Goal: Information Seeking & Learning: Learn about a topic

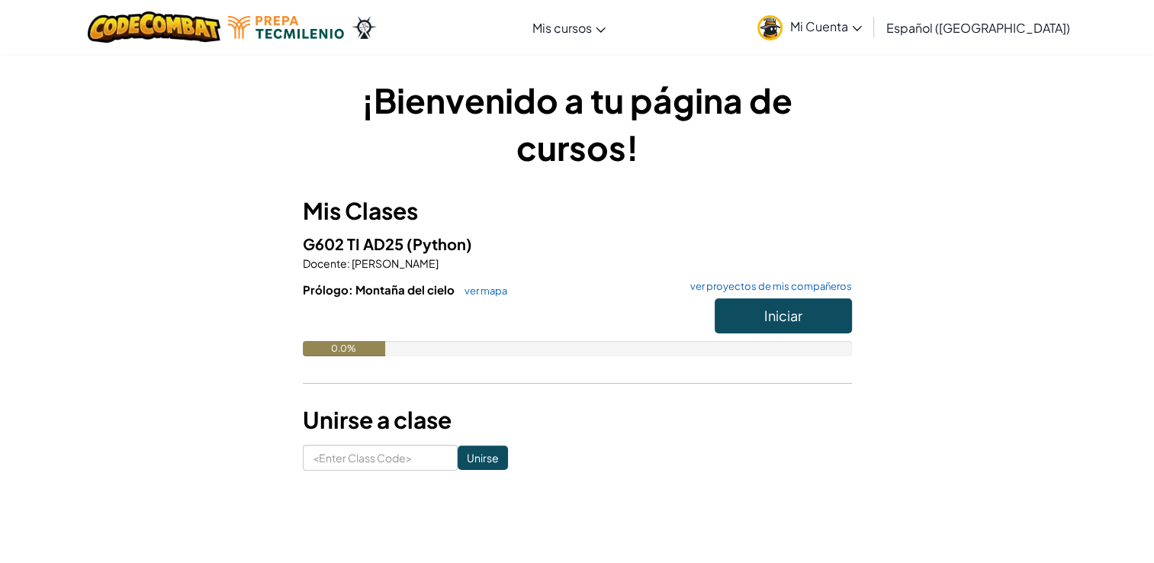
click at [862, 28] on span "Mi Cuenta" at bounding box center [826, 26] width 72 height 16
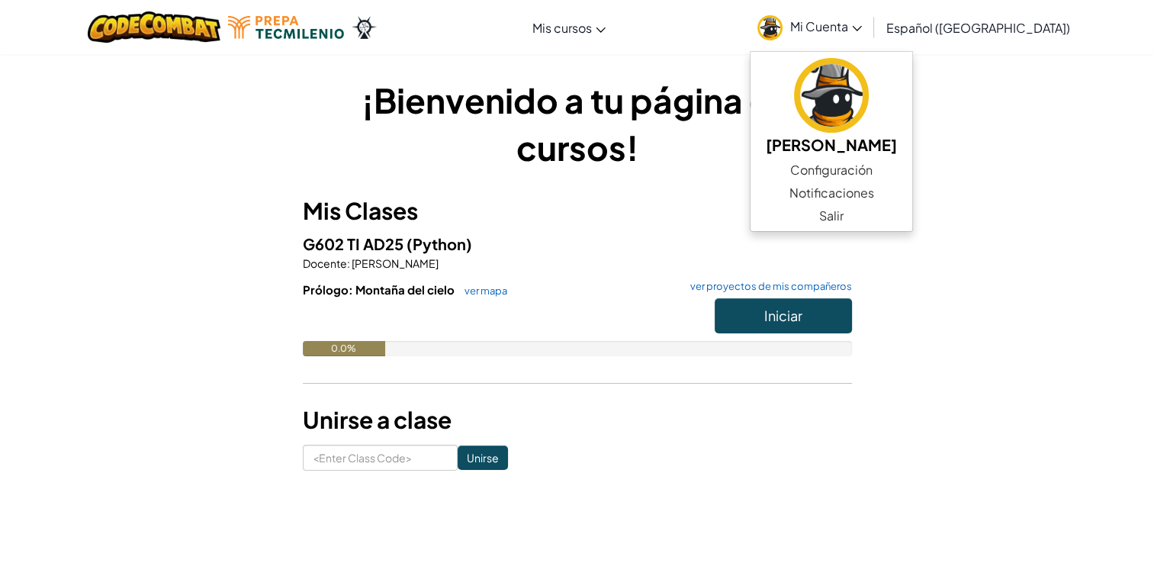
click at [1019, 117] on div "¡Bienvenido a tu página de cursos! Mis Clases G602 TI AD25 (Python) Docente : […" at bounding box center [577, 273] width 892 height 394
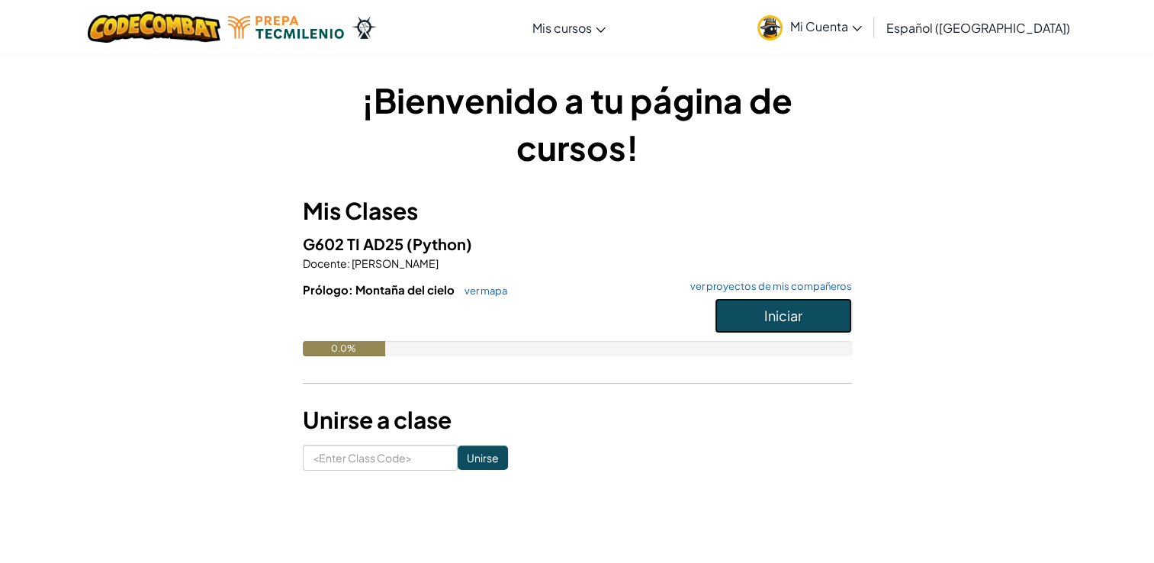
click at [838, 328] on button "Iniciar" at bounding box center [782, 315] width 137 height 35
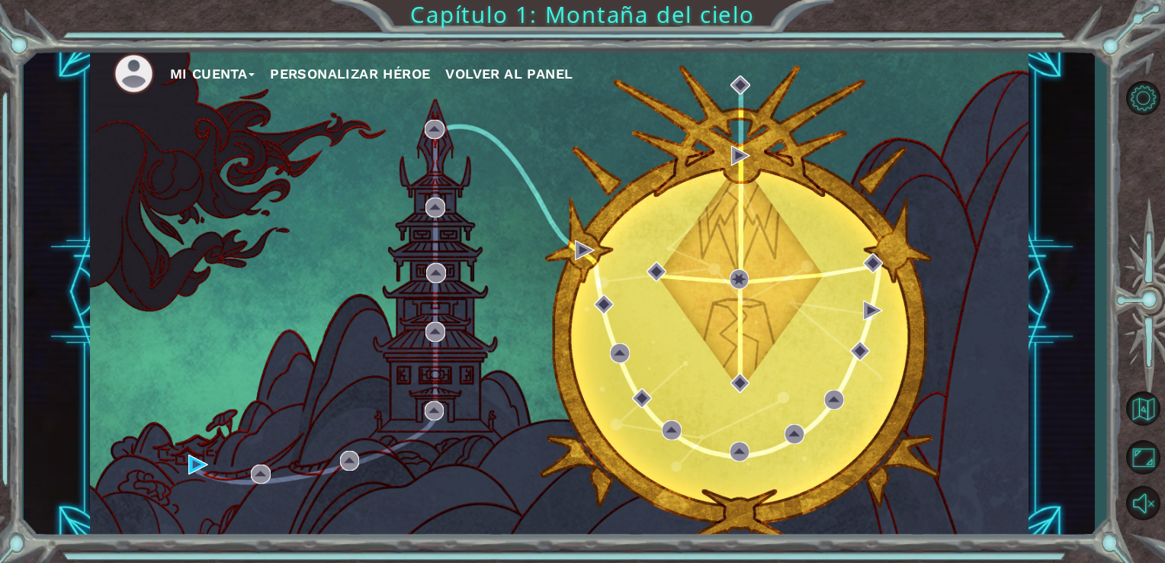
click at [339, 72] on button "Personalizar héroe" at bounding box center [350, 74] width 160 height 23
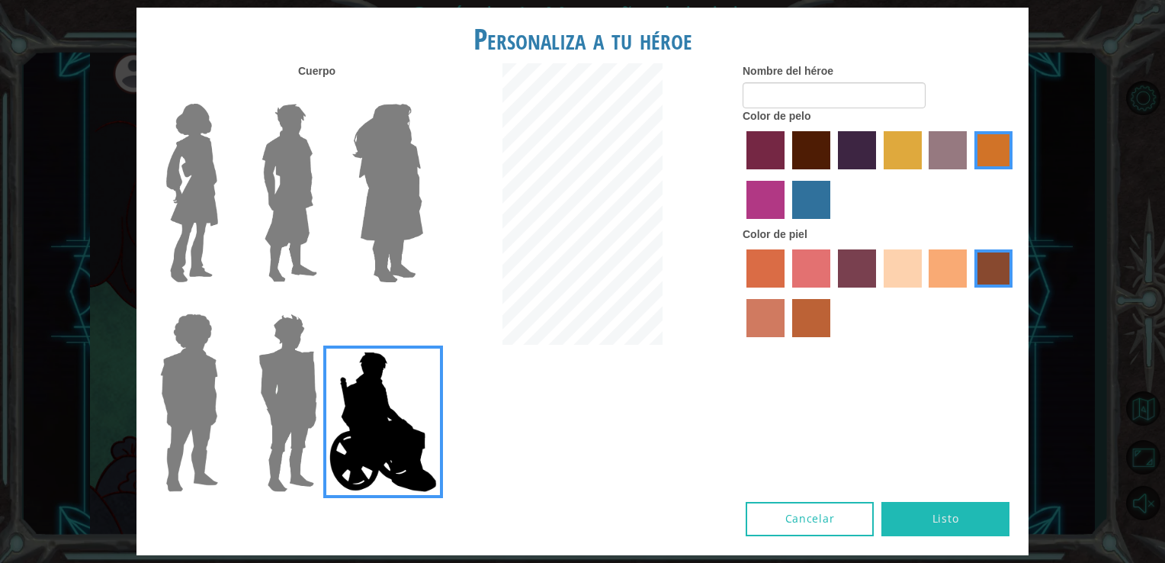
click at [384, 211] on img at bounding box center [387, 193] width 83 height 191
click at [422, 94] on input "Hero Amethyst" at bounding box center [422, 94] width 0 height 0
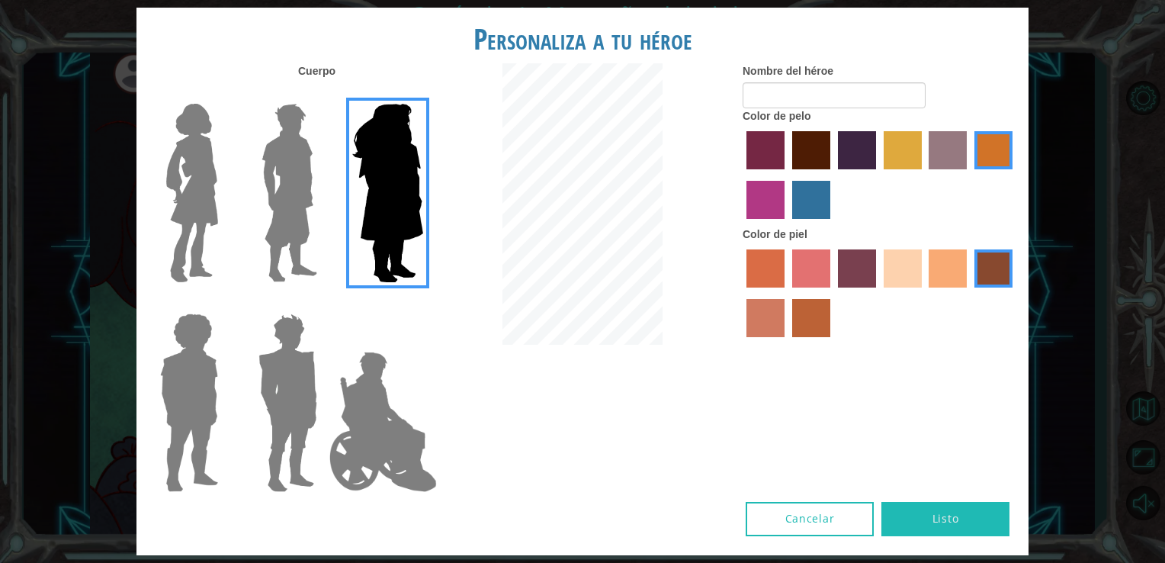
click at [316, 206] on img at bounding box center [289, 193] width 68 height 191
click at [323, 94] on input "Hero Lars" at bounding box center [323, 94] width 0 height 0
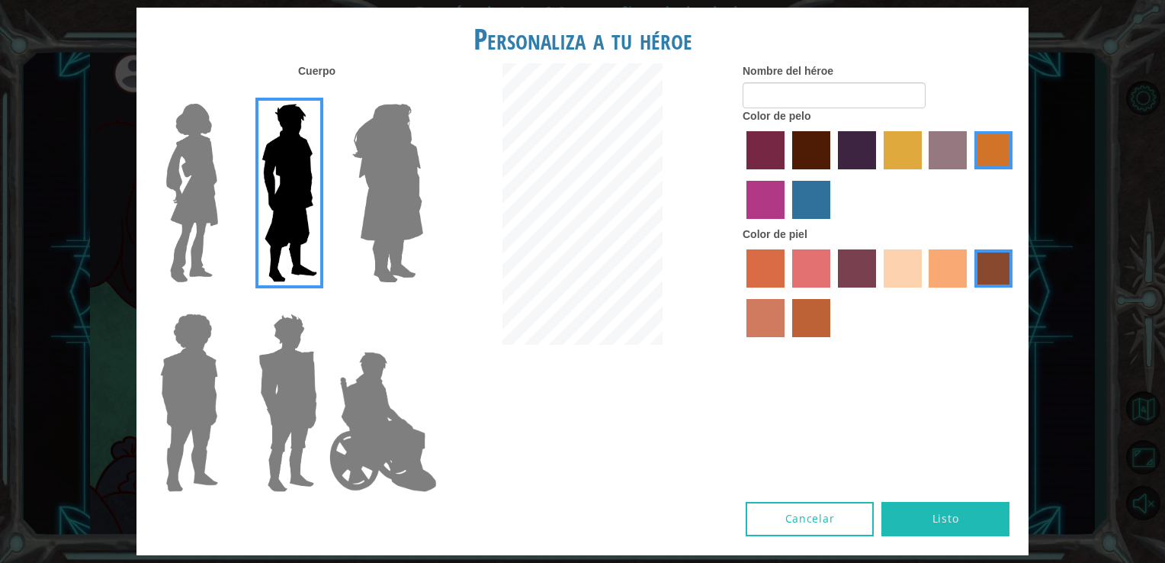
click at [236, 202] on div at bounding box center [285, 187] width 99 height 210
click at [210, 264] on img at bounding box center [192, 193] width 64 height 191
click at [224, 94] on input "Hero Connie" at bounding box center [224, 94] width 0 height 0
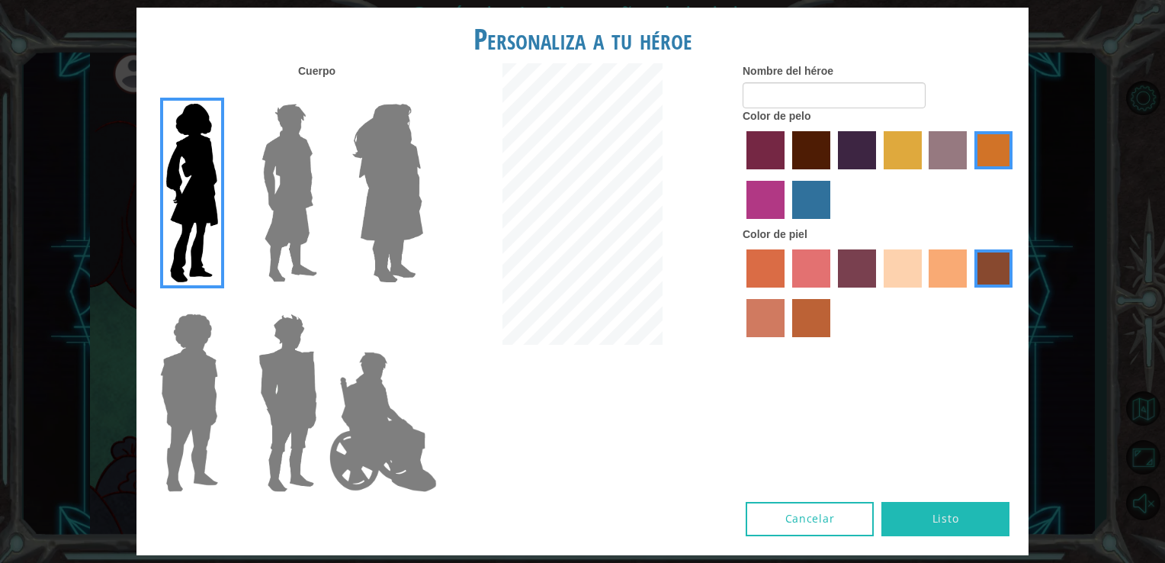
click at [202, 373] on img at bounding box center [189, 402] width 70 height 191
click at [224, 303] on input "Hero Steven" at bounding box center [224, 303] width 0 height 0
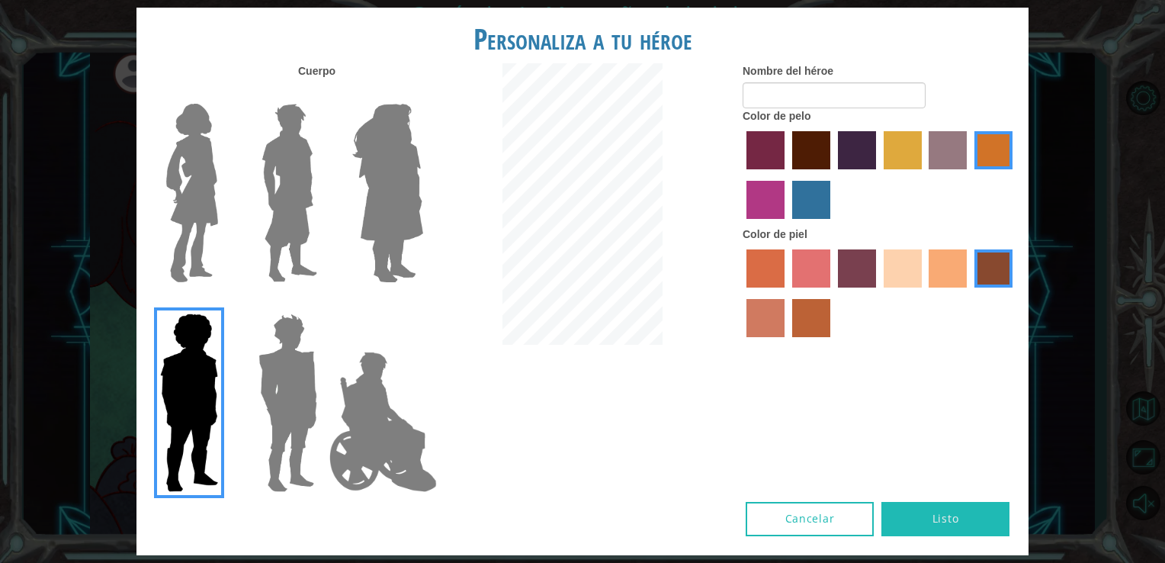
click at [297, 404] on img at bounding box center [287, 402] width 71 height 191
click at [323, 303] on input "Hero Garnet" at bounding box center [323, 303] width 0 height 0
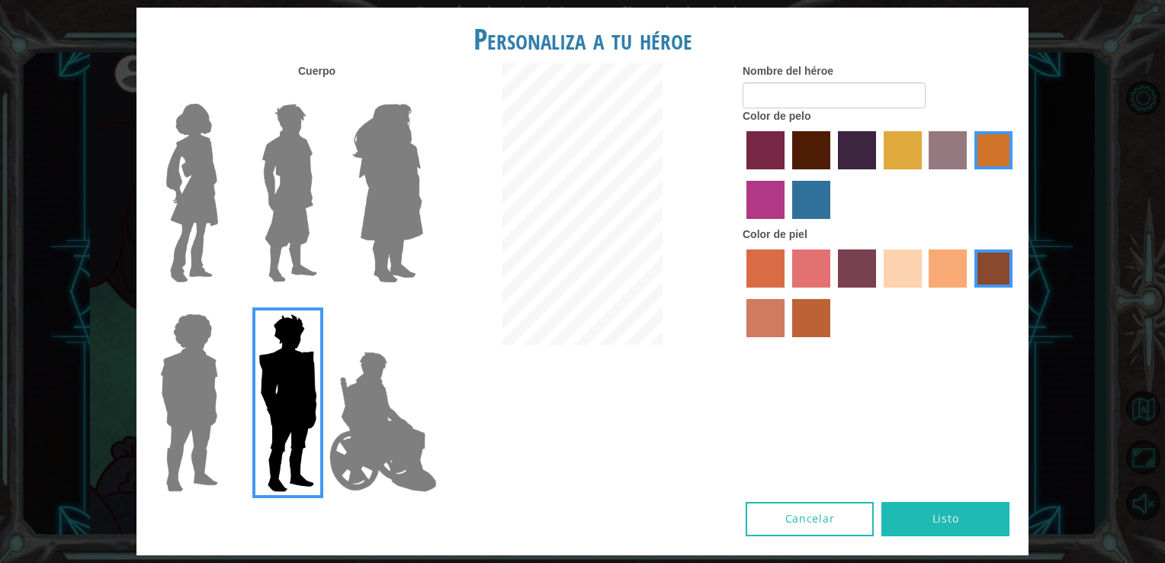
click at [276, 197] on img at bounding box center [289, 193] width 68 height 191
click at [323, 94] on input "Hero Lars" at bounding box center [323, 94] width 0 height 0
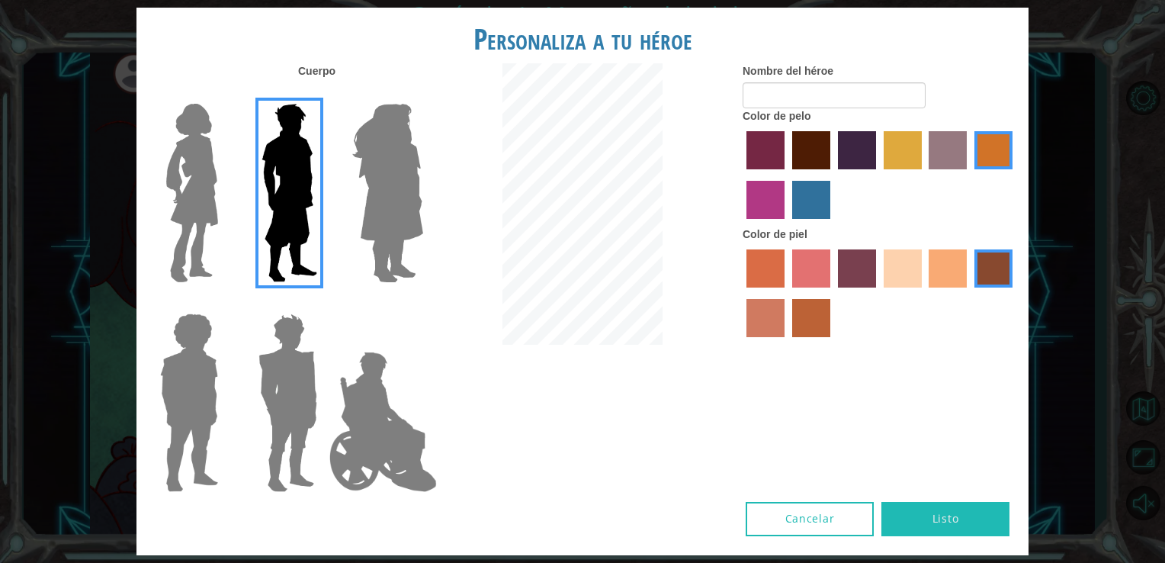
click at [760, 281] on label "sorbus skin color" at bounding box center [765, 268] width 38 height 38
click at [741, 293] on input "sorbus skin color" at bounding box center [741, 293] width 0 height 0
click at [797, 274] on label "froly skin color" at bounding box center [811, 268] width 38 height 38
click at [787, 293] on input "froly skin color" at bounding box center [787, 293] width 0 height 0
click at [781, 314] on label "burning sand skin color" at bounding box center [765, 318] width 38 height 38
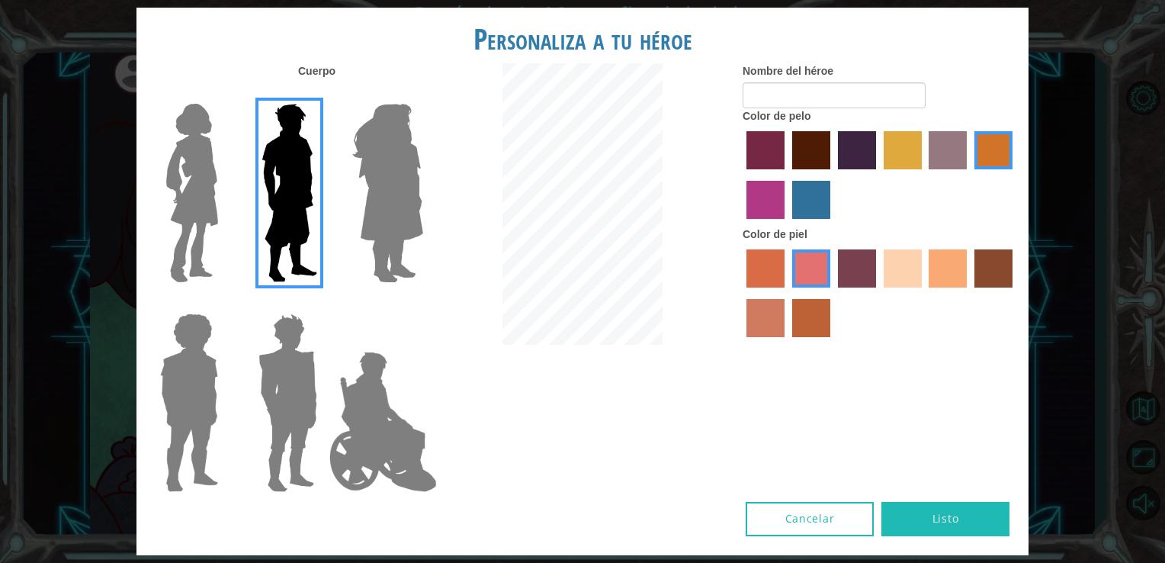
click at [1015, 293] on input "burning sand skin color" at bounding box center [1015, 293] width 0 height 0
click at [822, 330] on label "smoke tree skin color" at bounding box center [811, 318] width 38 height 38
click at [787, 342] on input "smoke tree skin color" at bounding box center [787, 342] width 0 height 0
click at [941, 259] on label "tacao skin color" at bounding box center [948, 268] width 38 height 38
click at [924, 293] on input "tacao skin color" at bounding box center [924, 293] width 0 height 0
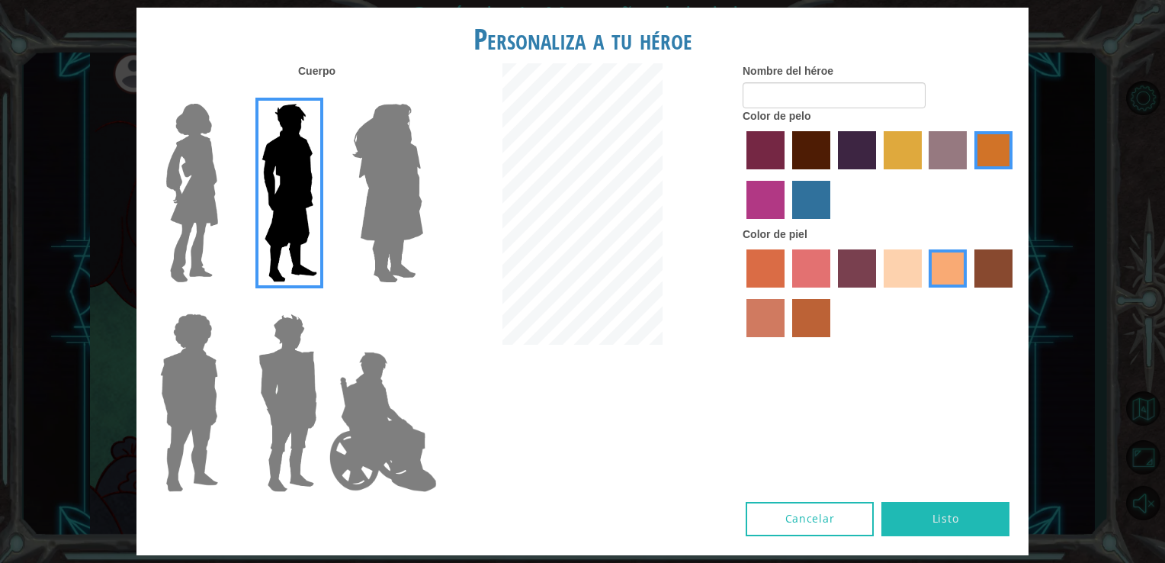
click at [910, 268] on label "sandy beach skin color" at bounding box center [903, 268] width 38 height 38
click at [878, 293] on input "sandy beach skin color" at bounding box center [878, 293] width 0 height 0
click at [804, 152] on label "maroon hair color" at bounding box center [811, 150] width 38 height 38
click at [787, 175] on input "maroon hair color" at bounding box center [787, 175] width 0 height 0
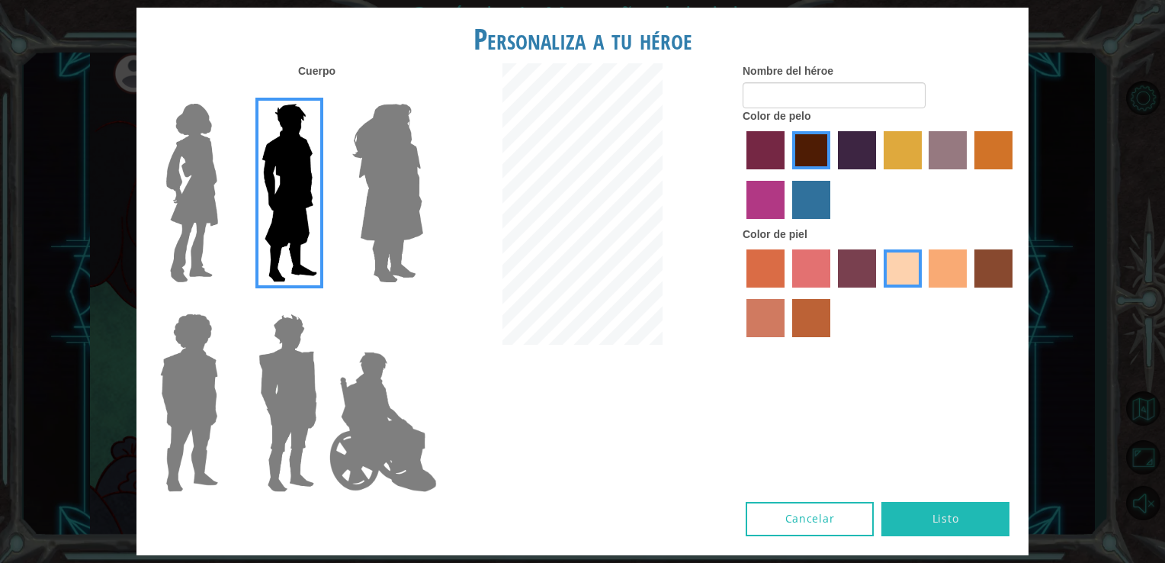
click at [795, 200] on label "lachmara hair color" at bounding box center [811, 200] width 38 height 38
click at [787, 224] on input "lachmara hair color" at bounding box center [787, 224] width 0 height 0
click at [796, 159] on label "maroon hair color" at bounding box center [811, 150] width 38 height 38
click at [787, 175] on input "maroon hair color" at bounding box center [787, 175] width 0 height 0
click at [393, 441] on img at bounding box center [383, 421] width 120 height 152
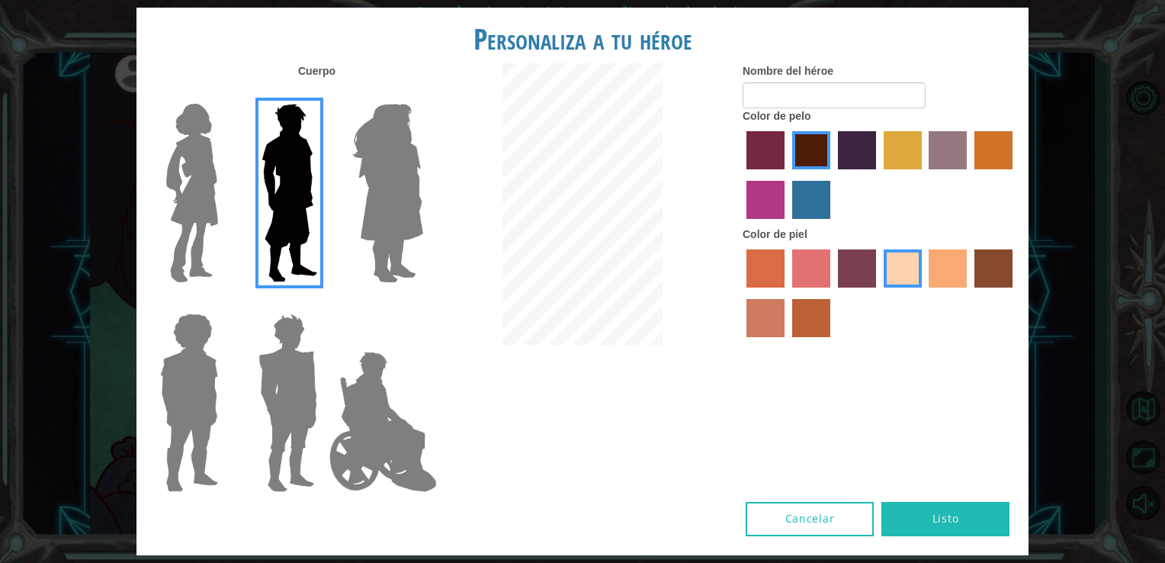
click at [422, 303] on input "Hero Jamie" at bounding box center [422, 303] width 0 height 0
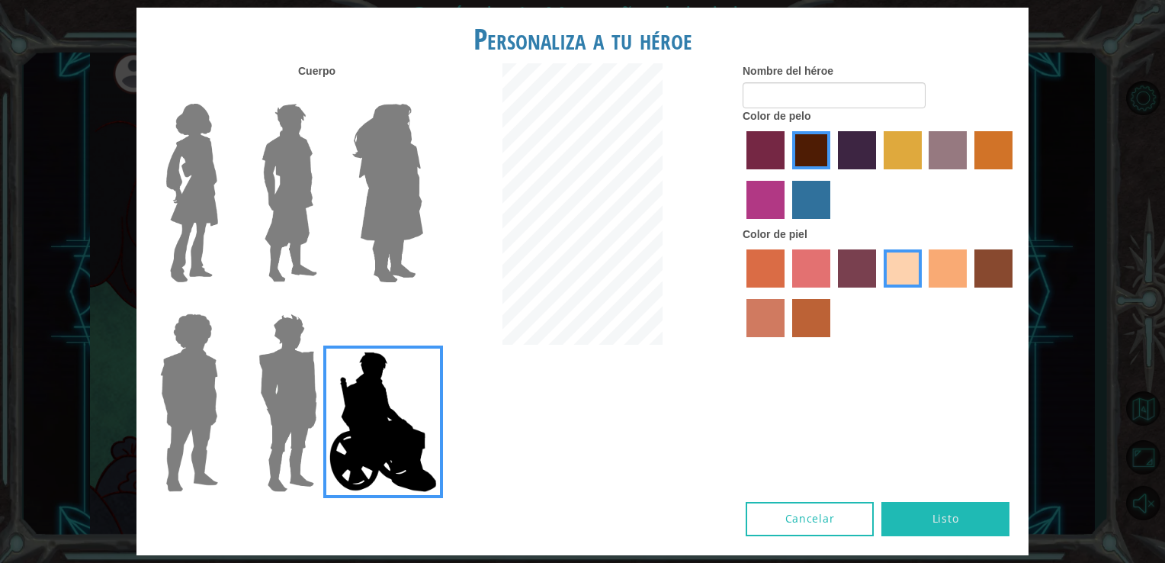
click at [320, 191] on img at bounding box center [289, 193] width 68 height 191
click at [323, 94] on input "Hero Lars" at bounding box center [323, 94] width 0 height 0
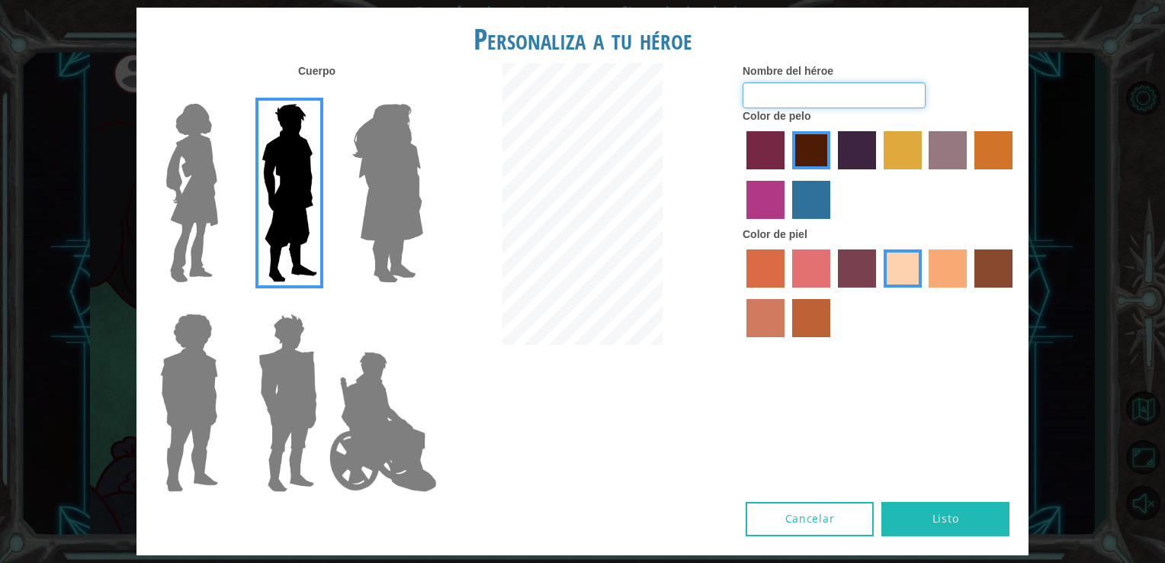
click at [833, 94] on input "Nombre del héroe" at bounding box center [834, 95] width 183 height 26
type input "Miguelin"
click at [916, 508] on button "Listo" at bounding box center [945, 519] width 128 height 34
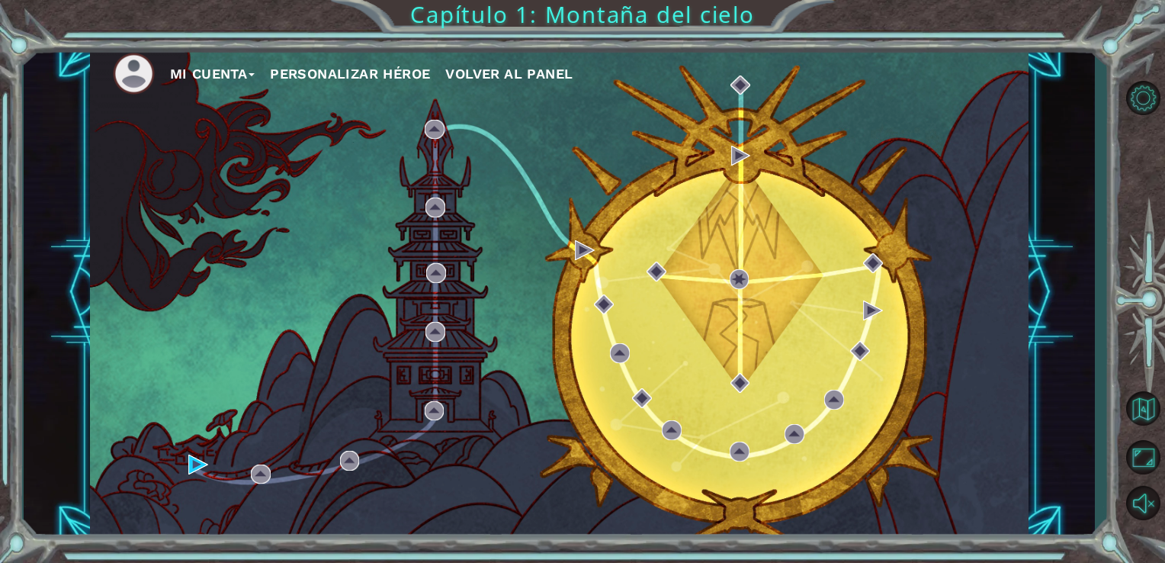
click at [254, 78] on button "Mi Cuenta" at bounding box center [212, 74] width 85 height 23
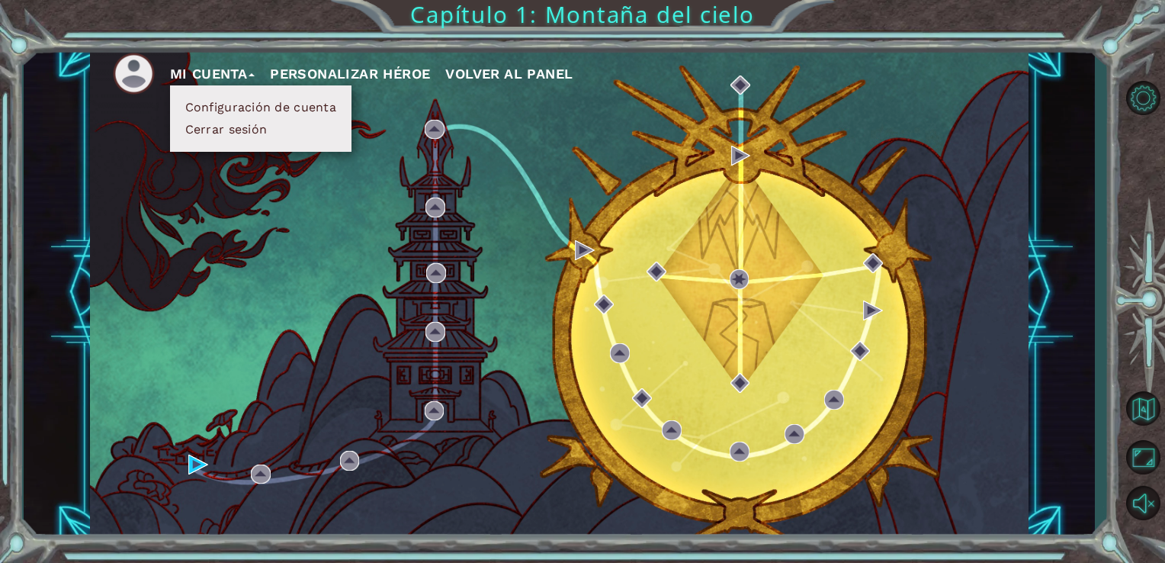
click at [227, 179] on div "Mi Cuenta Configuración de cuenta Cerrar sesión Personalizar héroe Volver al pa…" at bounding box center [559, 292] width 939 height 495
click at [237, 183] on div "Mi Cuenta Configuración de cuenta Cerrar sesión Personalizar héroe Volver al pa…" at bounding box center [559, 292] width 939 height 495
click at [391, 78] on button "Personalizar héroe" at bounding box center [350, 74] width 160 height 23
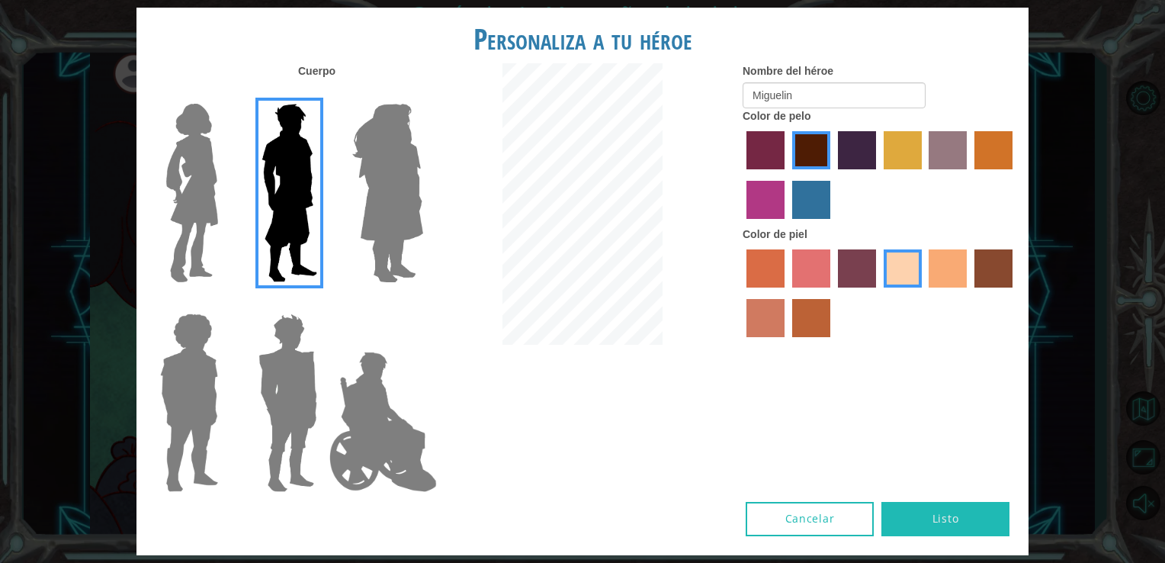
click at [242, 169] on div at bounding box center [285, 187] width 99 height 210
click at [221, 178] on img at bounding box center [192, 193] width 64 height 191
click at [224, 94] on input "Hero Connie" at bounding box center [224, 94] width 0 height 0
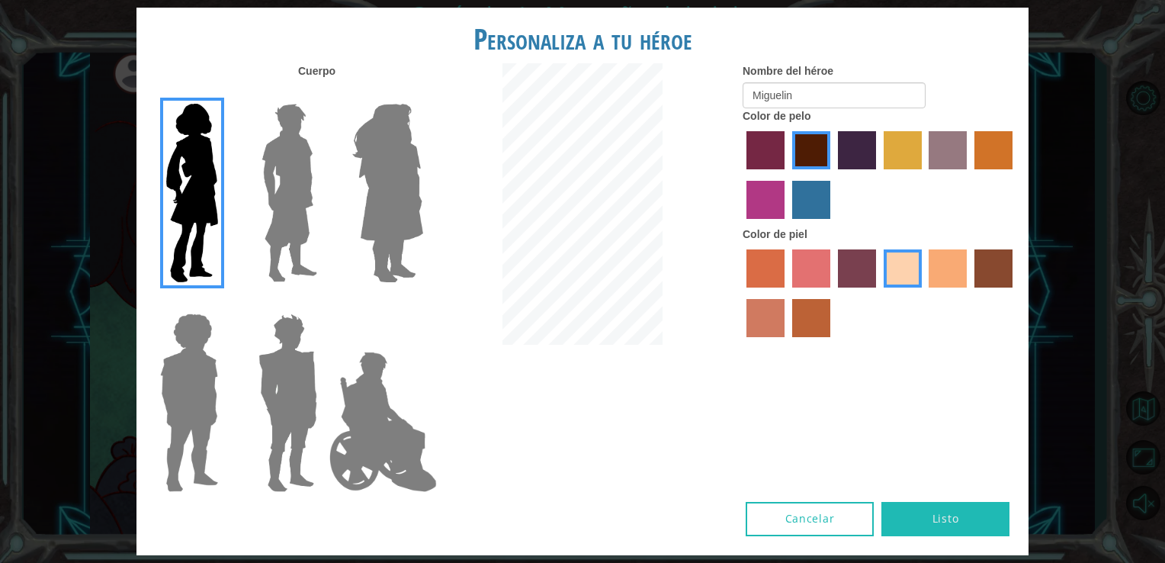
click at [307, 212] on img at bounding box center [289, 193] width 68 height 191
click at [323, 94] on input "Hero Lars" at bounding box center [323, 94] width 0 height 0
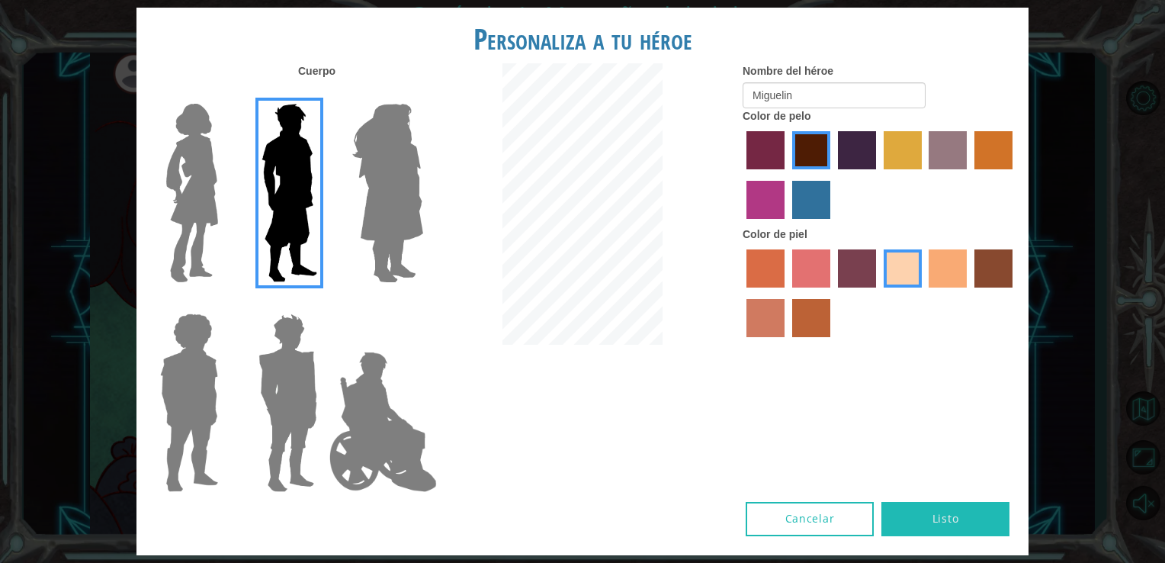
click at [800, 274] on label "froly skin color" at bounding box center [811, 268] width 38 height 38
click at [787, 293] on input "froly skin color" at bounding box center [787, 293] width 0 height 0
click at [771, 284] on label "sorbus skin color" at bounding box center [765, 268] width 38 height 38
click at [741, 293] on input "sorbus skin color" at bounding box center [741, 293] width 0 height 0
click at [777, 345] on div at bounding box center [880, 295] width 274 height 99
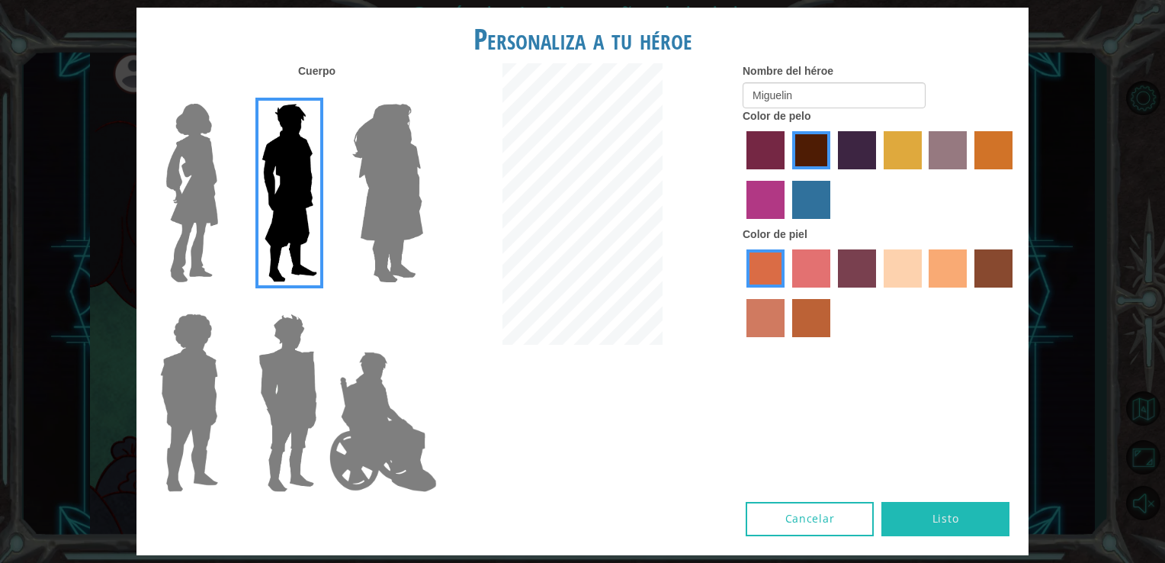
click at [781, 316] on label "burning sand skin color" at bounding box center [765, 318] width 38 height 38
click at [1015, 293] on input "burning sand skin color" at bounding box center [1015, 293] width 0 height 0
click at [809, 321] on label "smoke tree skin color" at bounding box center [811, 318] width 38 height 38
click at [787, 342] on input "smoke tree skin color" at bounding box center [787, 342] width 0 height 0
click at [862, 276] on label "tosca skin color" at bounding box center [857, 268] width 38 height 38
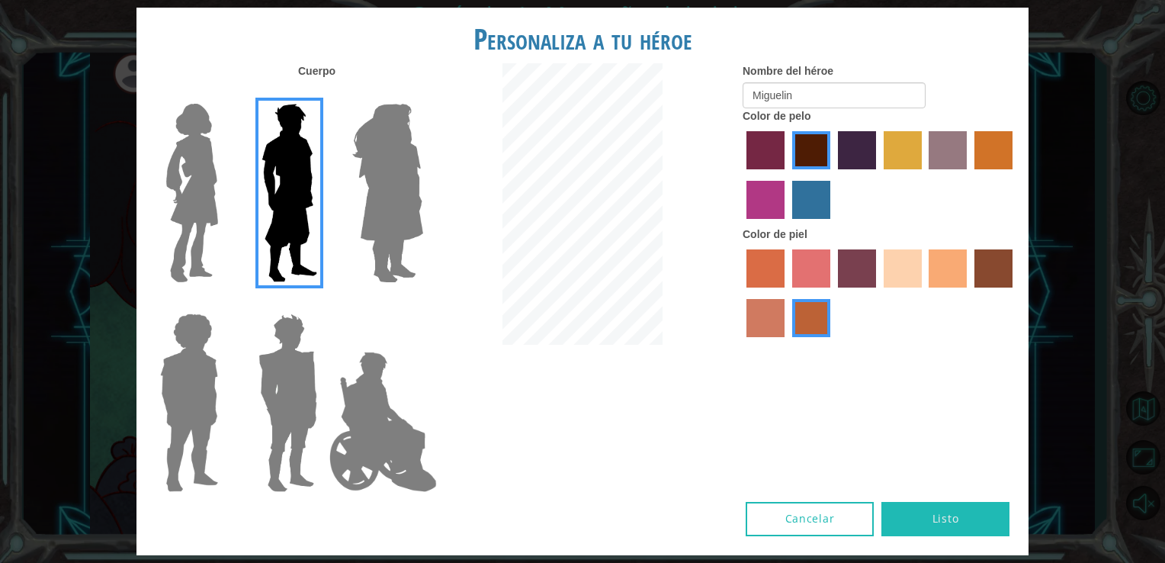
click at [833, 293] on input "tosca skin color" at bounding box center [833, 293] width 0 height 0
click at [888, 270] on label "sandy beach skin color" at bounding box center [903, 268] width 38 height 38
click at [878, 293] on input "sandy beach skin color" at bounding box center [878, 293] width 0 height 0
click at [807, 196] on label "lachmara hair color" at bounding box center [811, 200] width 38 height 38
click at [787, 224] on input "lachmara hair color" at bounding box center [787, 224] width 0 height 0
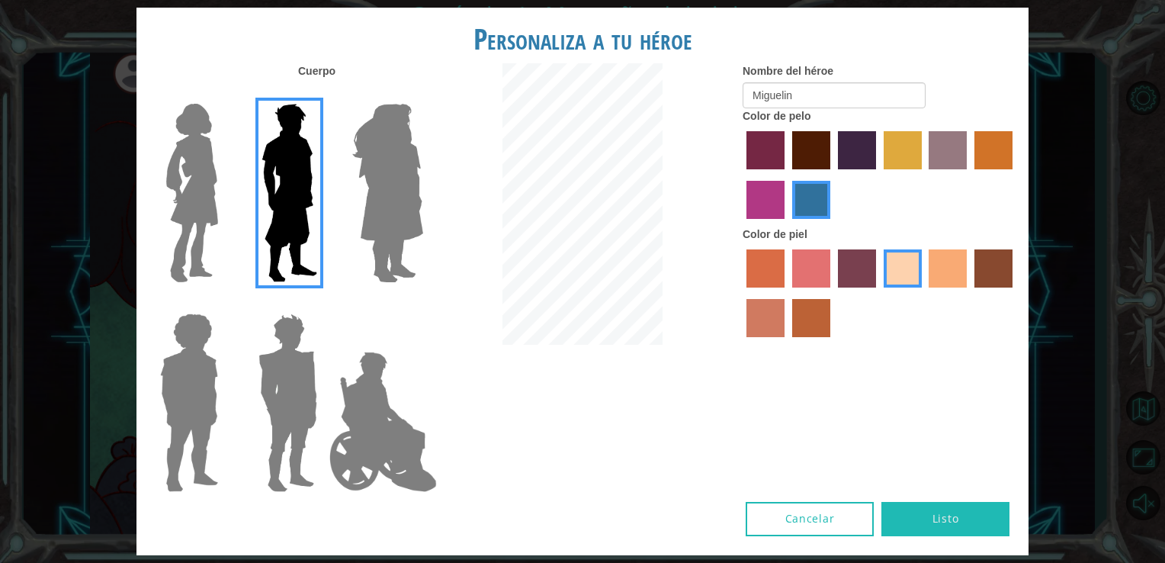
click at [753, 204] on label "medium red violet hair color" at bounding box center [765, 200] width 38 height 38
click at [1015, 175] on input "medium red violet hair color" at bounding box center [1015, 175] width 0 height 0
click at [939, 142] on label "bazaar hair color" at bounding box center [948, 150] width 38 height 38
click at [924, 175] on input "bazaar hair color" at bounding box center [924, 175] width 0 height 0
click at [998, 148] on label "gold drop hair color" at bounding box center [993, 150] width 38 height 38
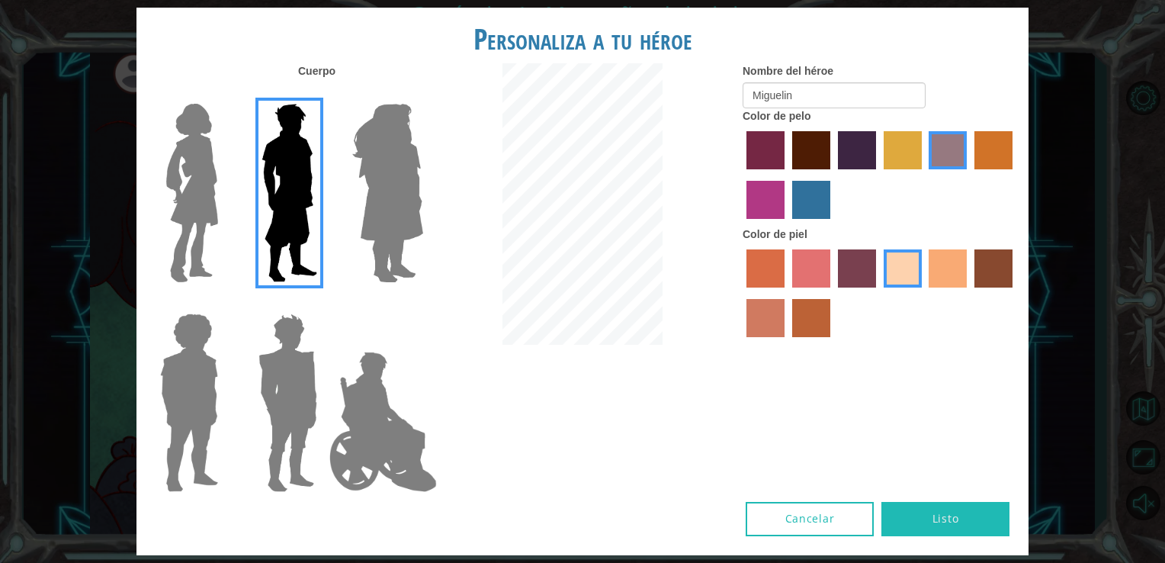
click at [969, 175] on input "gold drop hair color" at bounding box center [969, 175] width 0 height 0
click at [951, 157] on label "bazaar hair color" at bounding box center [948, 150] width 38 height 38
click at [924, 175] on input "bazaar hair color" at bounding box center [924, 175] width 0 height 0
click at [793, 162] on label "maroon hair color" at bounding box center [811, 150] width 38 height 38
click at [787, 175] on input "maroon hair color" at bounding box center [787, 175] width 0 height 0
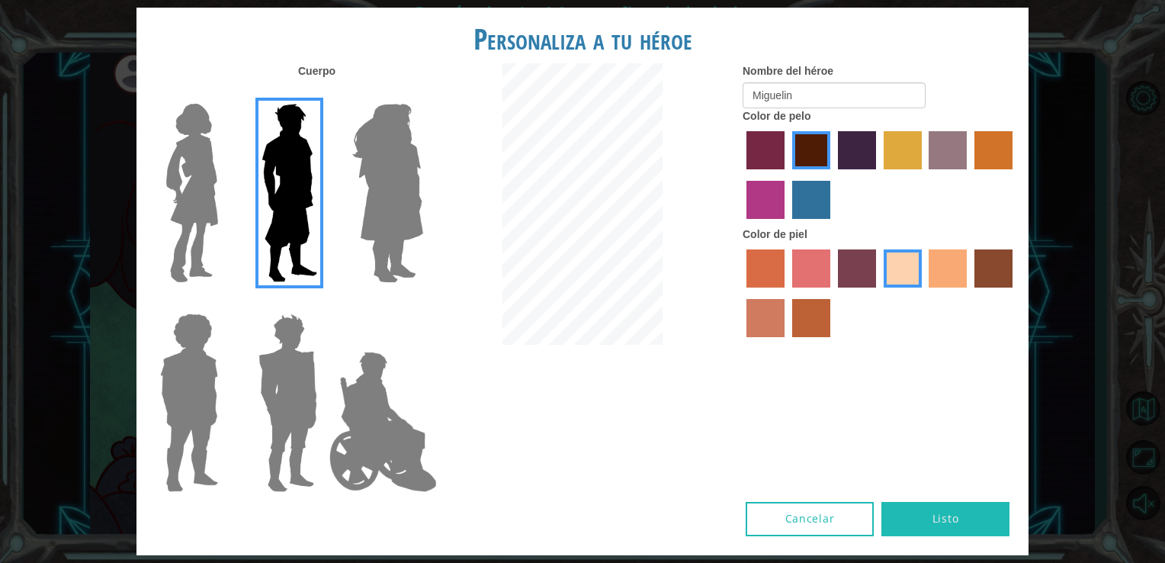
click at [994, 158] on label "gold drop hair color" at bounding box center [993, 150] width 38 height 38
click at [969, 175] on input "gold drop hair color" at bounding box center [969, 175] width 0 height 0
click at [267, 342] on img at bounding box center [287, 402] width 71 height 191
click at [323, 303] on input "Hero Garnet" at bounding box center [323, 303] width 0 height 0
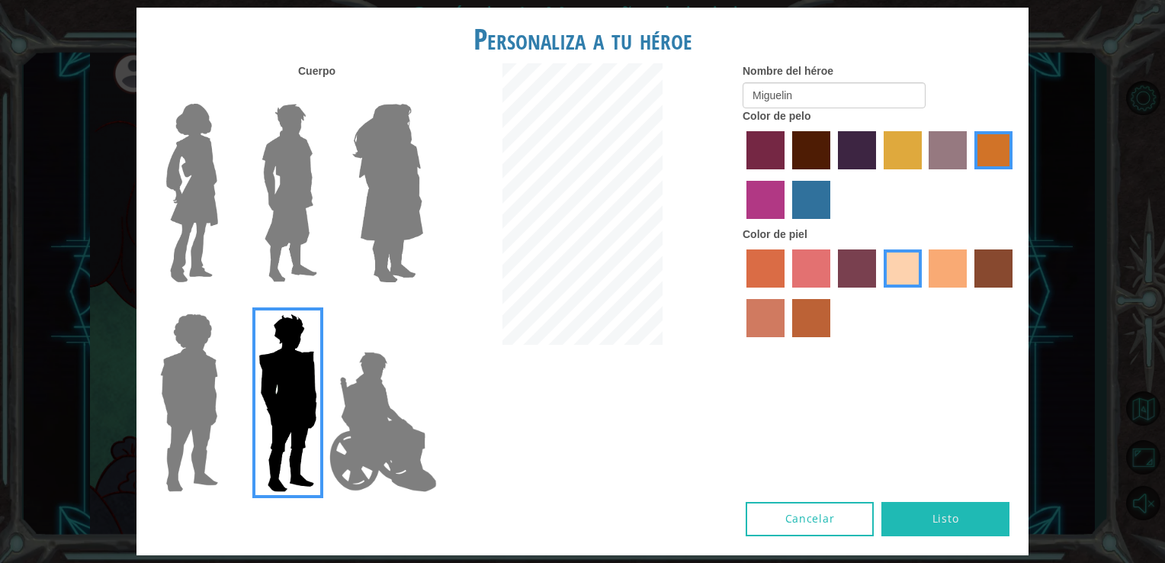
click at [281, 252] on img at bounding box center [289, 193] width 68 height 191
click at [323, 94] on input "Hero Lars" at bounding box center [323, 94] width 0 height 0
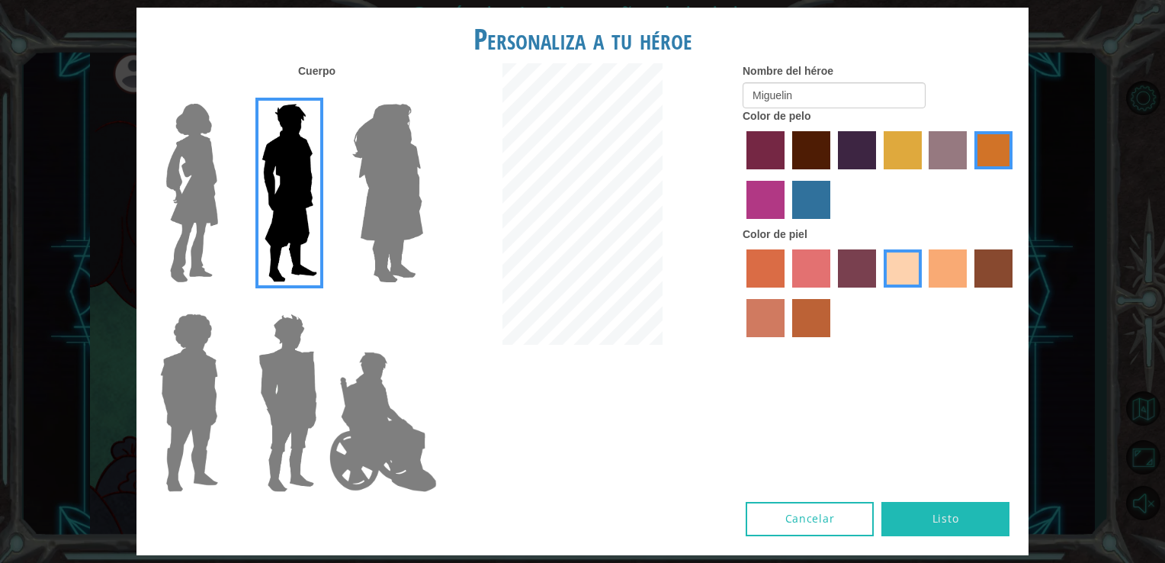
click at [382, 215] on img at bounding box center [387, 193] width 83 height 191
click at [422, 94] on input "Hero Amethyst" at bounding box center [422, 94] width 0 height 0
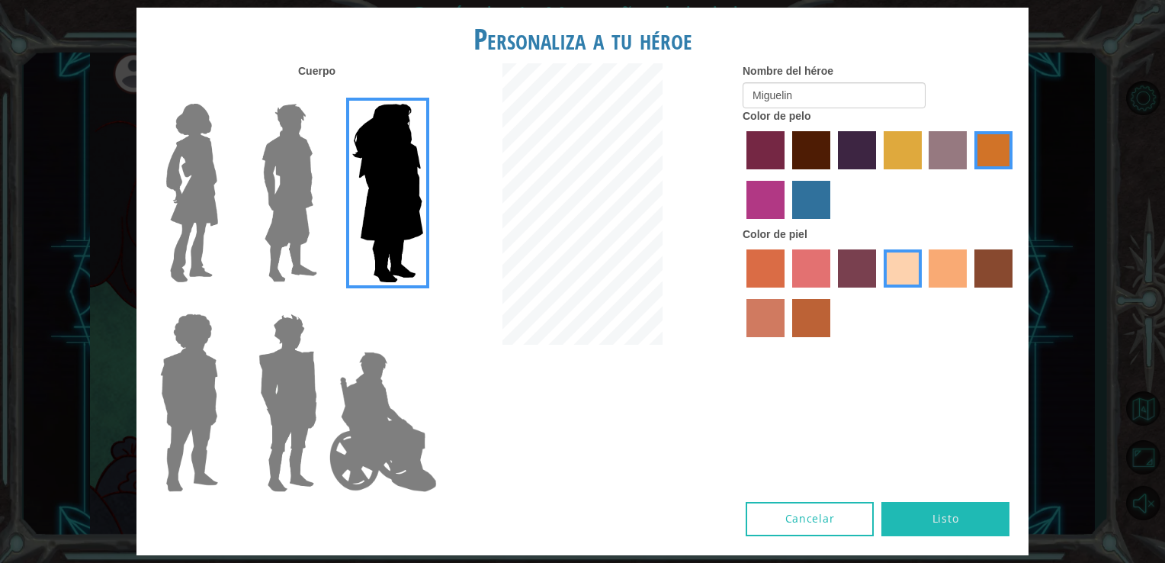
click at [178, 337] on img at bounding box center [189, 402] width 70 height 191
click at [224, 303] on input "Hero Steven" at bounding box center [224, 303] width 0 height 0
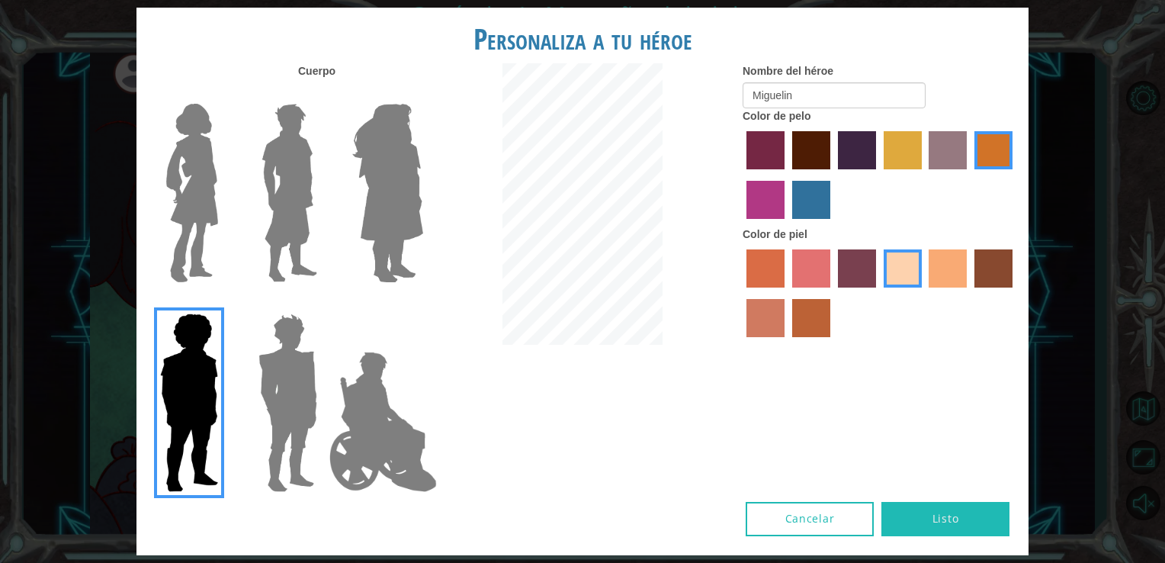
click at [298, 203] on img at bounding box center [289, 193] width 68 height 191
click at [323, 94] on input "Hero Lars" at bounding box center [323, 94] width 0 height 0
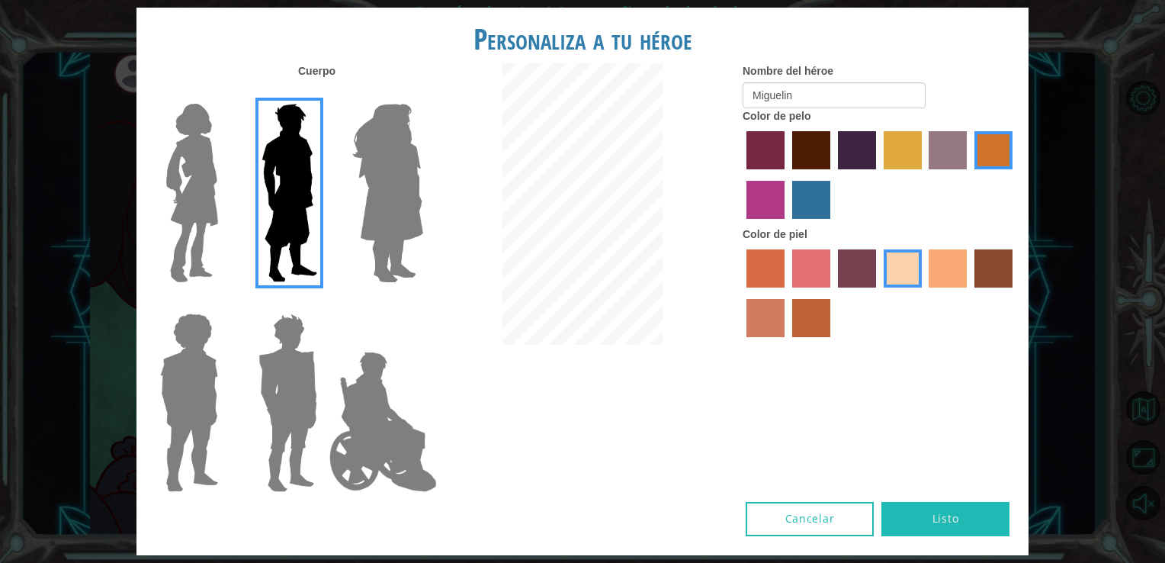
click at [900, 511] on button "Listo" at bounding box center [945, 519] width 128 height 34
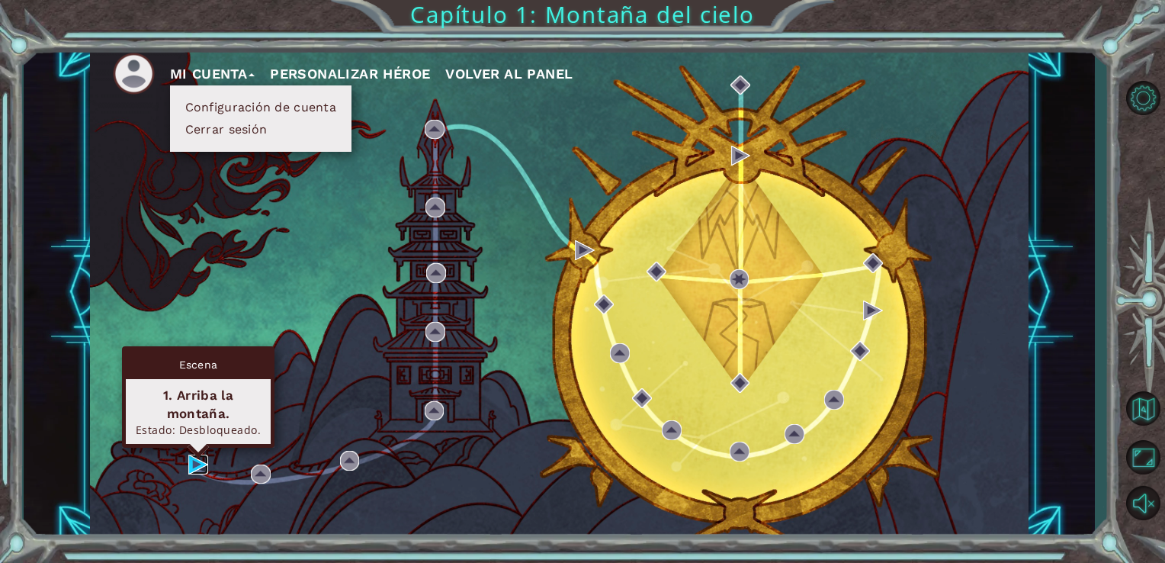
click at [193, 470] on img at bounding box center [198, 464] width 20 height 20
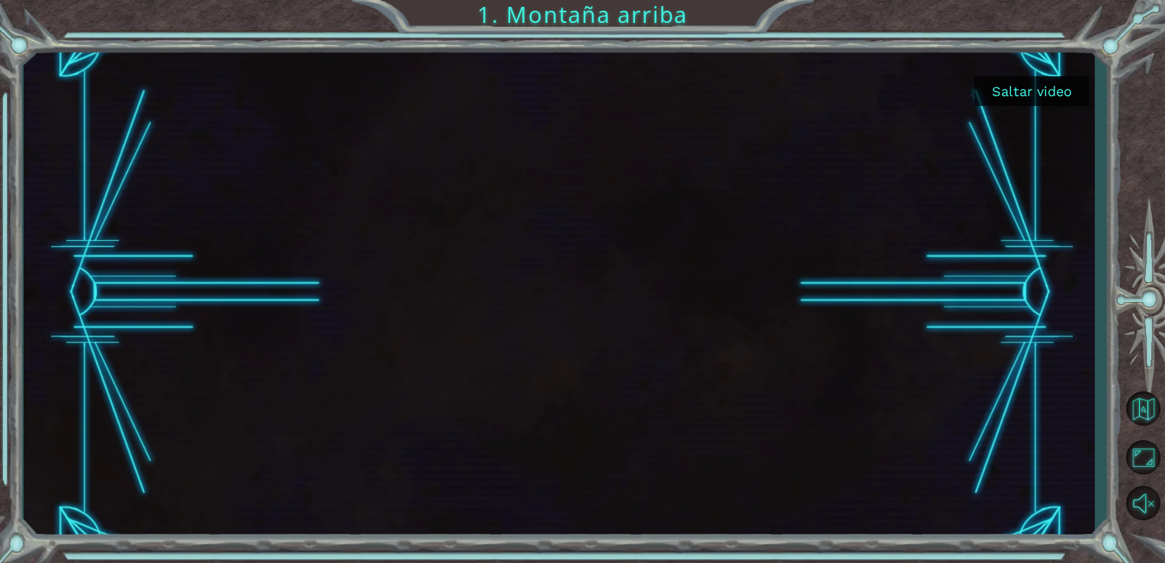
click at [996, 82] on button "Saltar video" at bounding box center [1031, 91] width 114 height 30
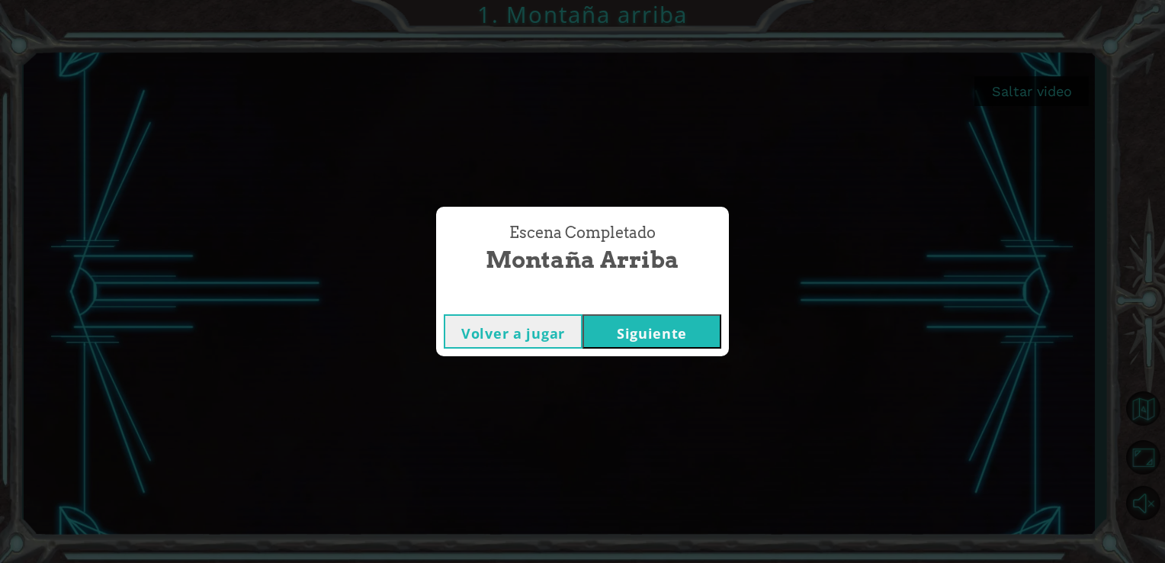
click at [625, 331] on button "Siguiente" at bounding box center [652, 331] width 139 height 34
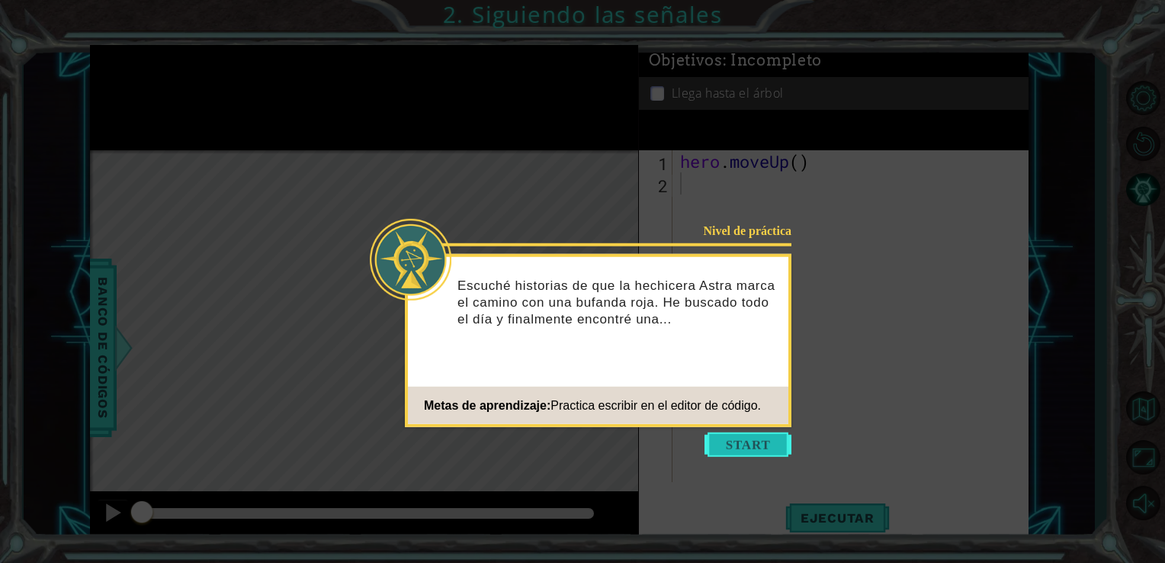
click at [716, 444] on button "Start" at bounding box center [747, 444] width 87 height 24
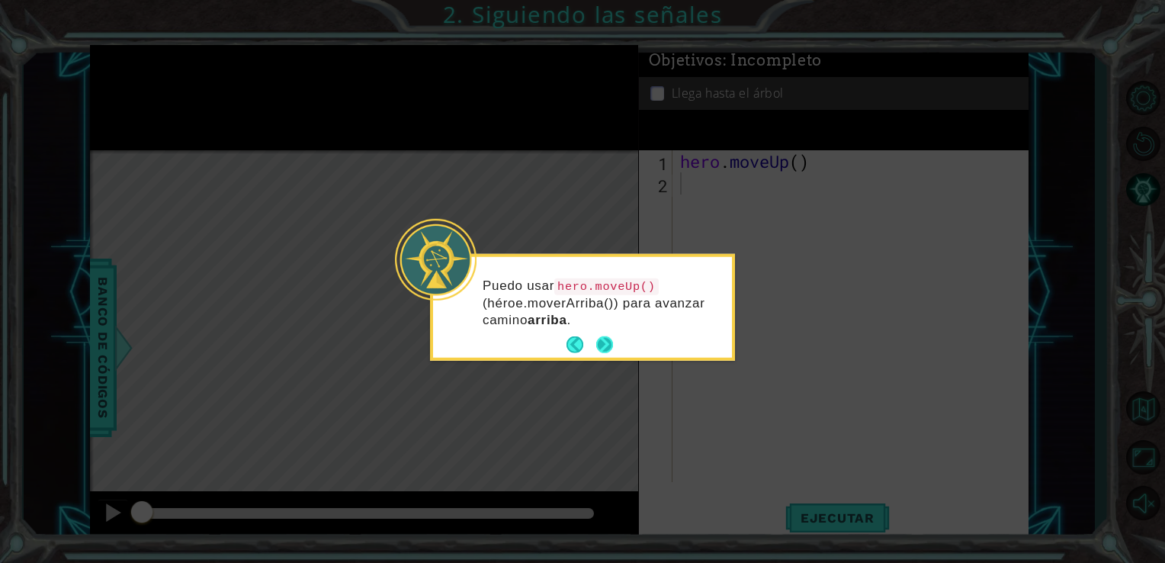
click at [603, 348] on button "Next" at bounding box center [604, 344] width 17 height 17
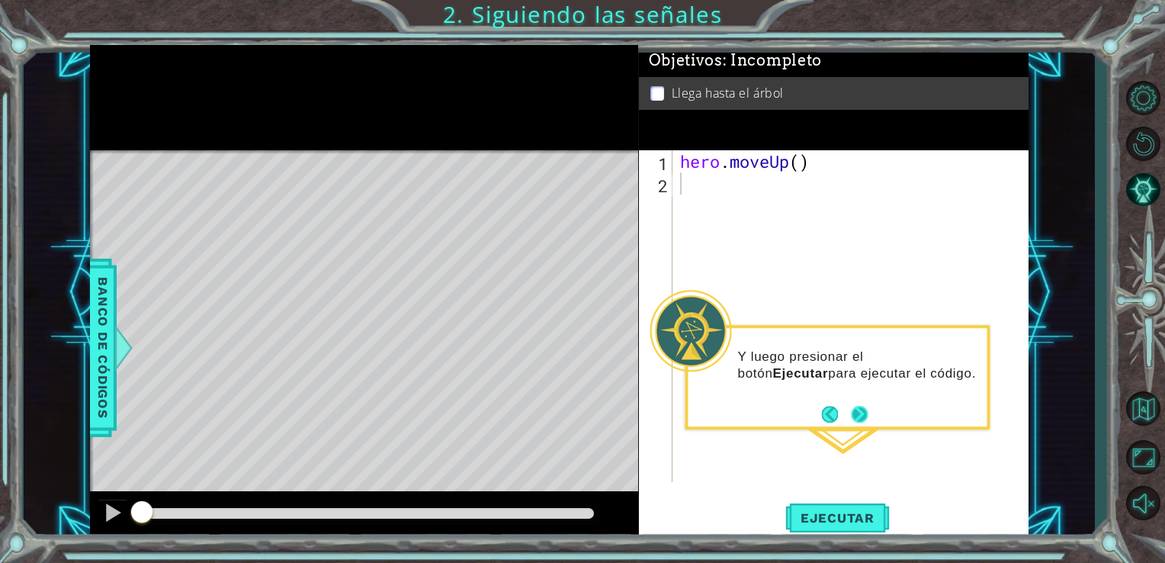
click at [860, 412] on button "Next" at bounding box center [859, 414] width 17 height 17
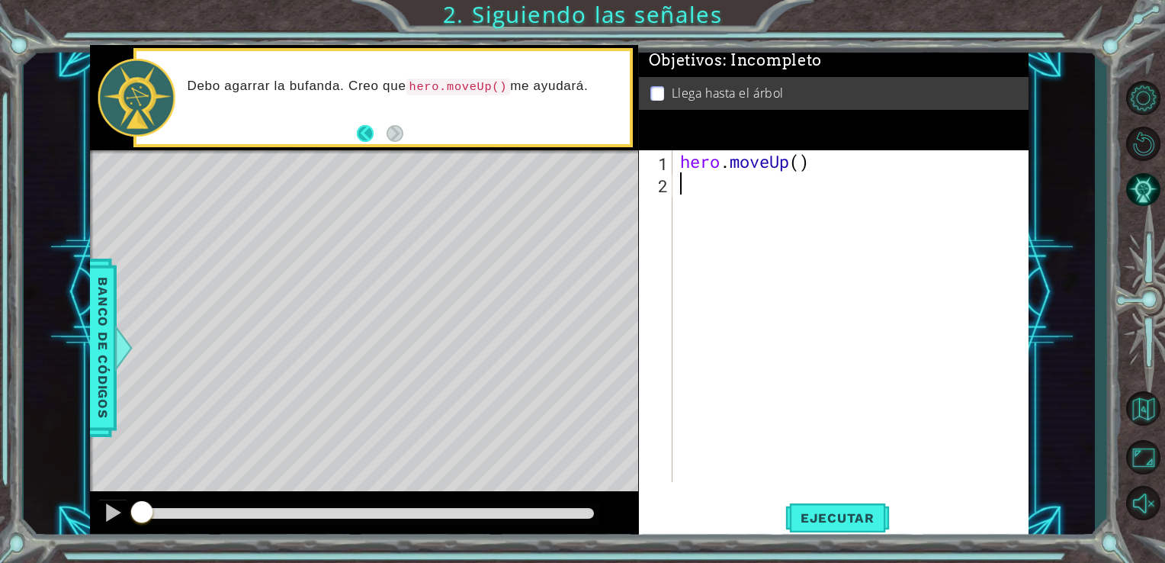
click at [368, 134] on button "Back" at bounding box center [372, 133] width 30 height 17
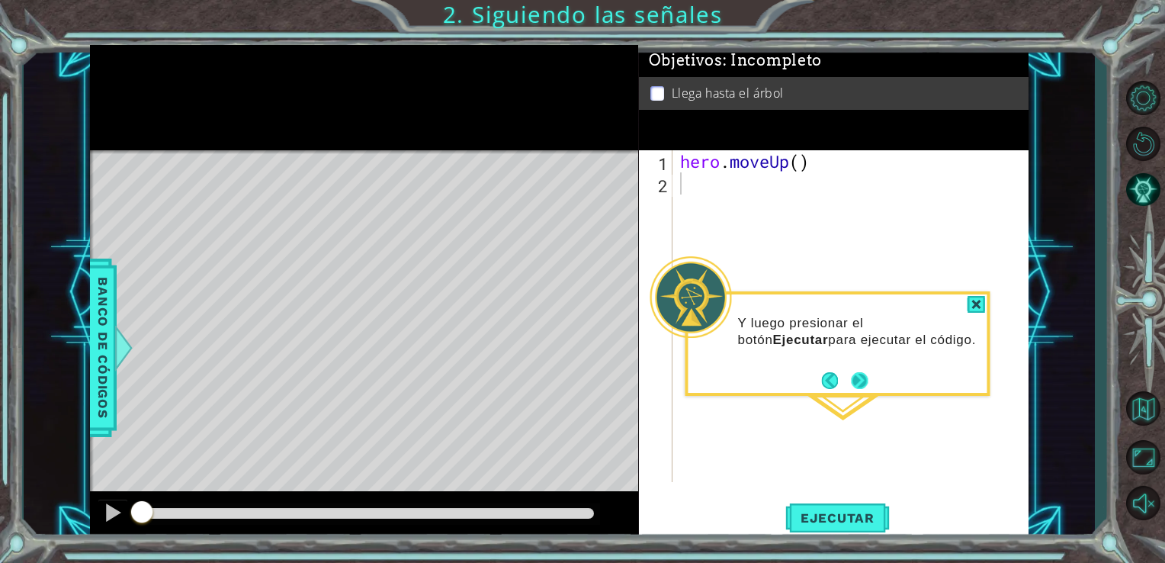
click at [868, 383] on button "Next" at bounding box center [860, 380] width 18 height 18
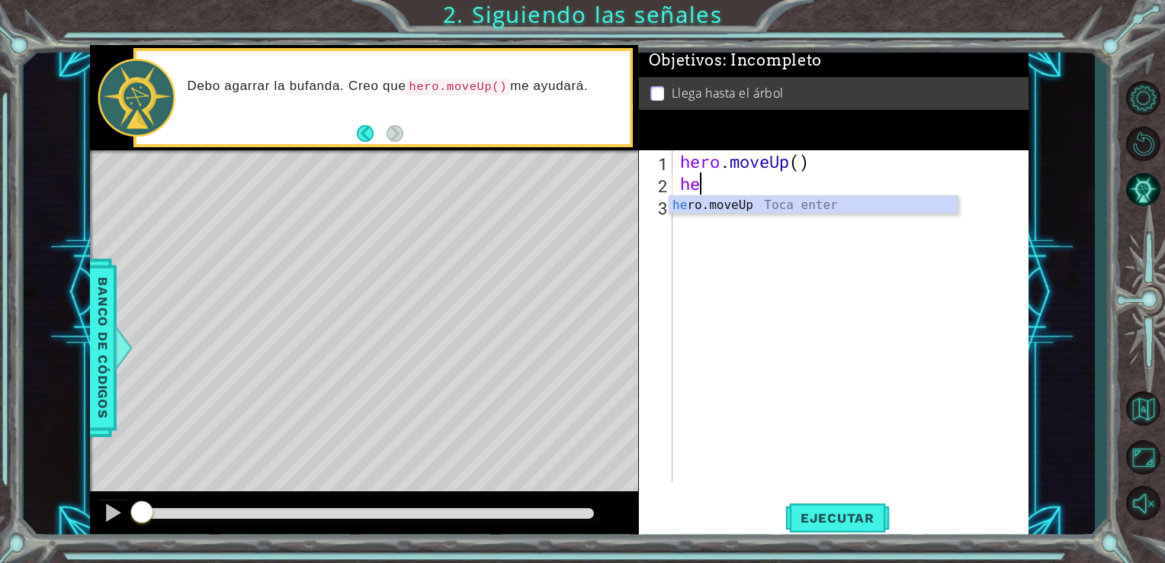
type textarea "her"
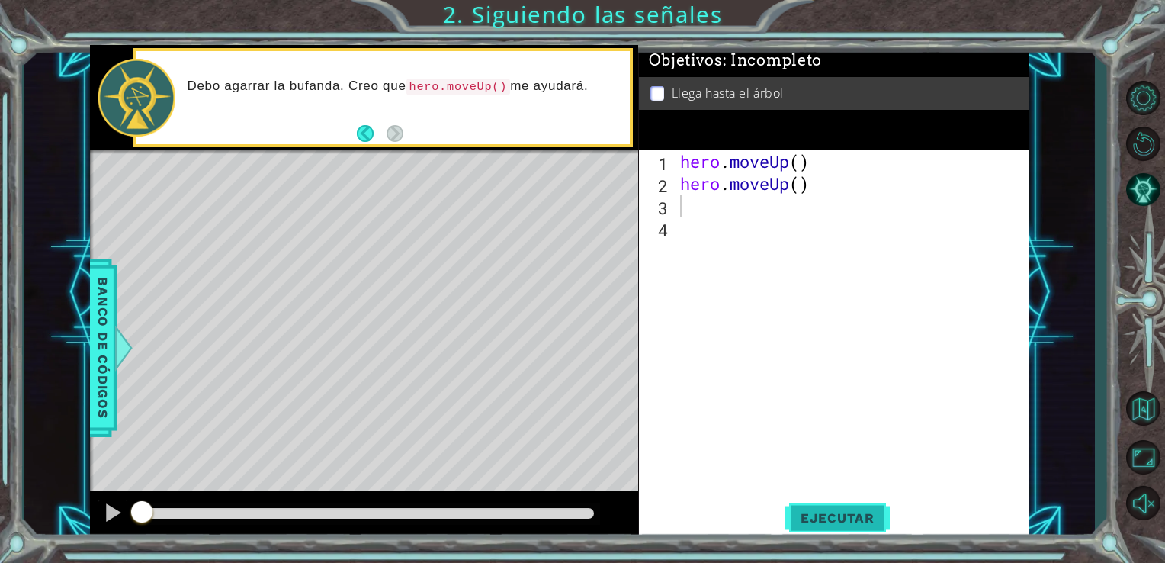
click at [831, 523] on span "Ejecutar" at bounding box center [837, 517] width 104 height 15
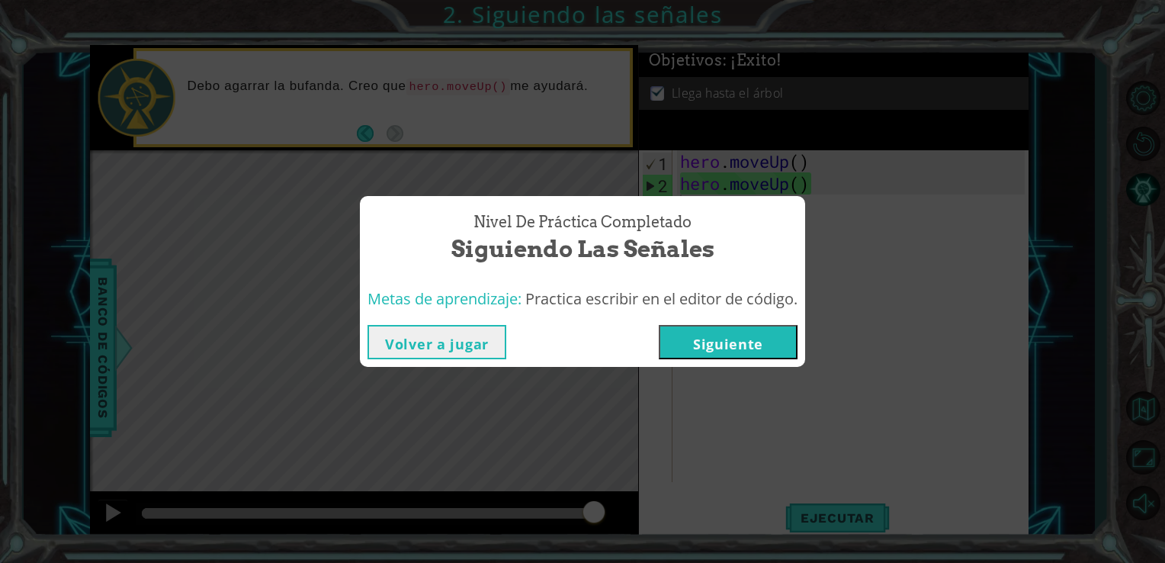
click at [780, 179] on div "Nivel de práctica Completado Siguiendo las señales Metas de aprendizaje: Practi…" at bounding box center [582, 281] width 1165 height 563
click at [448, 361] on div "Volver a jugar [GEOGRAPHIC_DATA]" at bounding box center [582, 342] width 445 height 50
click at [451, 353] on button "Volver a jugar" at bounding box center [436, 342] width 139 height 34
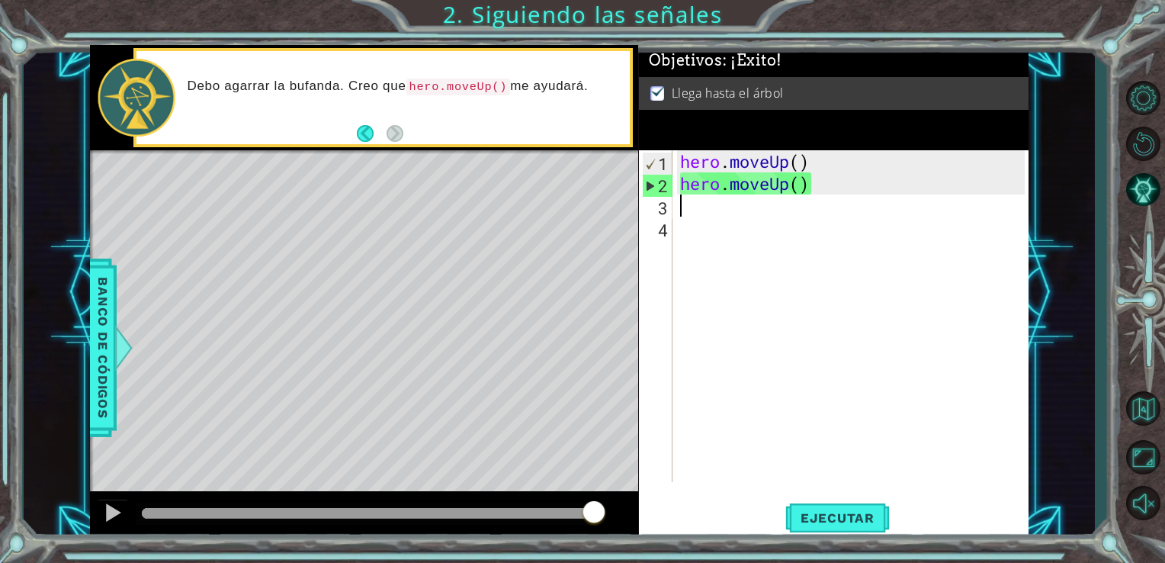
click at [822, 185] on div "hero . moveUp ( ) hero . moveUp ( )" at bounding box center [855, 338] width 356 height 376
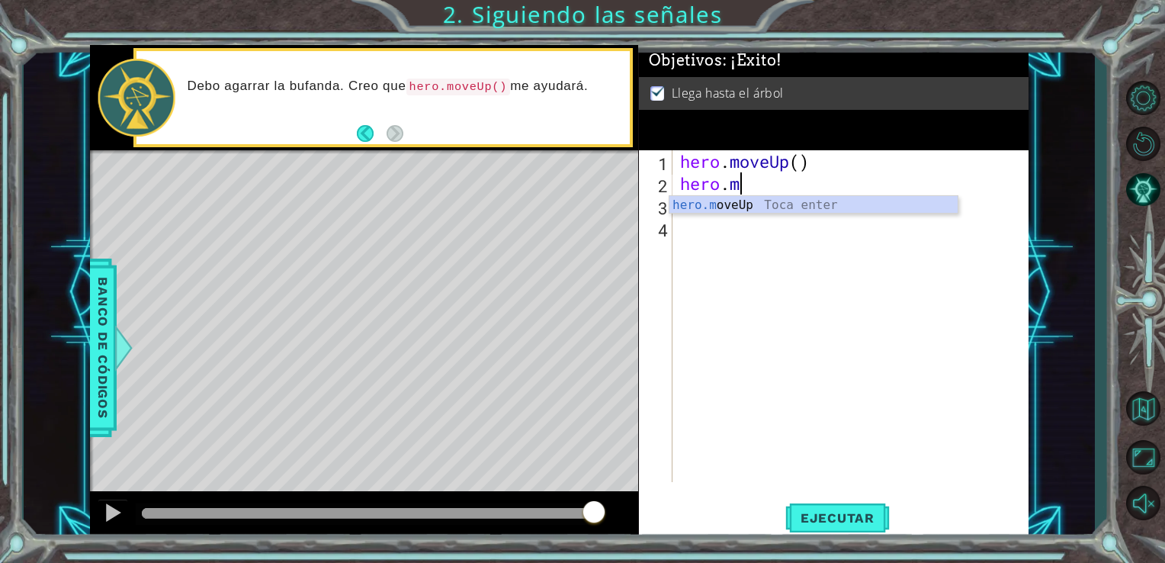
type textarea "h"
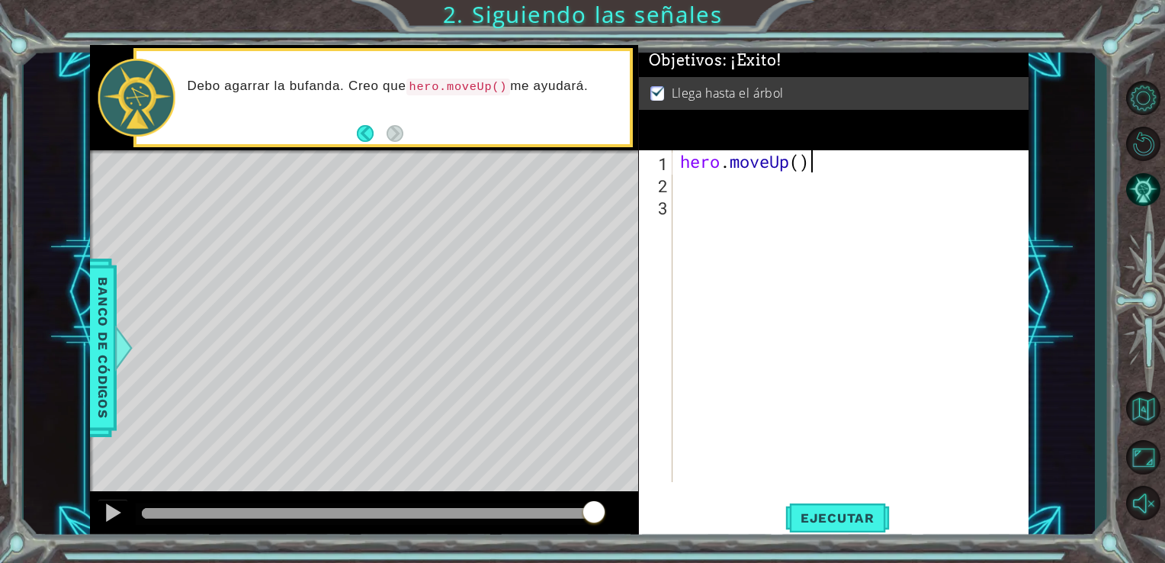
type textarea "hero.move"
click at [800, 163] on div "hero . moveUp ( )" at bounding box center [855, 338] width 356 height 376
type textarea "hero.moveUp(2)"
click at [807, 319] on div "hero . moveUp ( 2 )" at bounding box center [855, 338] width 356 height 376
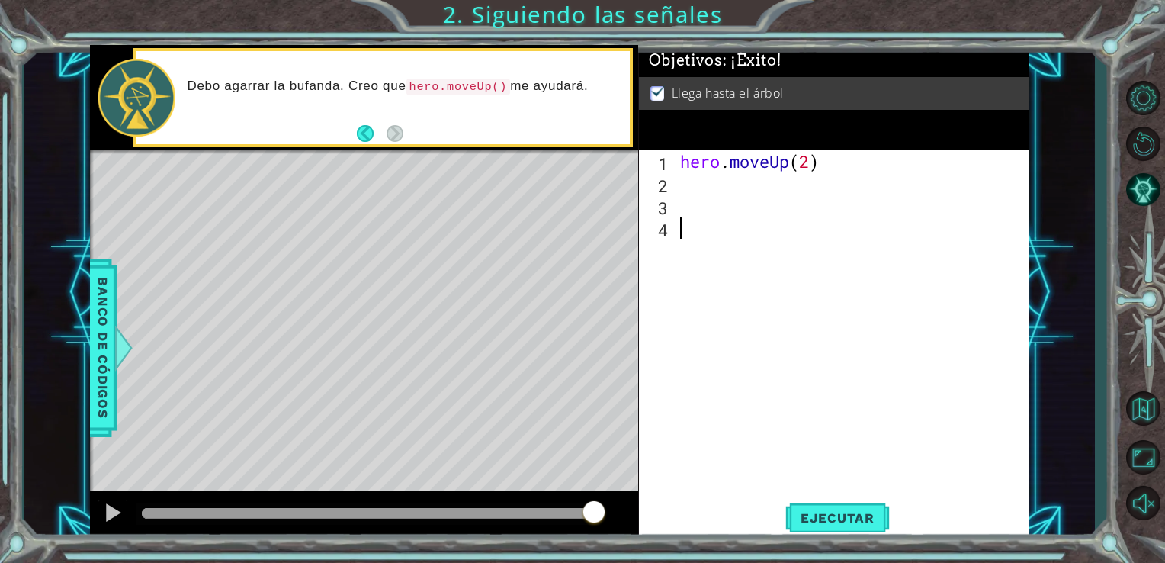
scroll to position [0, 0]
click at [824, 517] on span "Ejecutar" at bounding box center [837, 517] width 104 height 15
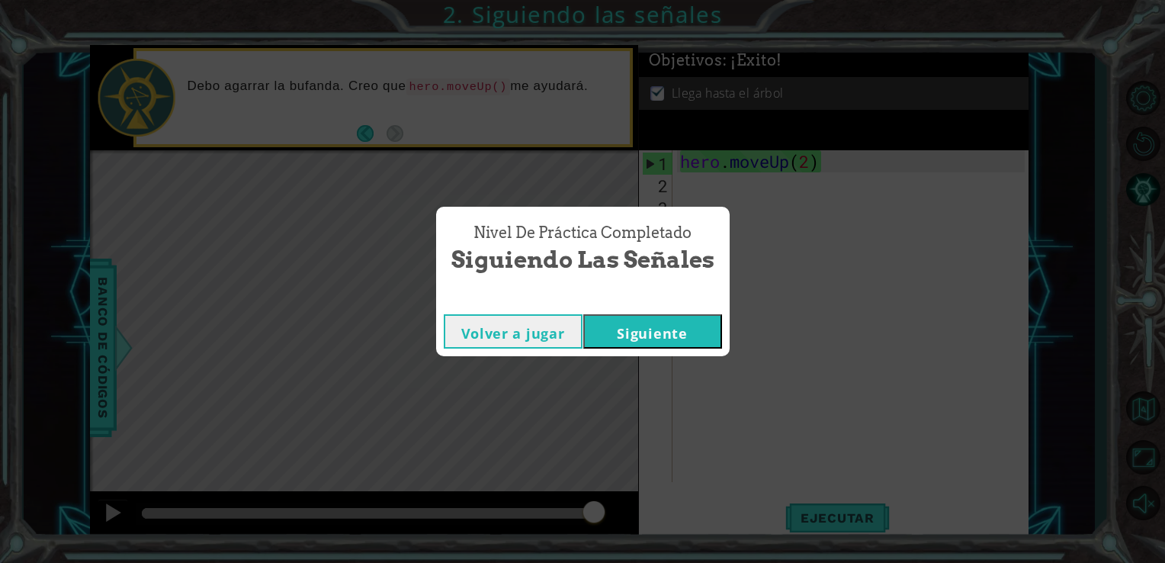
click at [546, 323] on button "Volver a jugar" at bounding box center [513, 331] width 139 height 34
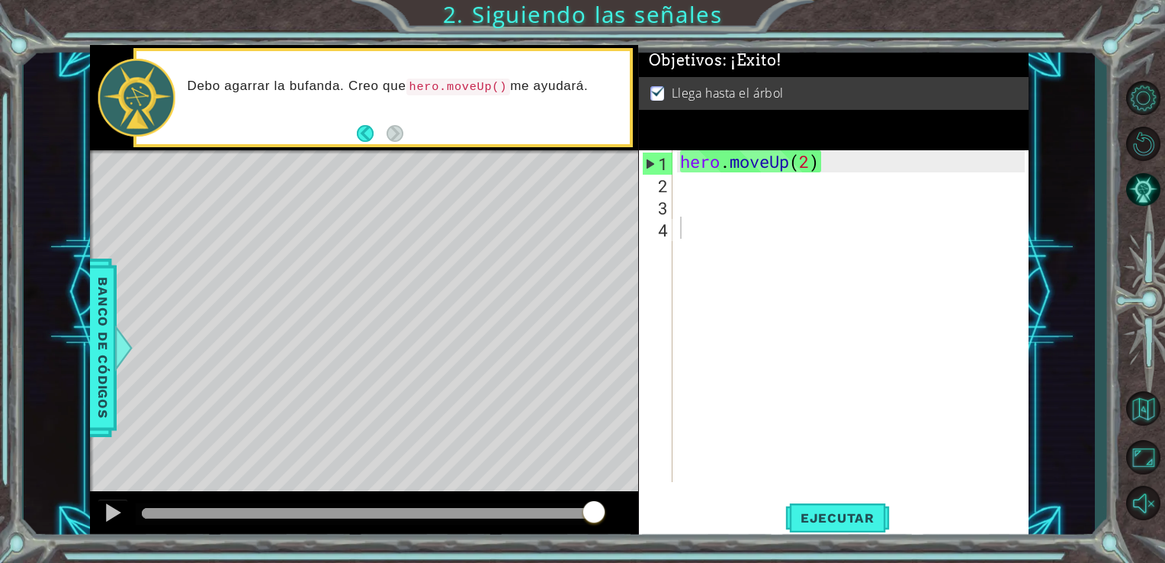
drag, startPoint x: 445, startPoint y: 17, endPoint x: 589, endPoint y: 23, distance: 144.2
click at [589, 23] on div "1 ההההההההההההההההההההההההההההההההההההההההההההההההההההההההההההההההההההההההההההה…" at bounding box center [582, 281] width 1165 height 563
click at [852, 535] on button "Ejecutar" at bounding box center [837, 517] width 104 height 39
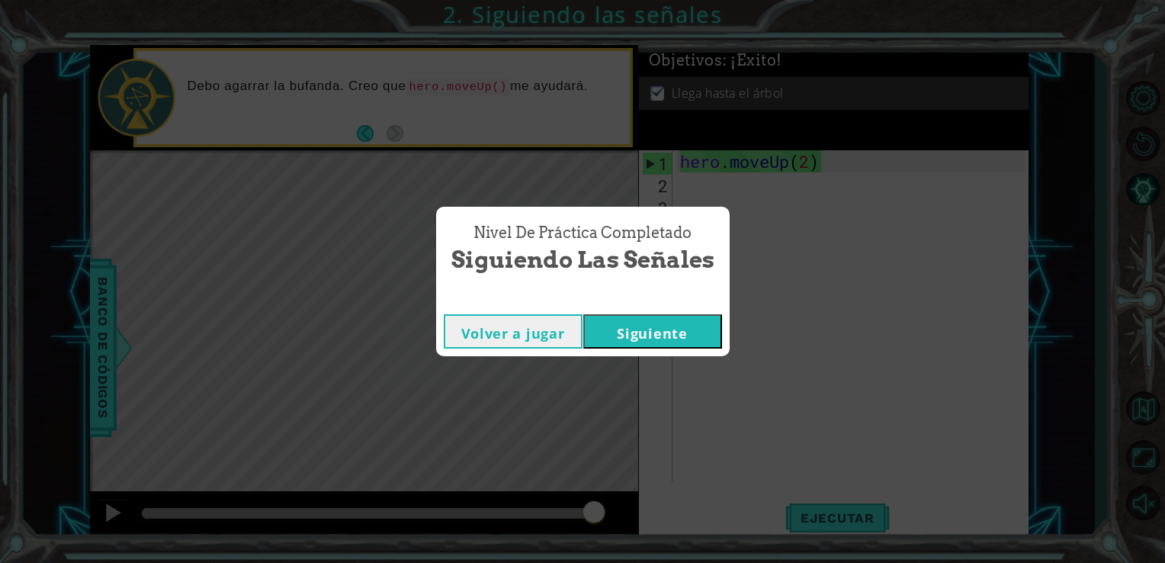
click at [648, 329] on button "Siguiente" at bounding box center [652, 331] width 139 height 34
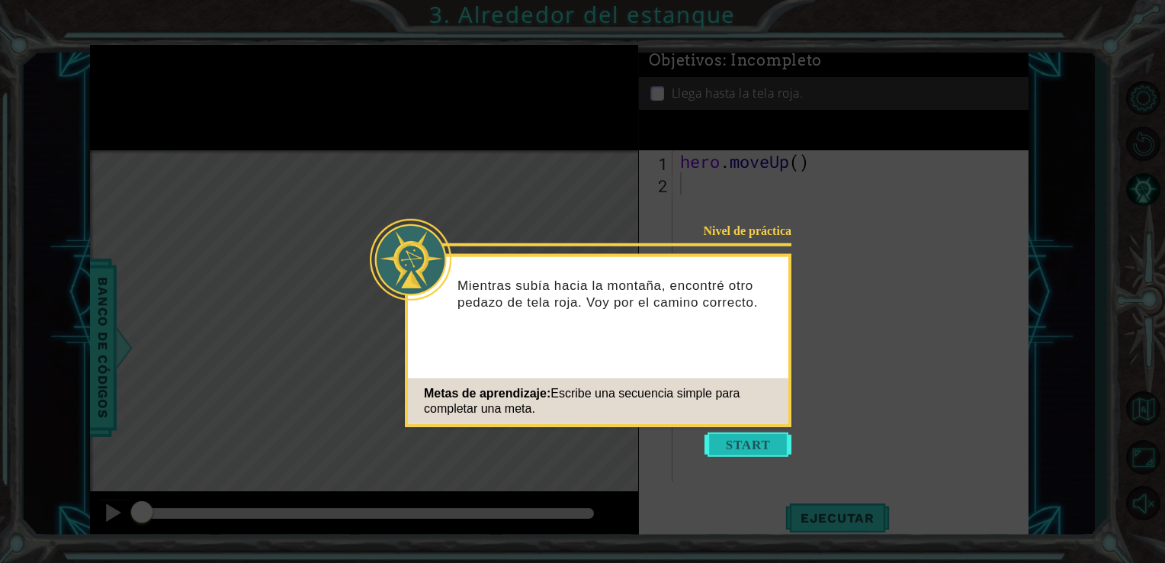
click at [740, 453] on button "Start" at bounding box center [747, 444] width 87 height 24
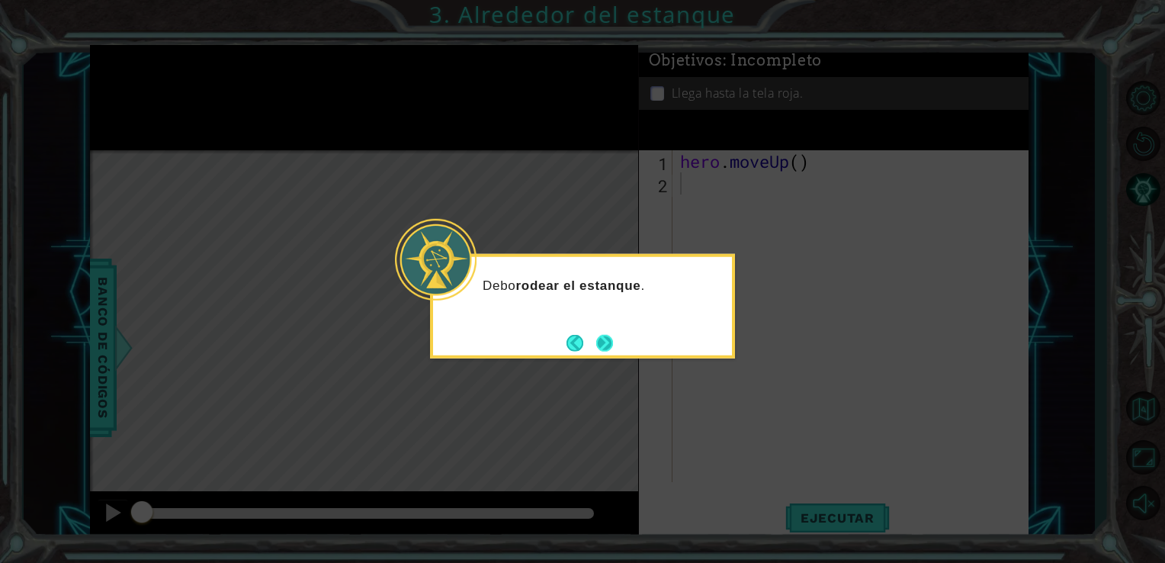
click at [604, 343] on button "Next" at bounding box center [604, 342] width 17 height 17
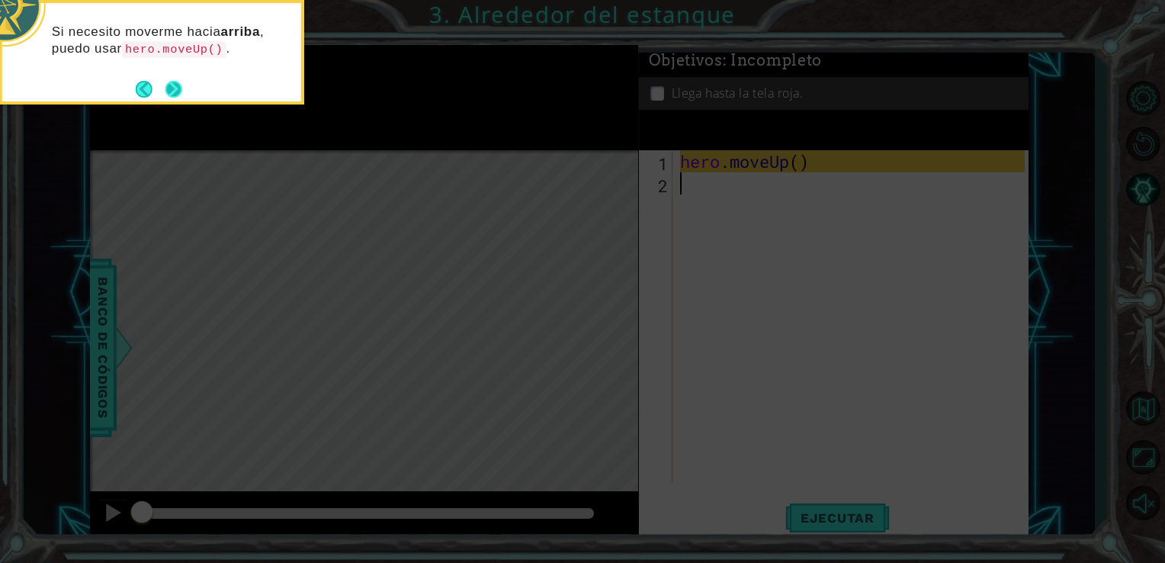
click at [182, 84] on button "Next" at bounding box center [173, 89] width 17 height 17
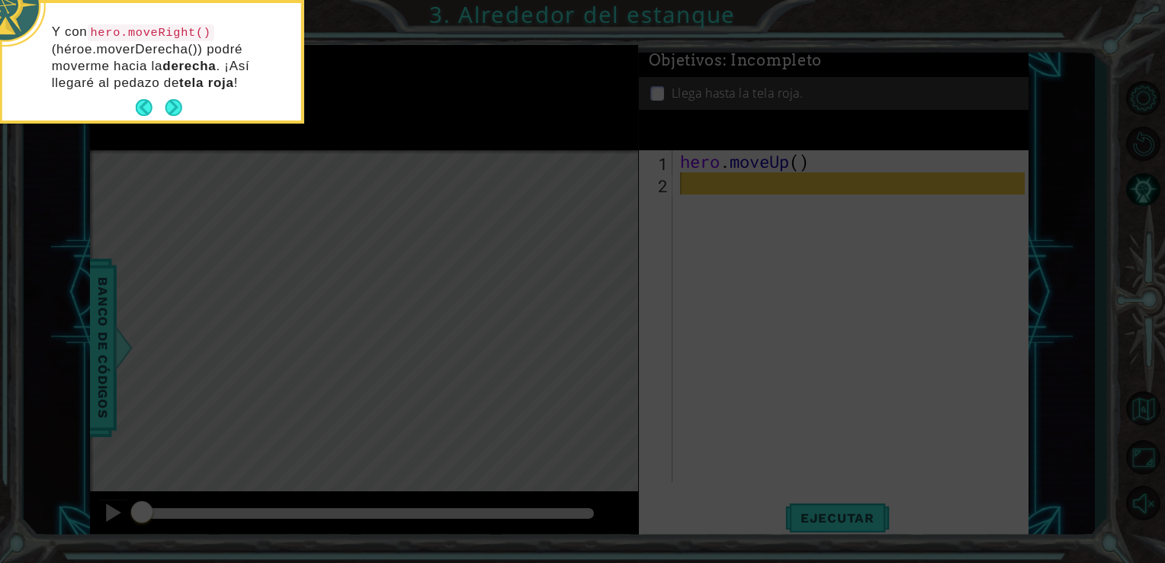
click at [177, 91] on div "Y con hero.moveRight() (héroe.moverDerecha()) podré moverme hacia la derecha . …" at bounding box center [151, 64] width 299 height 111
click at [172, 109] on button "Next" at bounding box center [173, 107] width 17 height 17
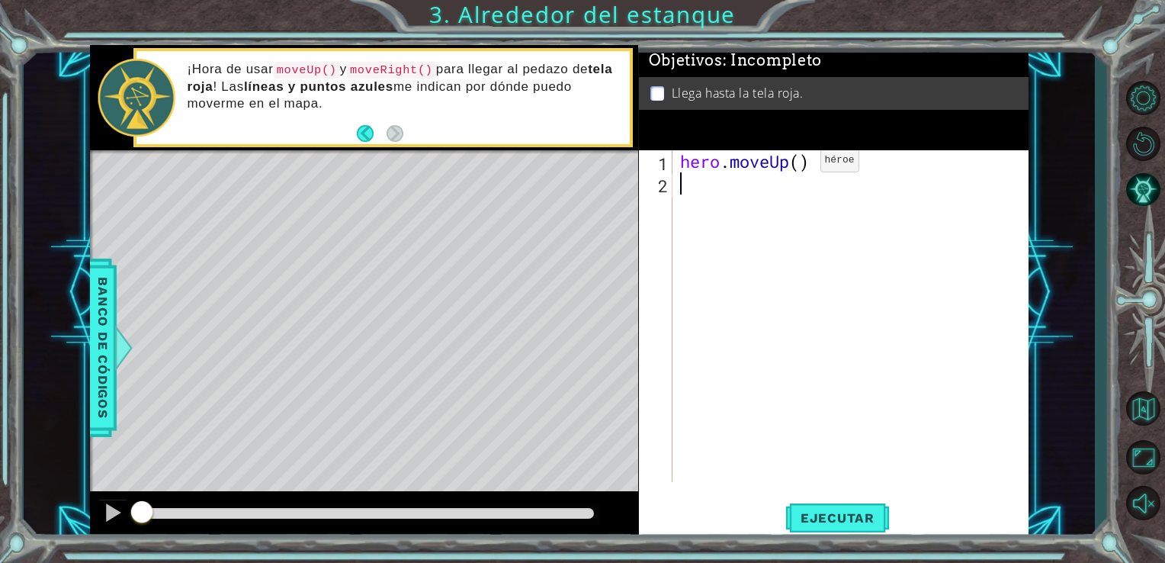
click at [797, 164] on div "hero . moveUp ( )" at bounding box center [855, 338] width 356 height 376
type textarea "hero.moveUp(2)"
click at [799, 175] on div "hero . moveUp ( 2 )" at bounding box center [855, 338] width 356 height 376
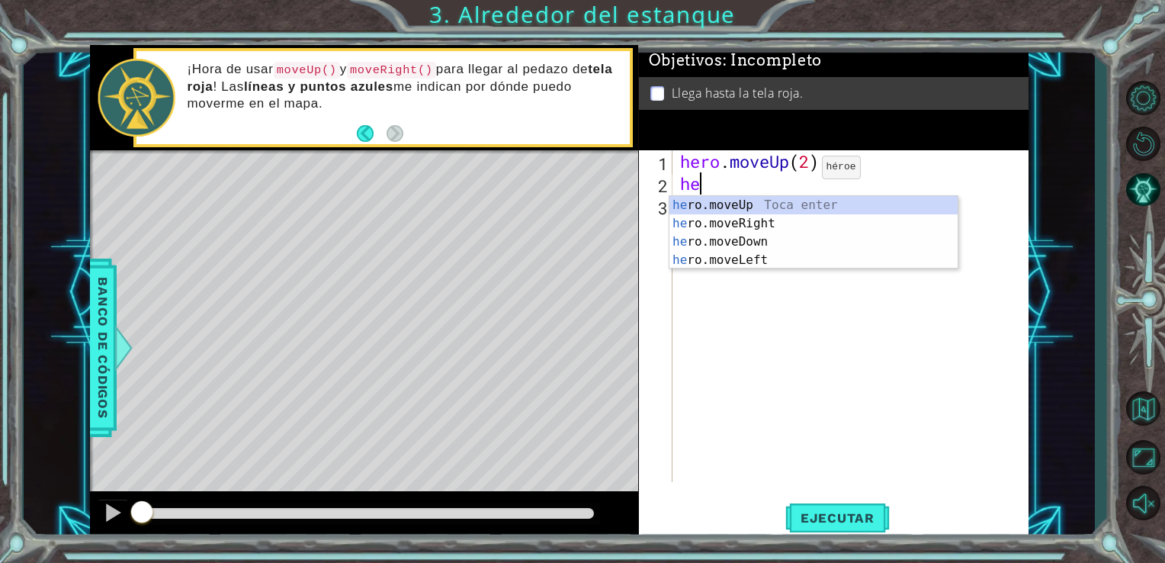
type textarea "her"
click at [785, 221] on div "her o.moveUp Toca enter her o.moveRight Toca enter her o.moveDown Toca enter he…" at bounding box center [813, 251] width 288 height 110
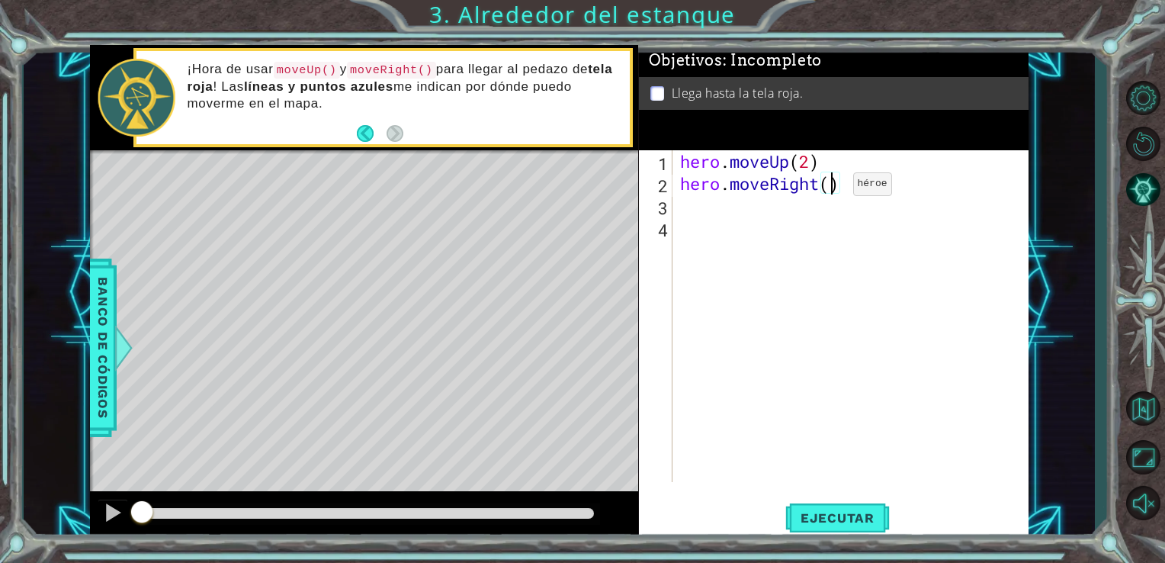
click at [830, 188] on div "hero . moveUp ( 2 ) hero . moveRight ( )" at bounding box center [855, 338] width 356 height 376
type textarea "hero.moveRight()"
click at [814, 208] on div "hero . moveUp ( 2 ) hero . moveRight ( )" at bounding box center [855, 338] width 356 height 376
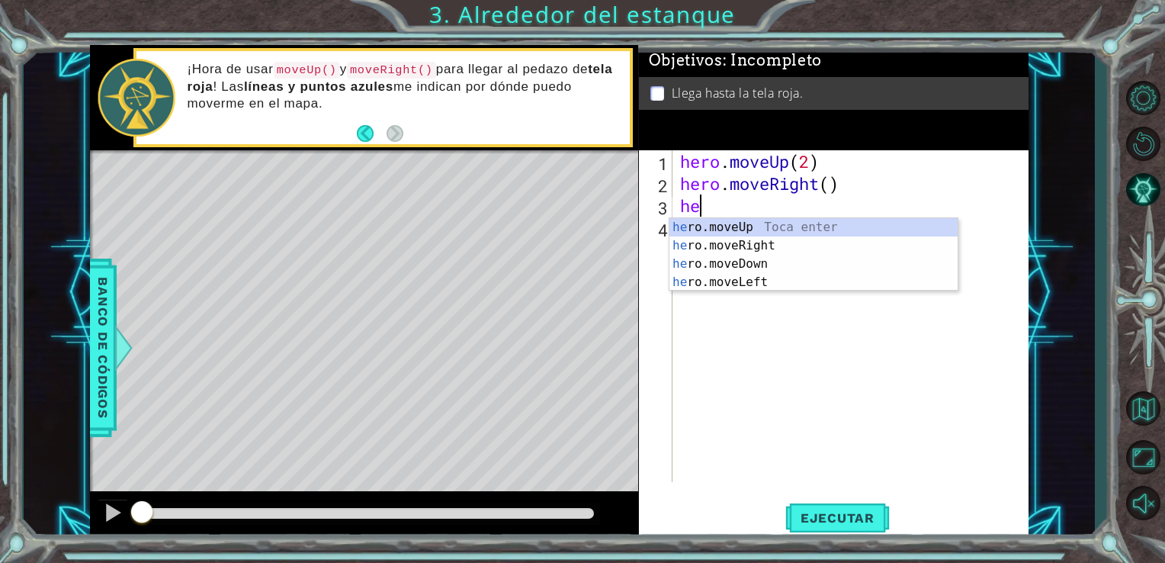
type textarea "her"
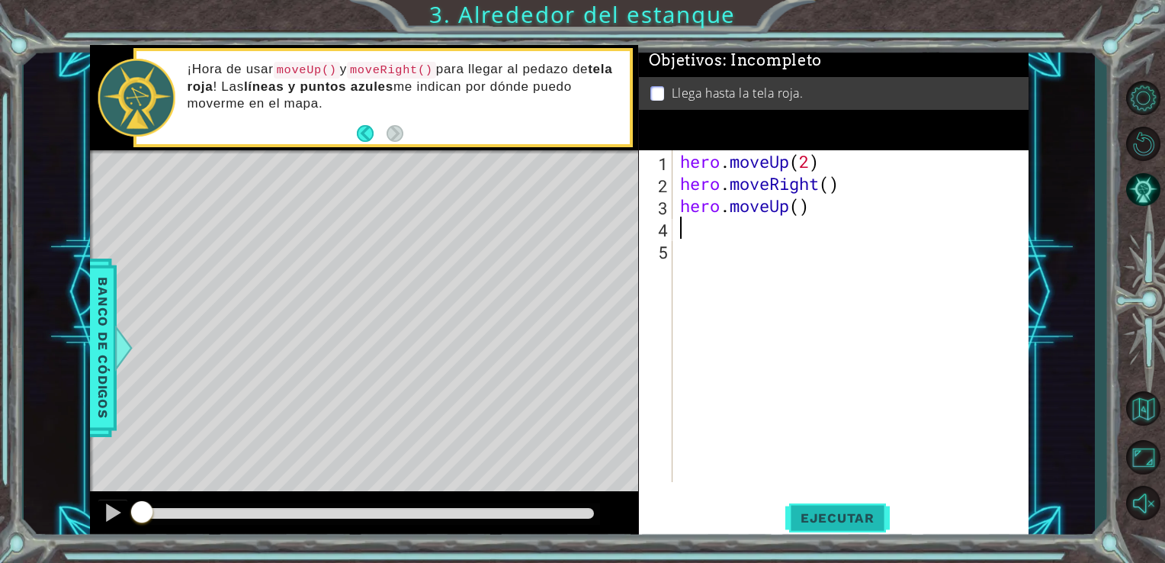
click at [838, 522] on span "Ejecutar" at bounding box center [837, 517] width 104 height 15
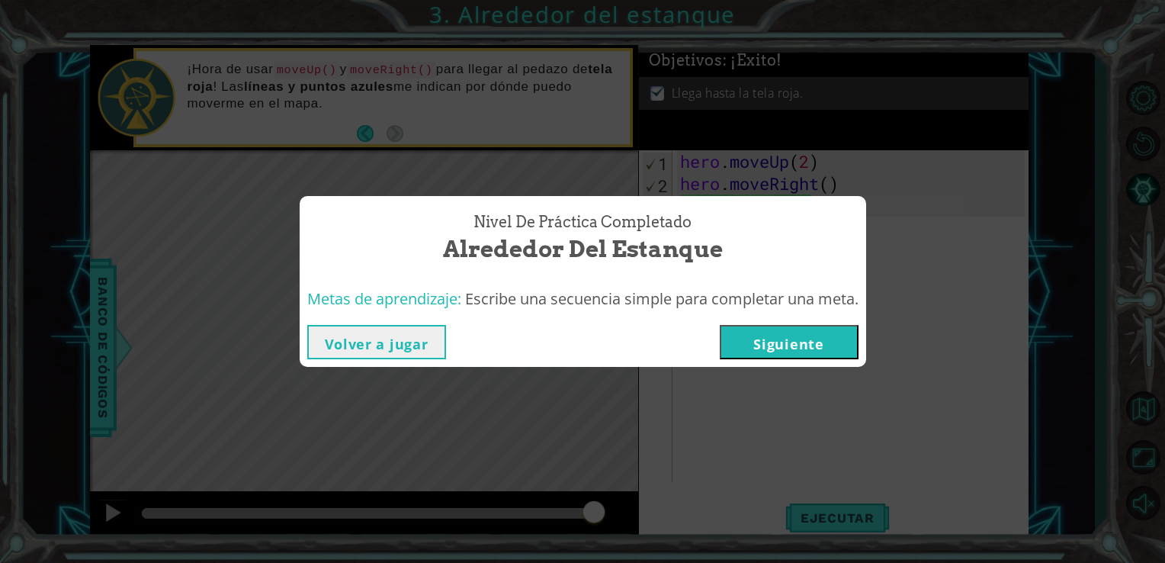
click at [386, 334] on button "Volver a jugar" at bounding box center [376, 342] width 139 height 34
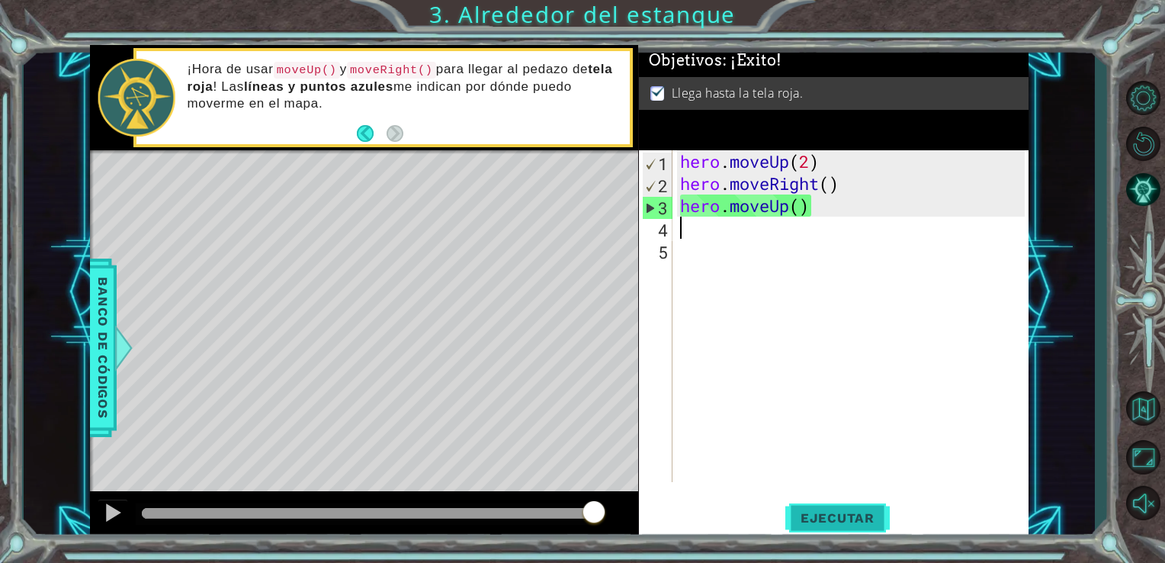
click at [789, 522] on span "Ejecutar" at bounding box center [837, 517] width 104 height 15
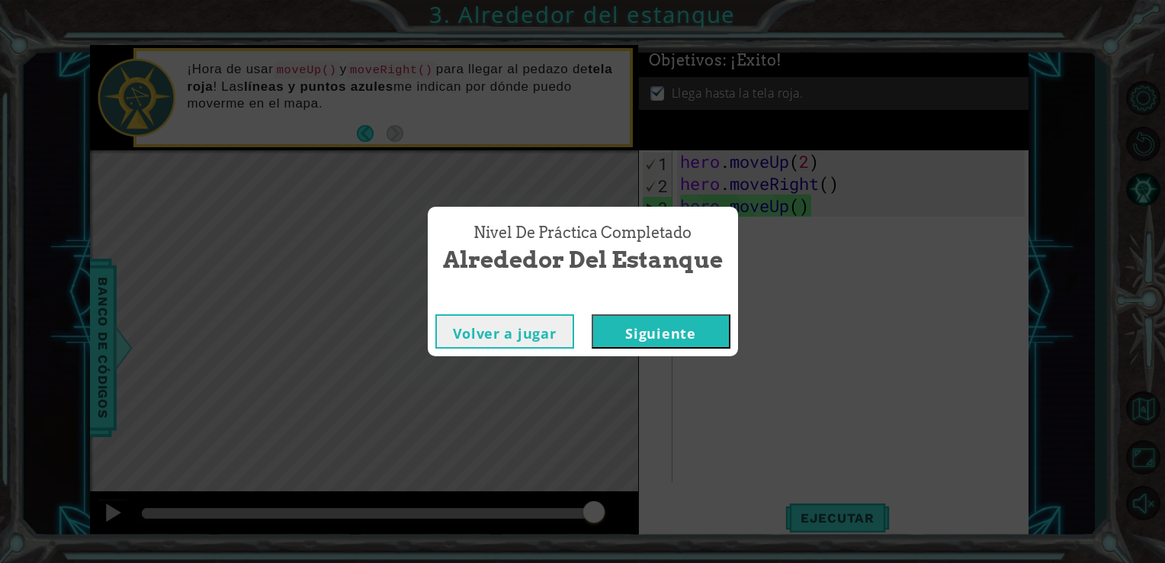
click at [628, 336] on button "Siguiente" at bounding box center [661, 331] width 139 height 34
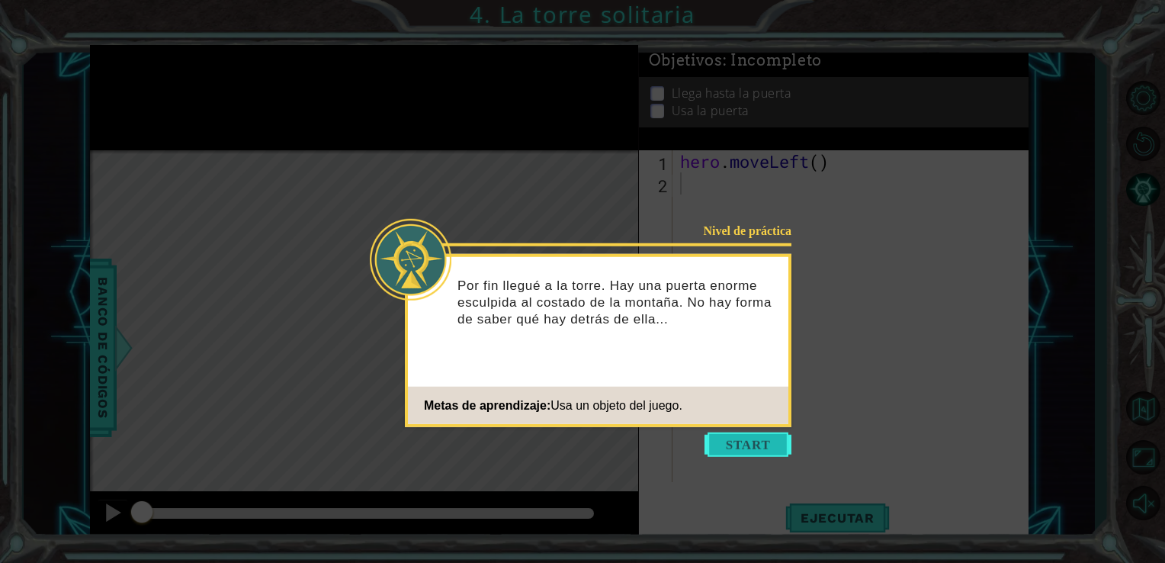
click at [735, 444] on button "Start" at bounding box center [747, 444] width 87 height 24
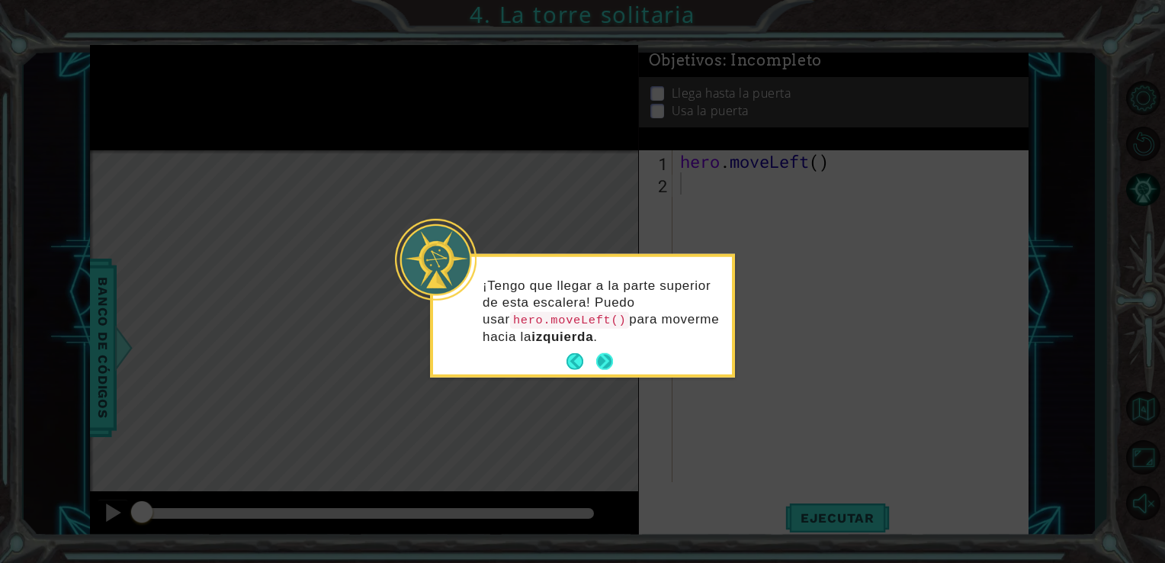
click at [605, 361] on button "Next" at bounding box center [604, 361] width 17 height 17
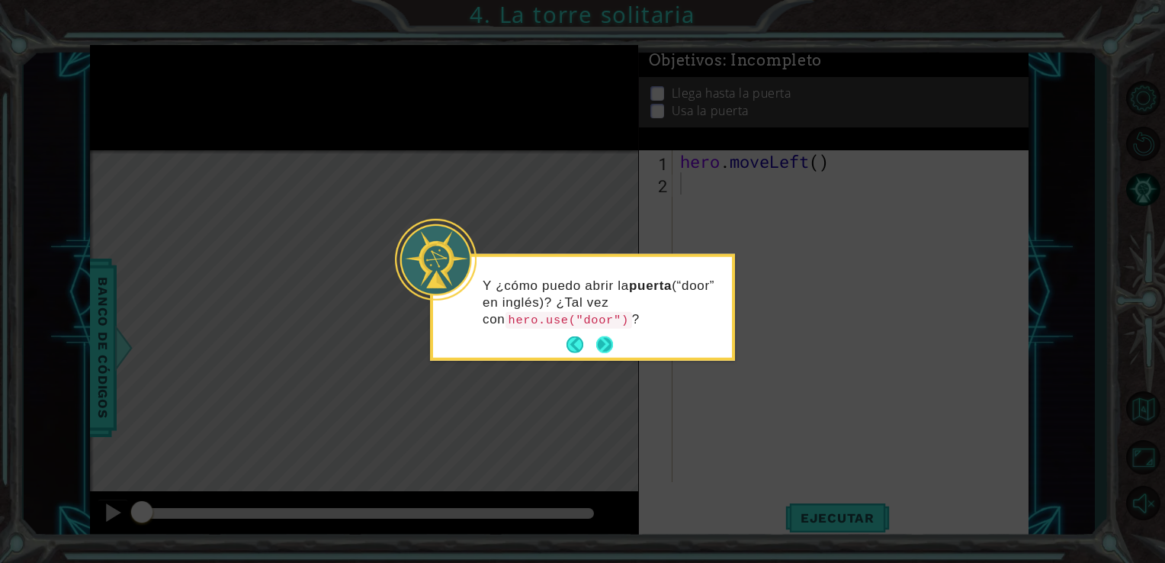
click at [607, 343] on button "Next" at bounding box center [604, 344] width 17 height 17
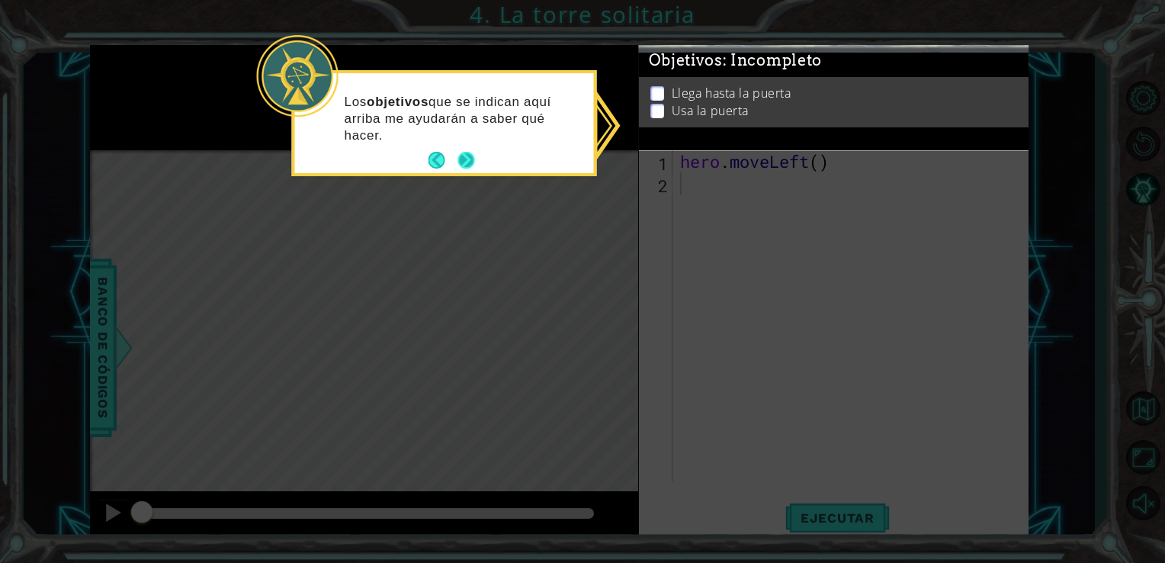
click at [467, 163] on button "Next" at bounding box center [465, 160] width 17 height 17
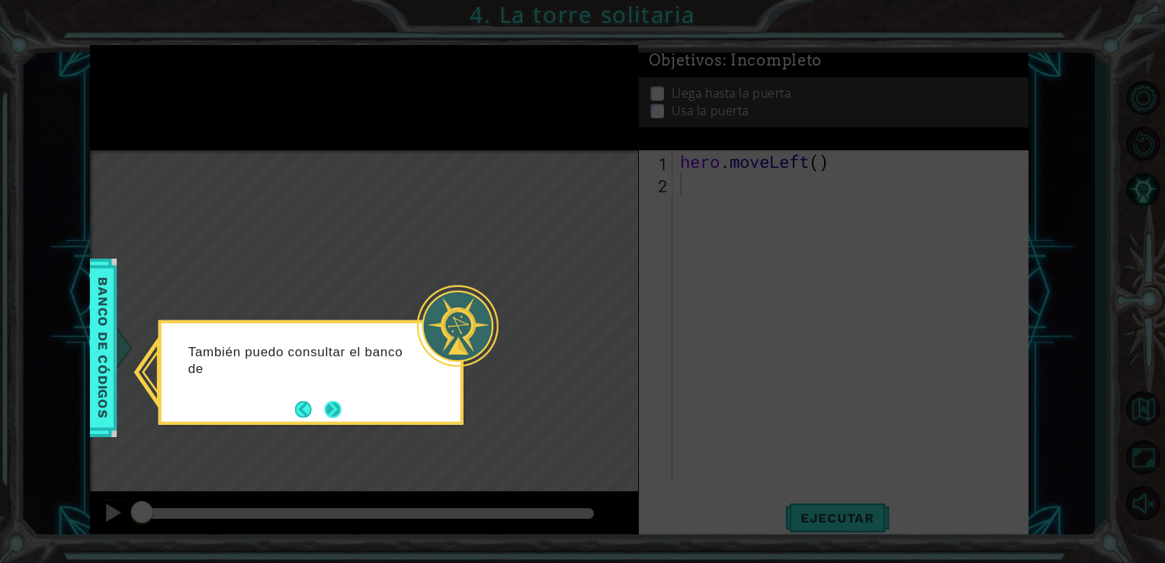
click at [330, 407] on button "Next" at bounding box center [333, 408] width 17 height 17
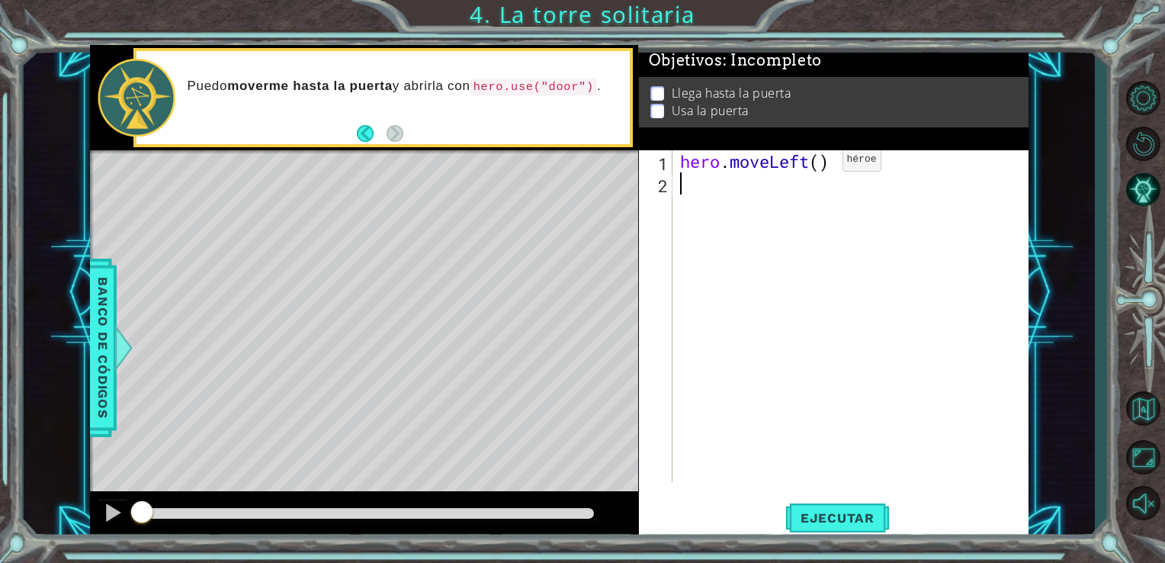
click at [819, 163] on div "hero . moveLeft ( )" at bounding box center [855, 338] width 356 height 376
type textarea "hero.moveLeft(2)"
click at [751, 207] on div "hero . moveLeft ( 2 )" at bounding box center [855, 338] width 356 height 376
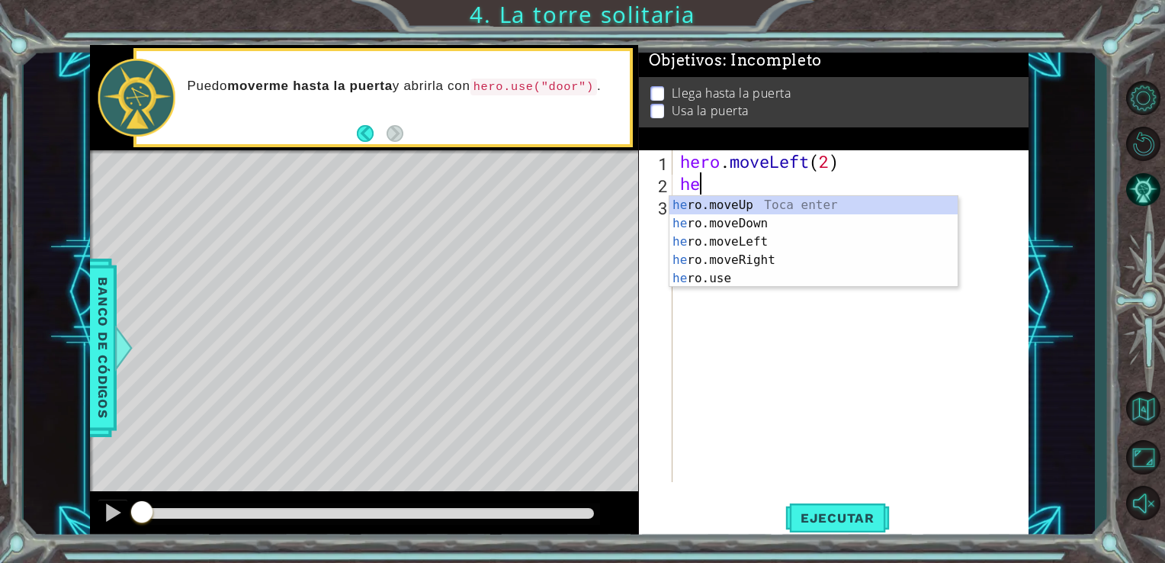
scroll to position [0, 0]
type textarea "hero."
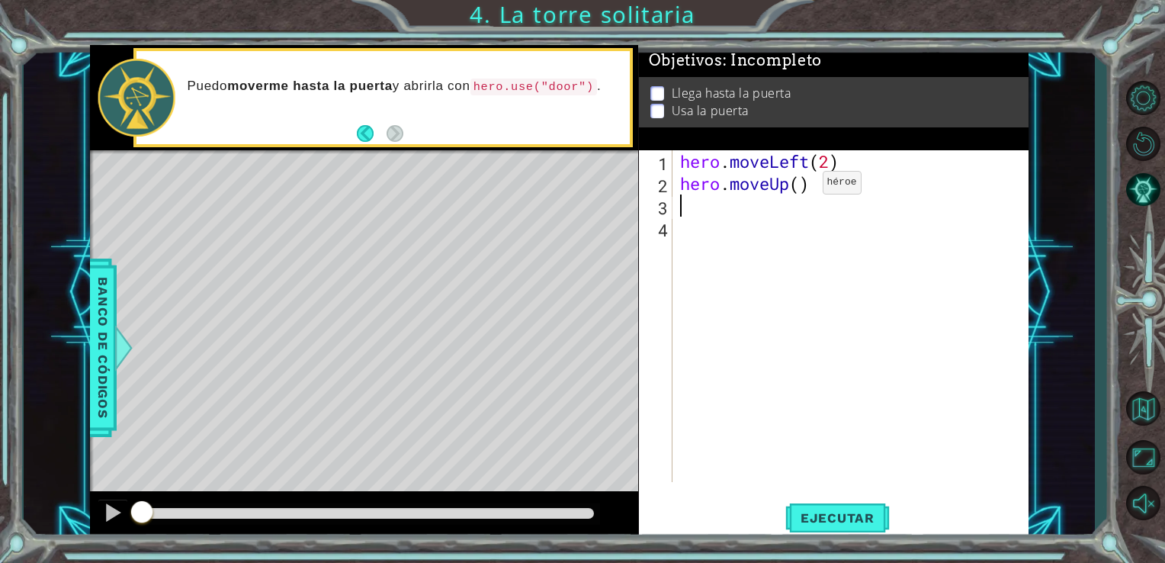
click at [798, 187] on div "hero . moveLeft ( 2 ) hero . moveUp ( )" at bounding box center [855, 338] width 356 height 376
type textarea "hero.moveUp(2)"
click at [727, 216] on div "hero . moveLeft ( 2 ) hero . moveUp ( 2 )" at bounding box center [855, 338] width 356 height 376
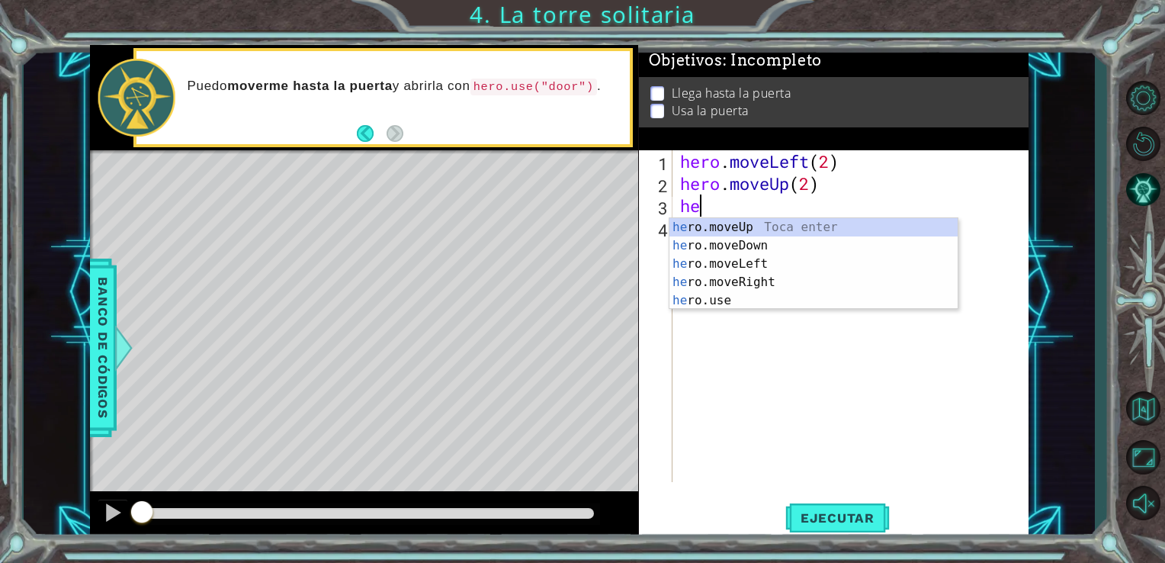
scroll to position [0, 0]
type textarea "hero"
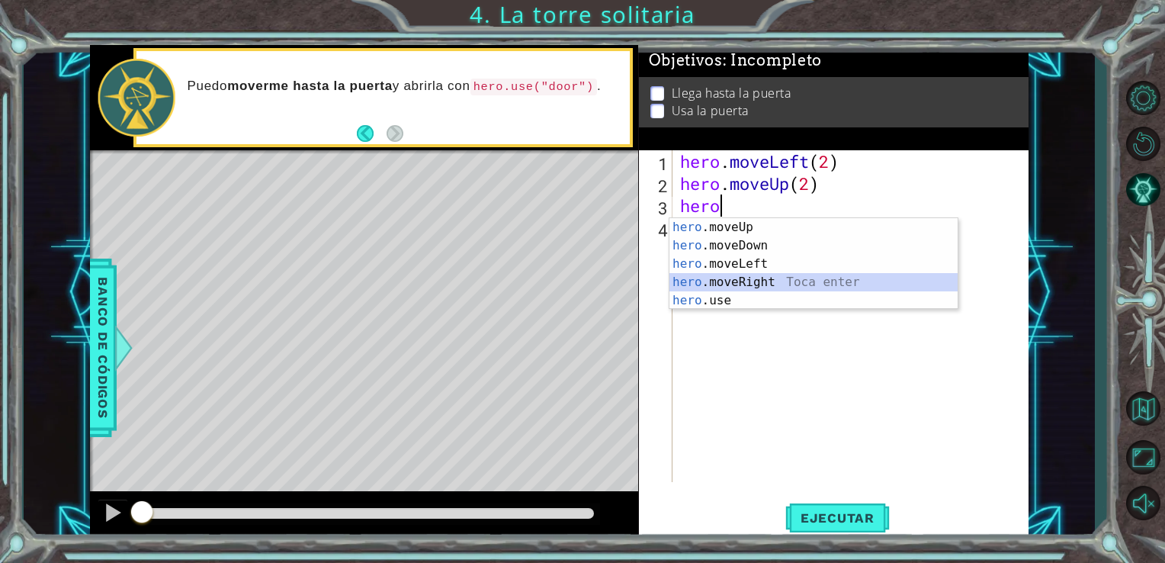
click at [729, 286] on div "hero .moveUp Toca enter hero .moveDown Toca enter hero .moveLeft Toca enter her…" at bounding box center [813, 282] width 288 height 128
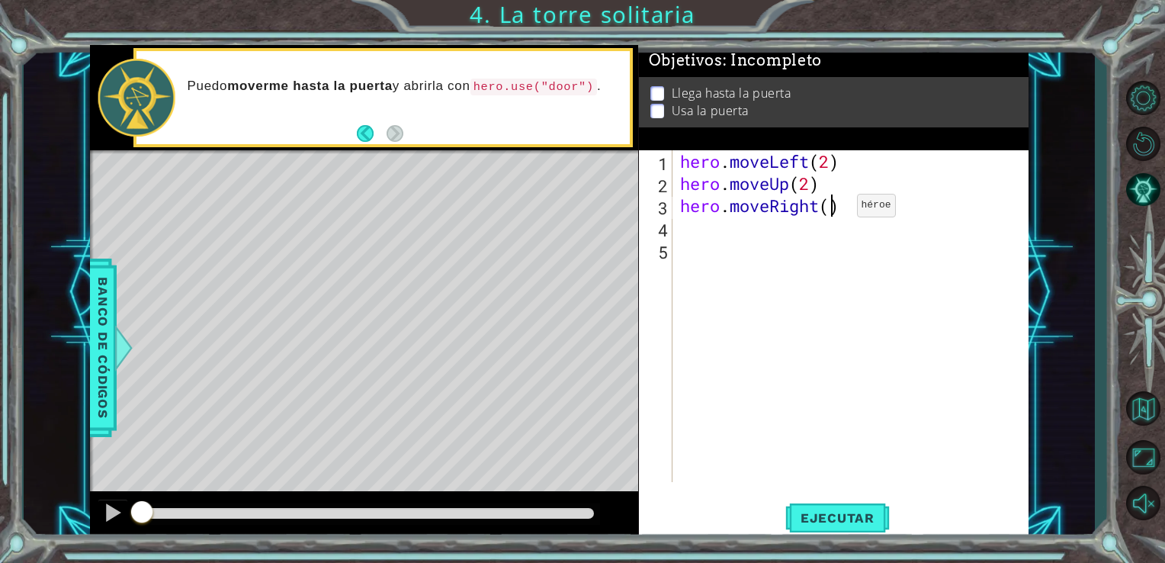
click at [833, 209] on div "hero . moveLeft ( 2 ) hero . moveUp ( 2 ) hero . moveRight ( )" at bounding box center [855, 338] width 356 height 376
type textarea "hero.moveRight(2)"
click at [726, 244] on div "hero . moveLeft ( 2 ) hero . moveUp ( 2 ) hero . moveRight ( 2 )" at bounding box center [855, 338] width 356 height 376
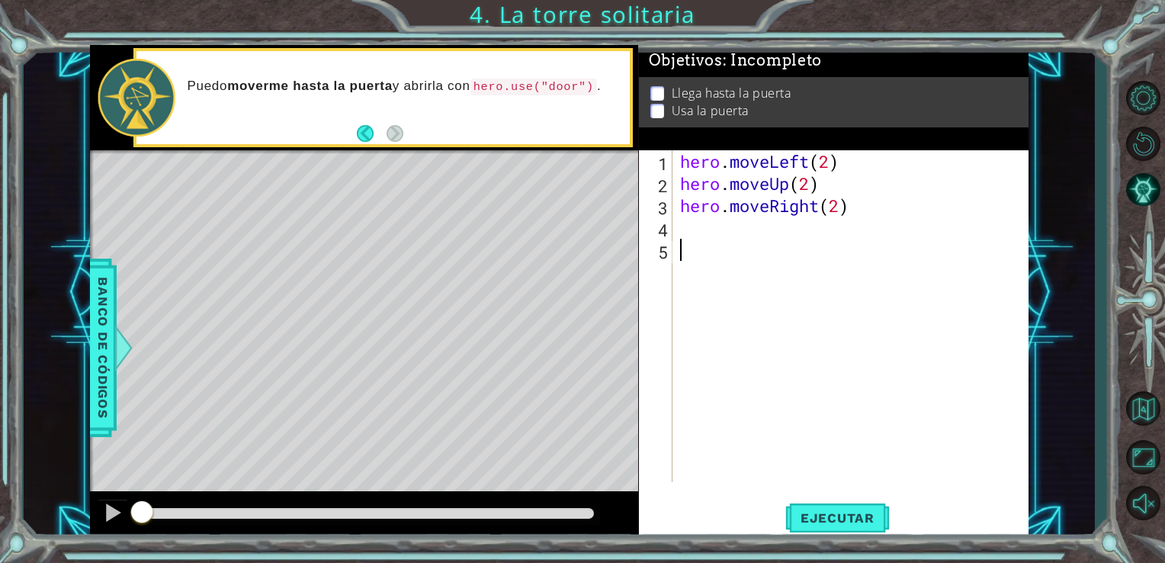
click at [726, 242] on div "hero . moveLeft ( 2 ) hero . moveUp ( 2 ) hero . moveRight ( 2 )" at bounding box center [855, 338] width 356 height 376
click at [733, 232] on div "hero . moveLeft ( 2 ) hero . moveUp ( 2 ) hero . moveRight ( 2 )" at bounding box center [855, 338] width 356 height 376
type textarea "hero.use("door")"
click at [791, 529] on button "Ejecutar" at bounding box center [837, 517] width 104 height 39
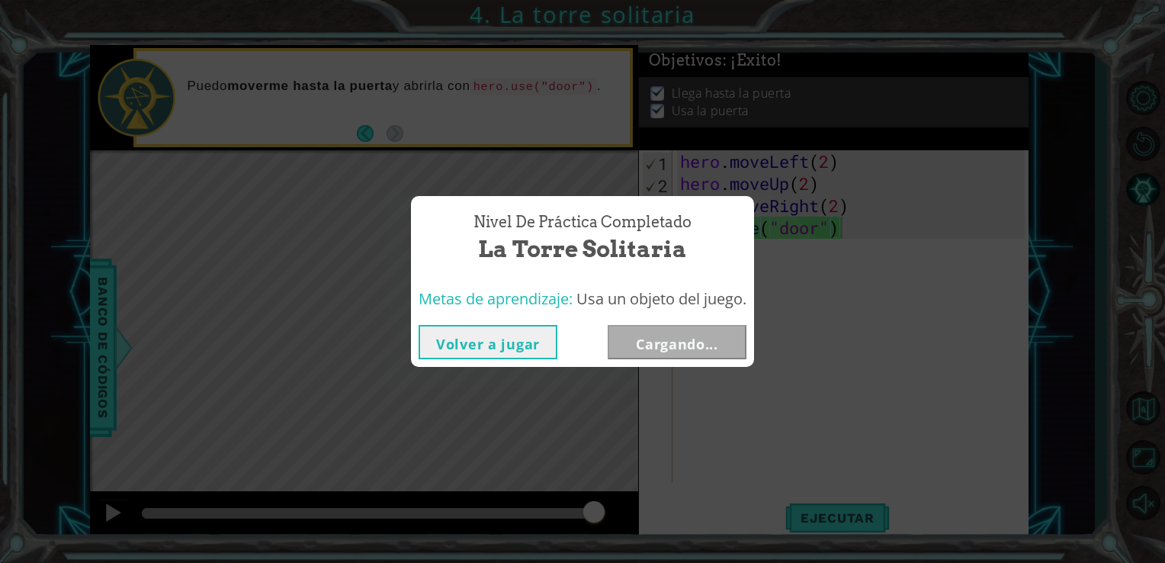
click at [525, 357] on button "Volver a jugar" at bounding box center [488, 342] width 139 height 34
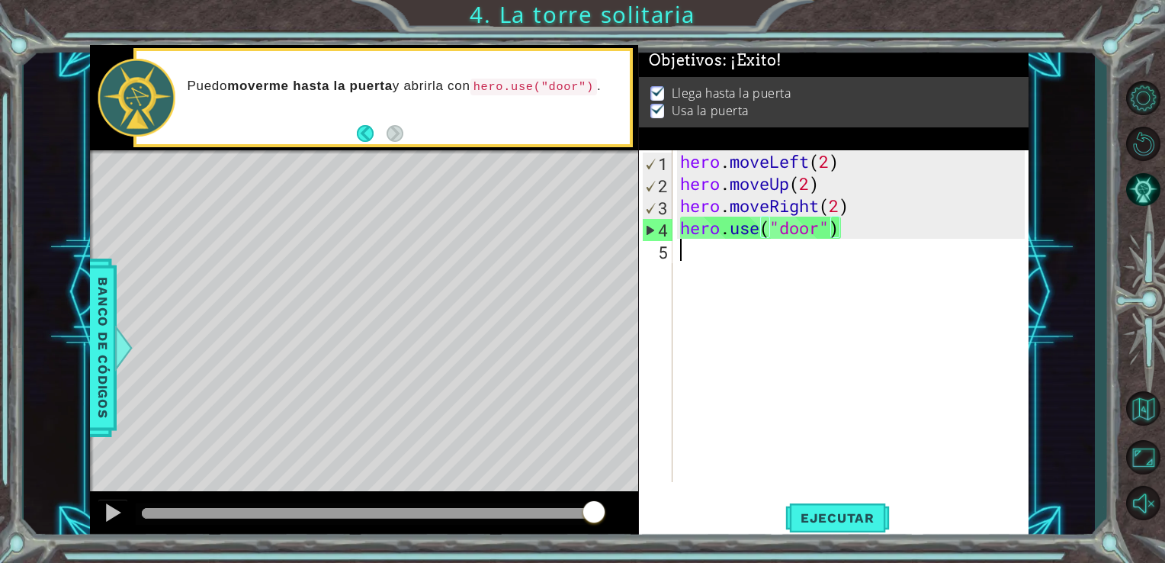
click at [718, 460] on div "hero . moveLeft ( 2 ) hero . moveUp ( 2 ) hero . moveRight ( 2 ) hero . use ( "…" at bounding box center [855, 338] width 356 height 376
click at [788, 514] on span "Ejecutar" at bounding box center [837, 517] width 104 height 15
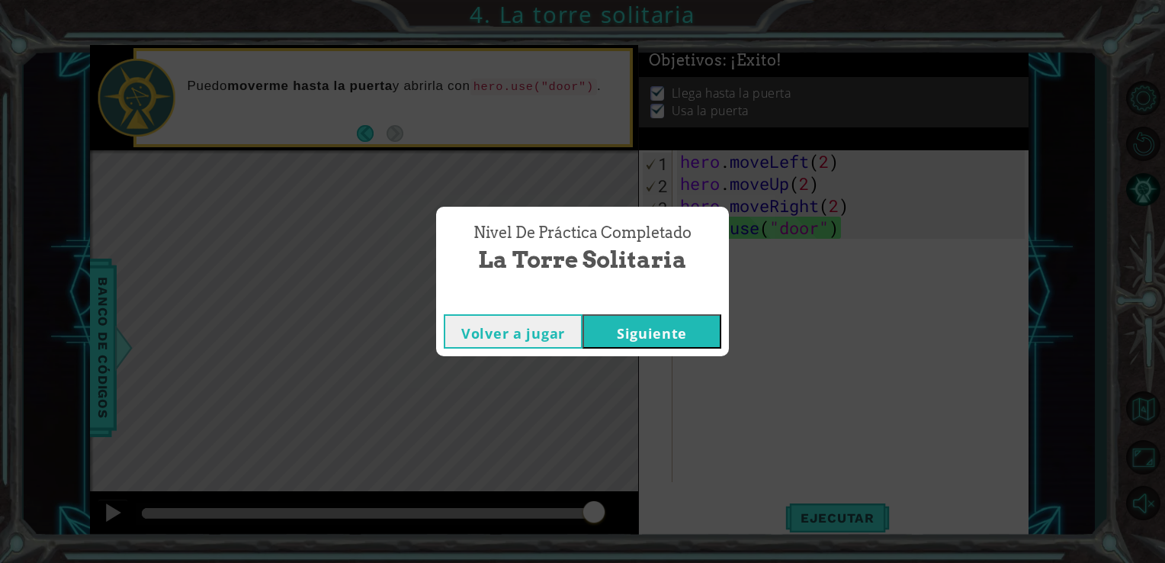
click at [652, 329] on button "Siguiente" at bounding box center [652, 331] width 139 height 34
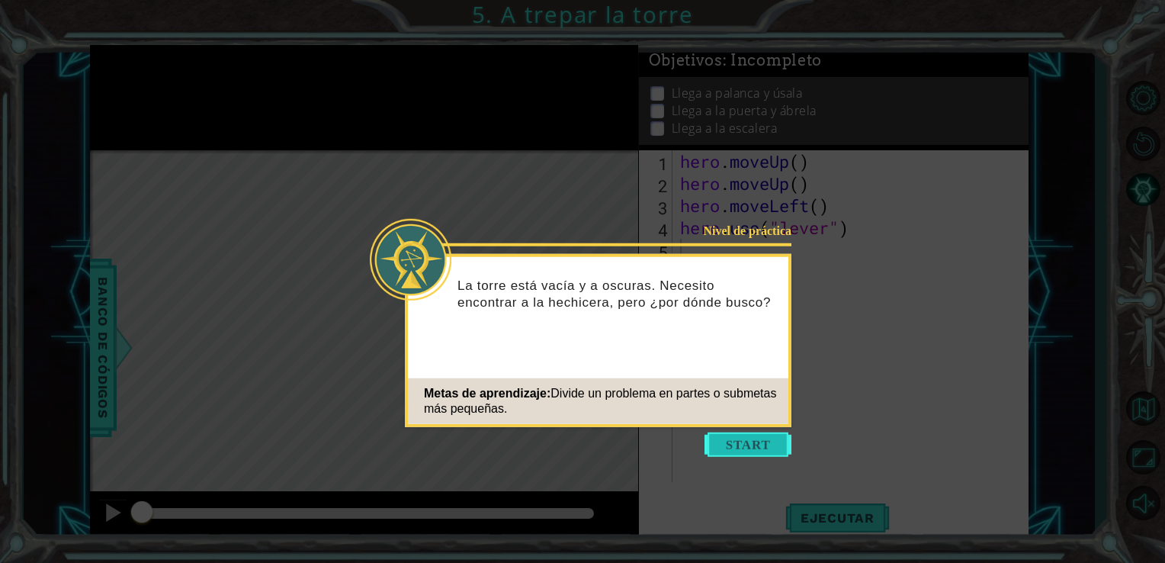
click at [730, 445] on button "Start" at bounding box center [747, 444] width 87 height 24
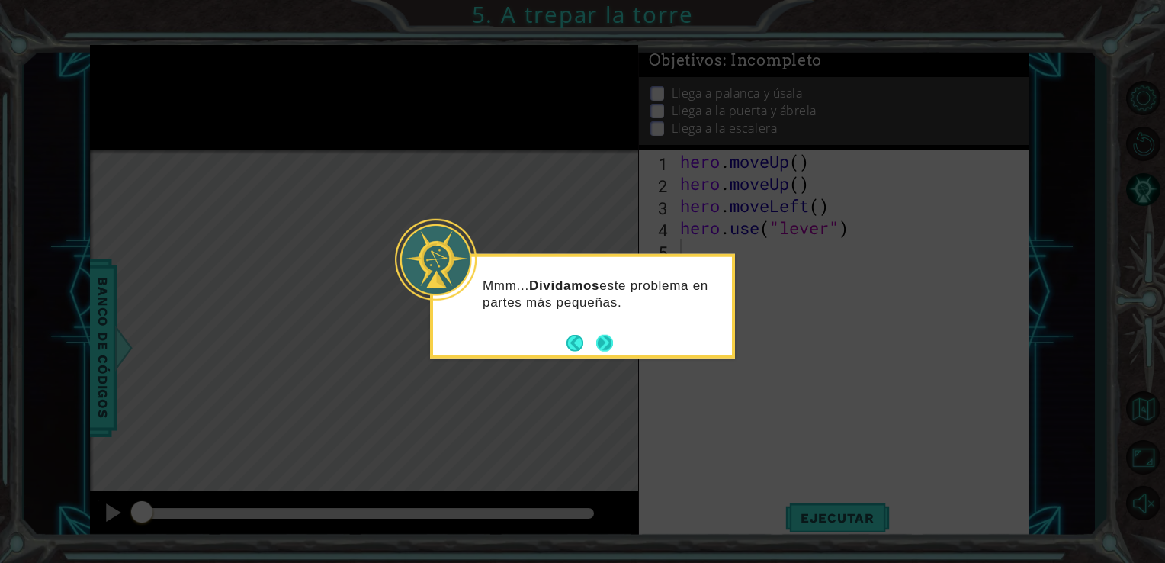
click at [607, 339] on button "Next" at bounding box center [604, 342] width 17 height 17
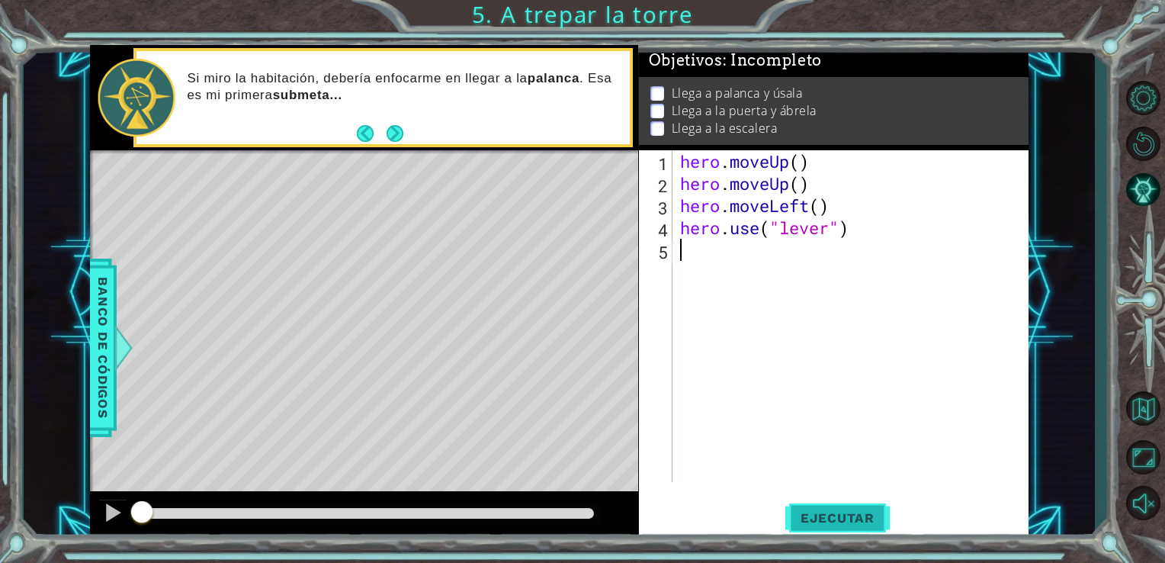
click at [852, 521] on span "Ejecutar" at bounding box center [837, 517] width 104 height 15
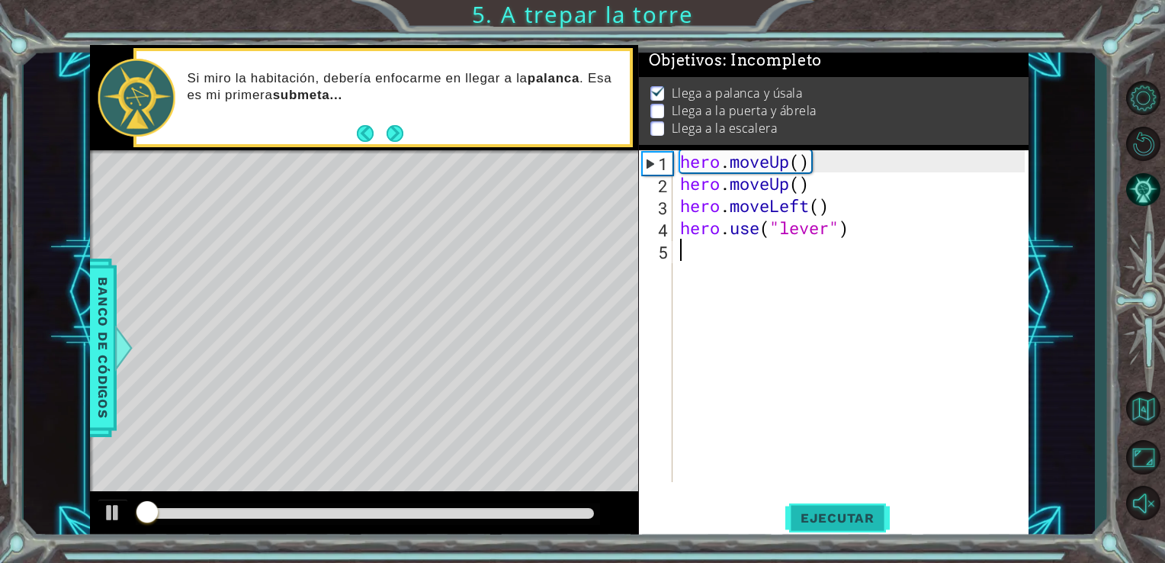
scroll to position [6, 0]
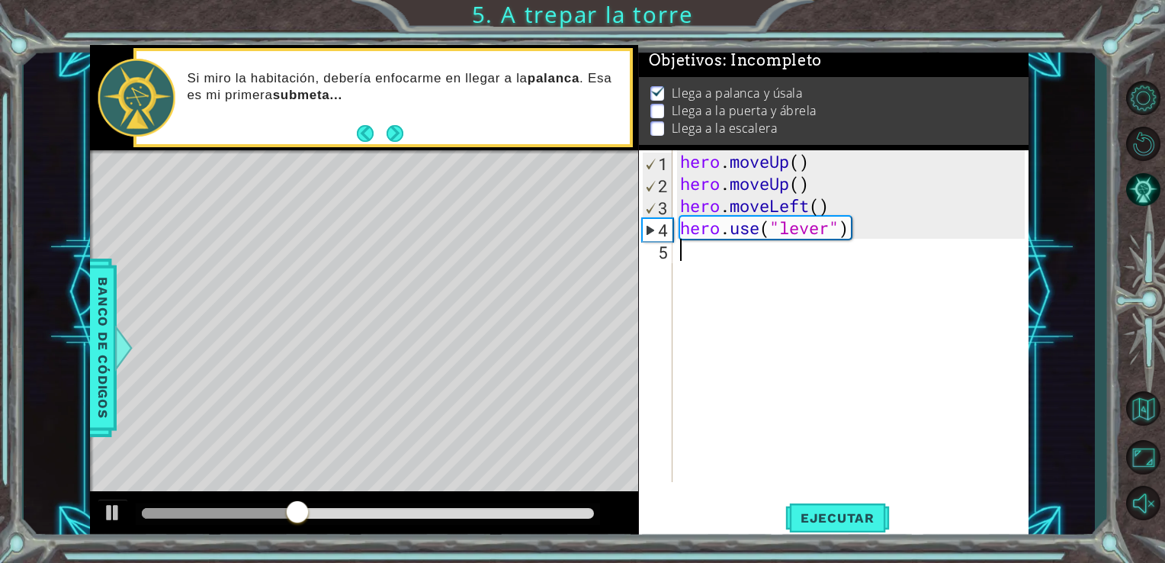
click at [408, 512] on div at bounding box center [368, 513] width 453 height 11
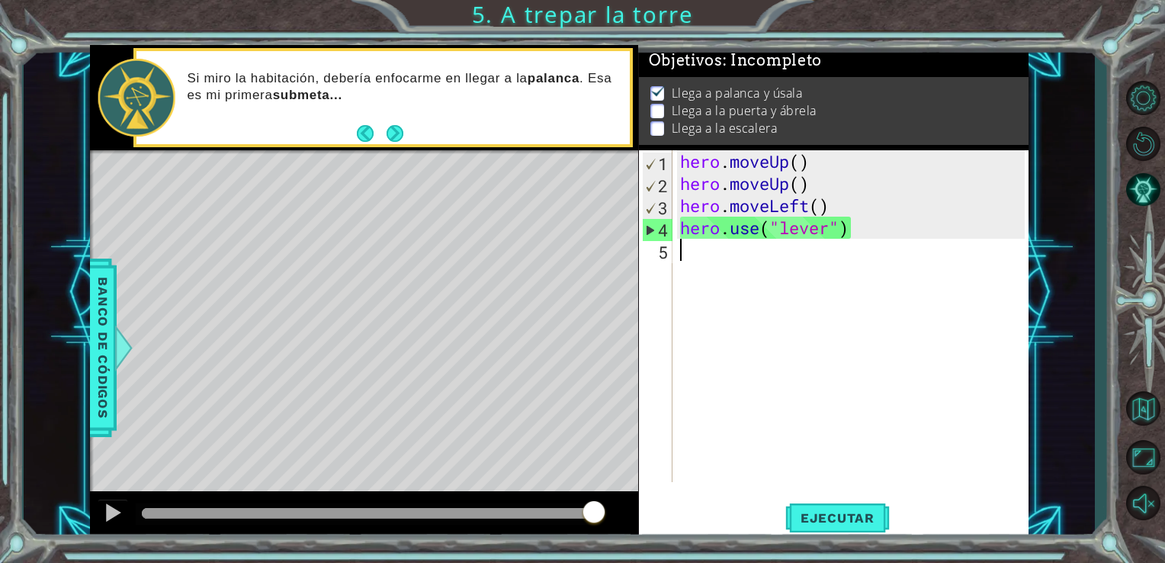
drag, startPoint x: 407, startPoint y: 518, endPoint x: 608, endPoint y: 504, distance: 201.0
click at [608, 504] on div at bounding box center [364, 515] width 549 height 49
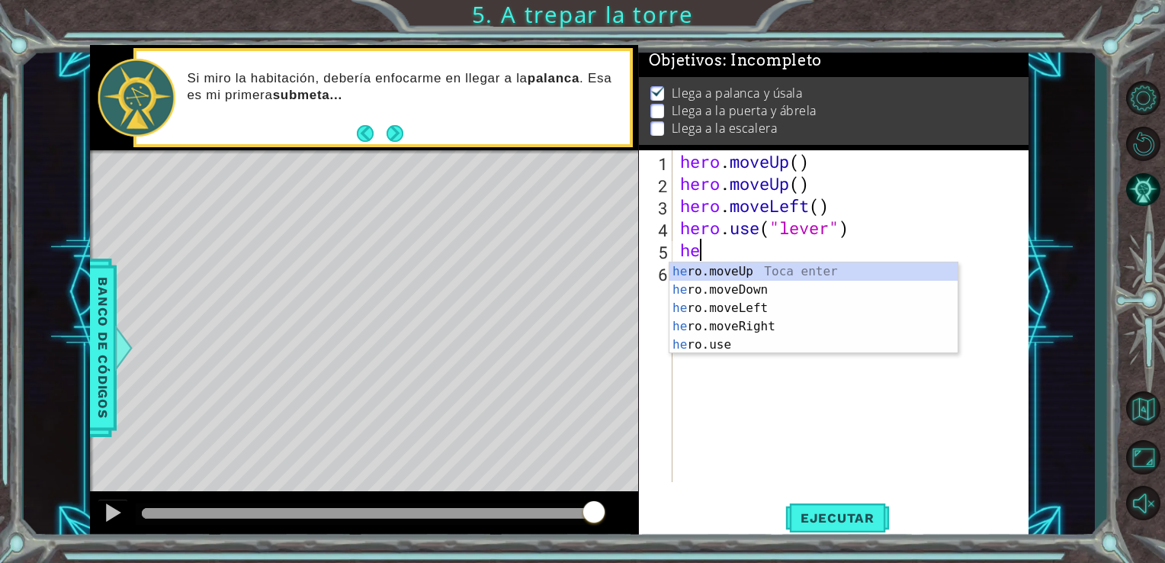
type textarea "her"
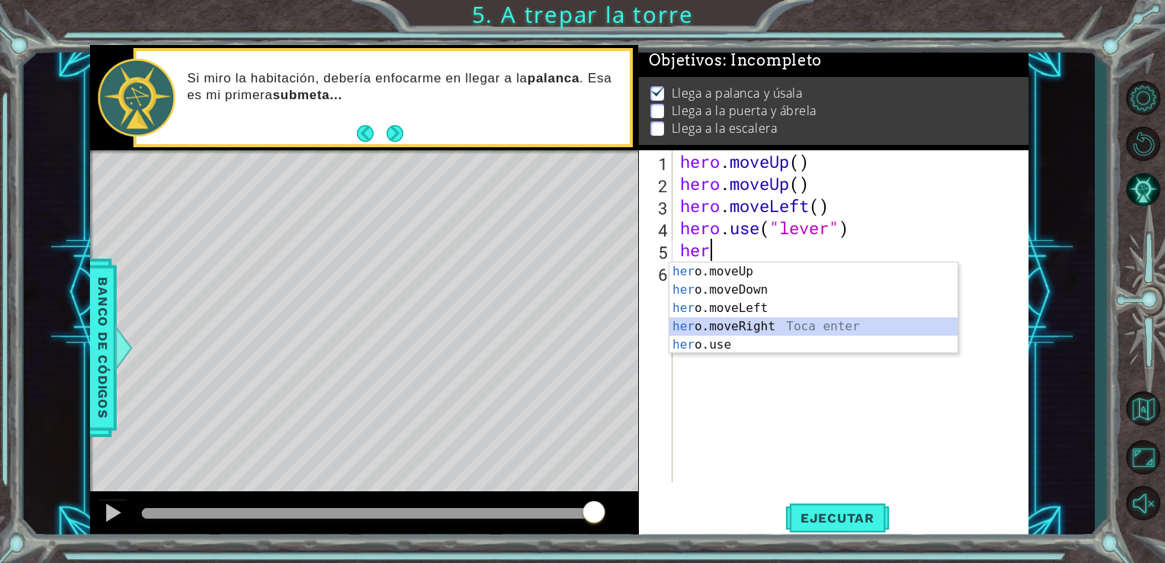
click at [754, 323] on div "her o.moveUp Toca enter her o.moveDown Toca enter her o.moveLeft [PERSON_NAME] …" at bounding box center [813, 326] width 288 height 128
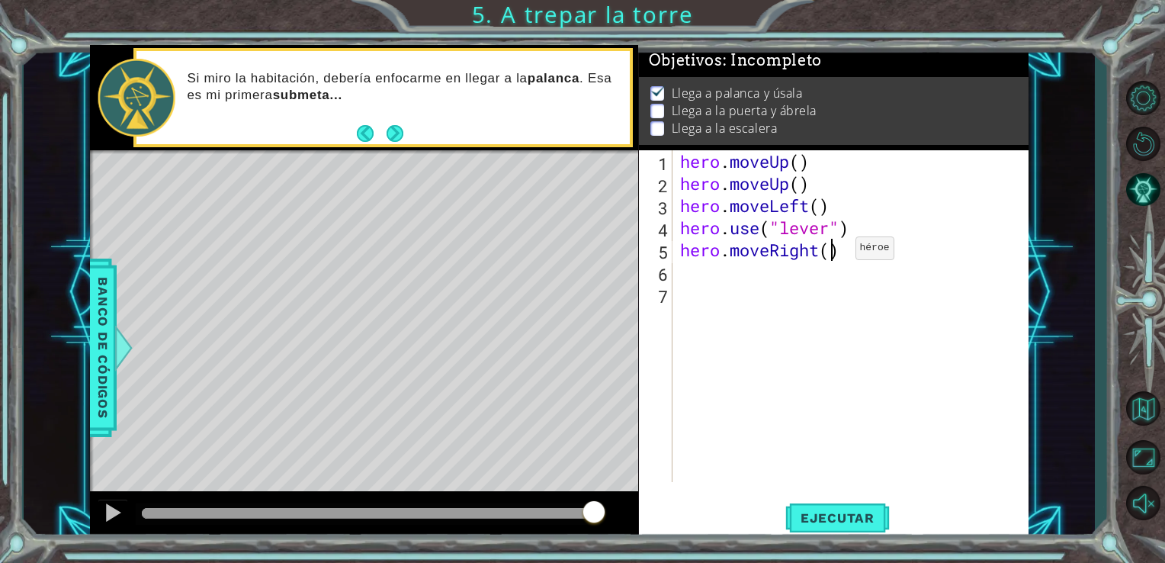
click at [832, 252] on div "hero . moveUp ( ) hero . moveUp ( ) hero . moveLeft ( ) hero . use ( "lever" ) …" at bounding box center [855, 338] width 356 height 376
type textarea "hero.moveRight(3)"
click at [800, 278] on div "hero . moveUp ( ) hero . moveUp ( ) hero . moveLeft ( ) hero . use ( "lever" ) …" at bounding box center [855, 338] width 356 height 376
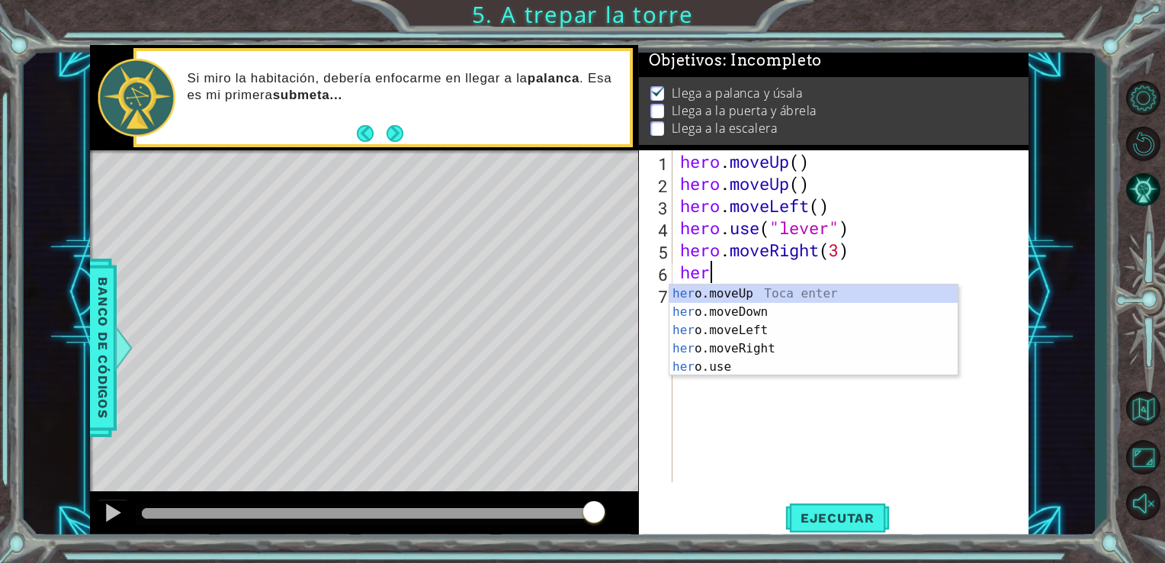
scroll to position [0, 0]
click at [746, 367] on div "hero .moveUp Toca enter hero .moveDown Toca enter hero .moveLeft Toca enter her…" at bounding box center [813, 348] width 288 height 128
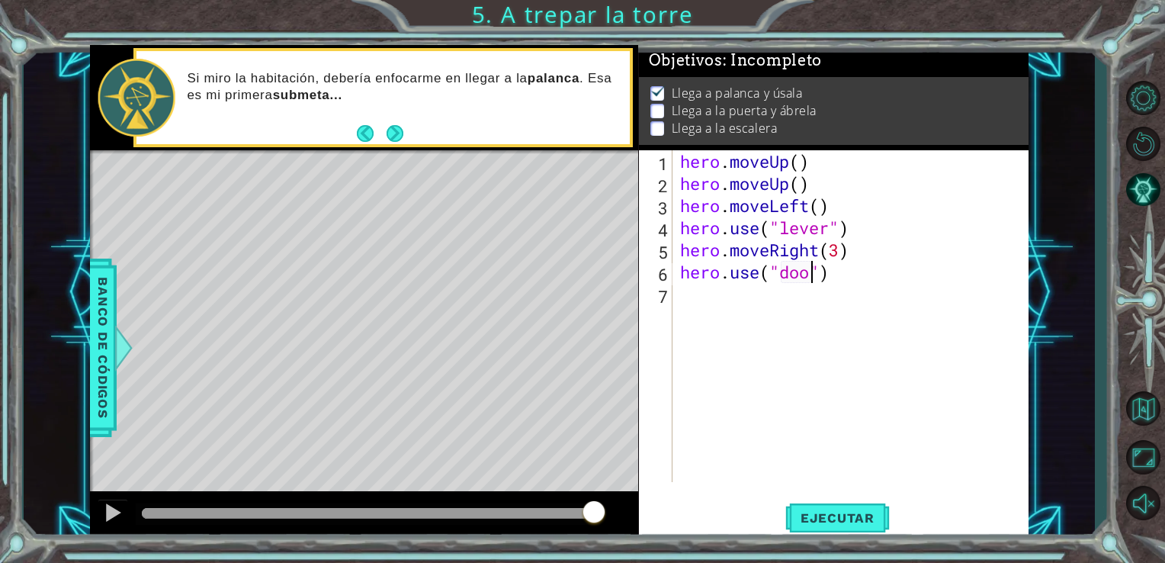
scroll to position [0, 6]
type textarea "hero.use("door")"
click at [801, 518] on span "Ejecutar" at bounding box center [837, 517] width 104 height 15
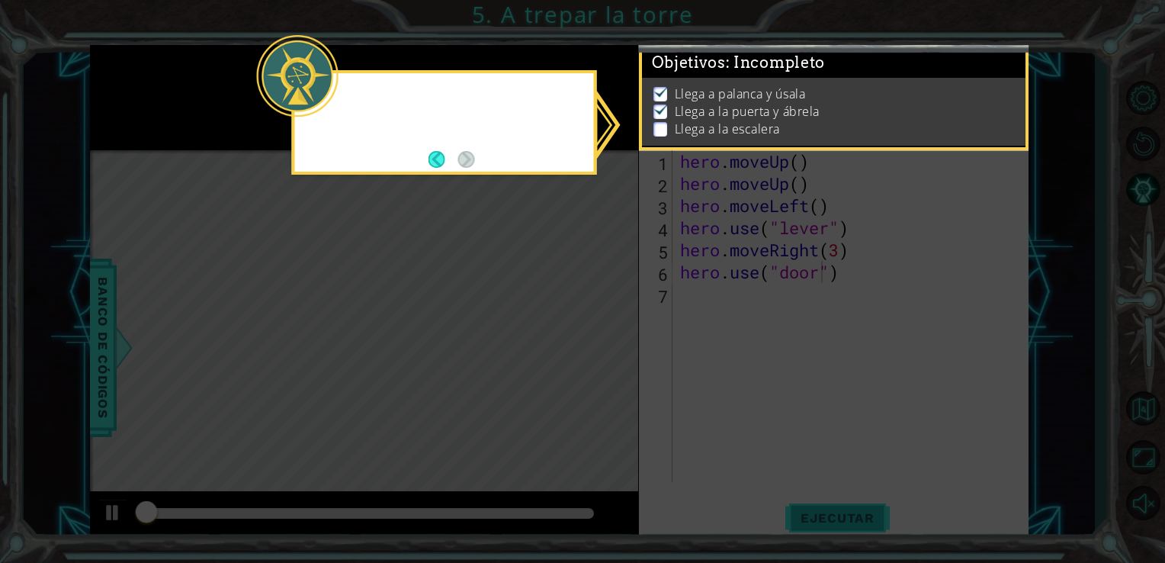
scroll to position [6, 0]
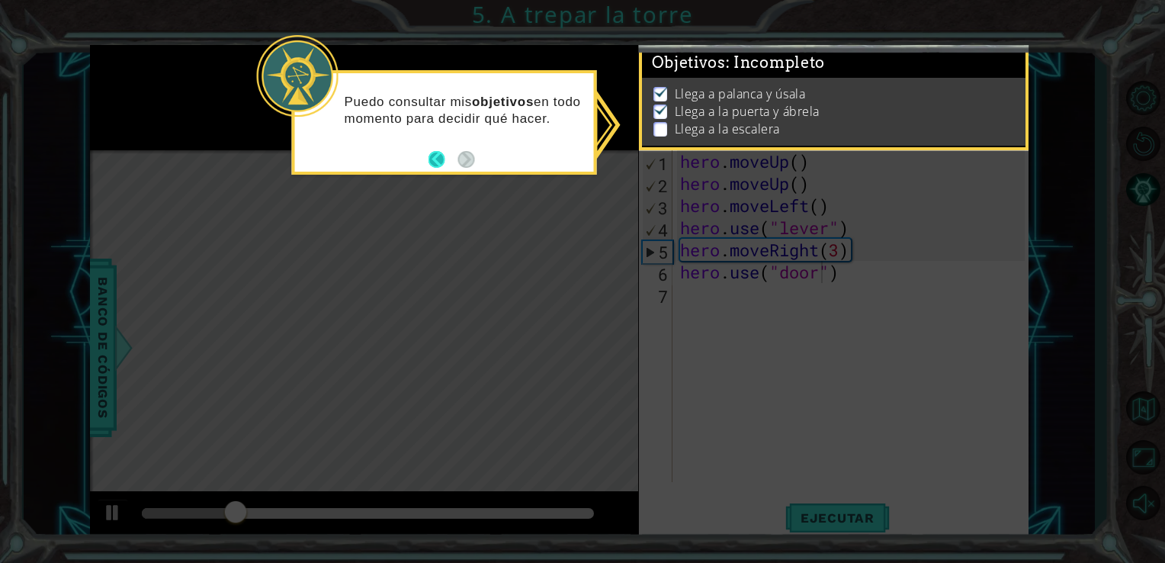
click at [439, 162] on button "Back" at bounding box center [443, 159] width 30 height 17
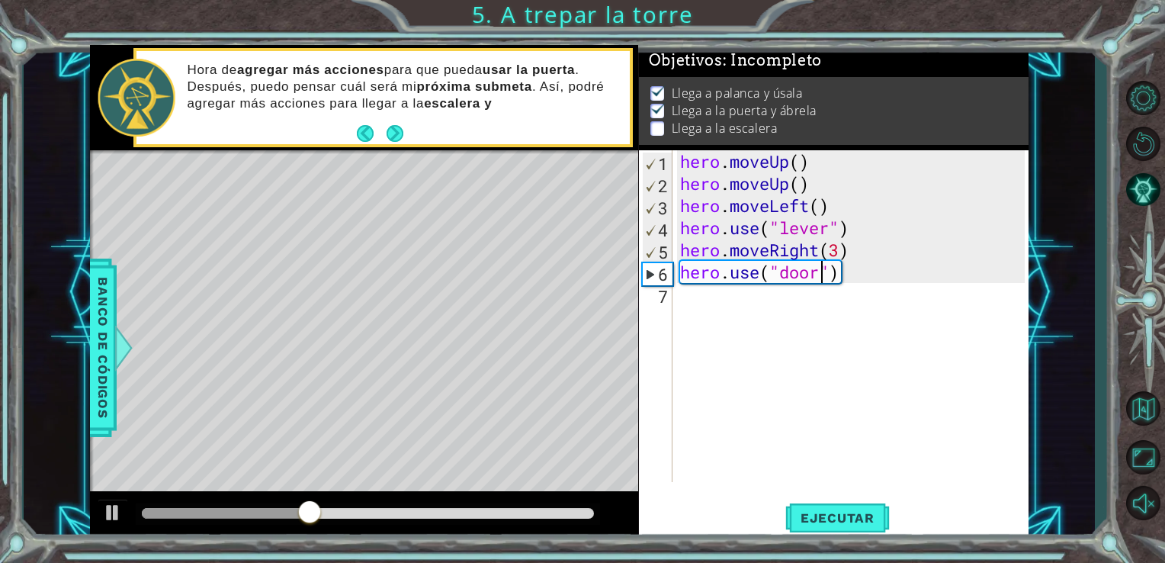
click at [716, 303] on div "hero . moveUp ( ) hero . moveUp ( ) hero . moveLeft ( ) hero . use ( "lever" ) …" at bounding box center [855, 338] width 356 height 376
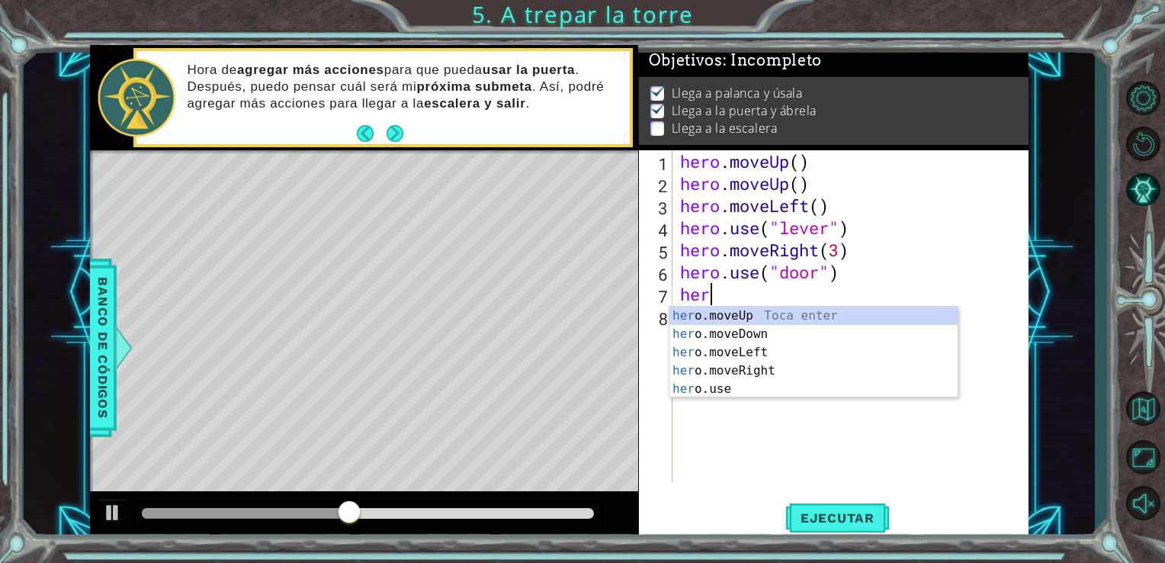
scroll to position [0, 0]
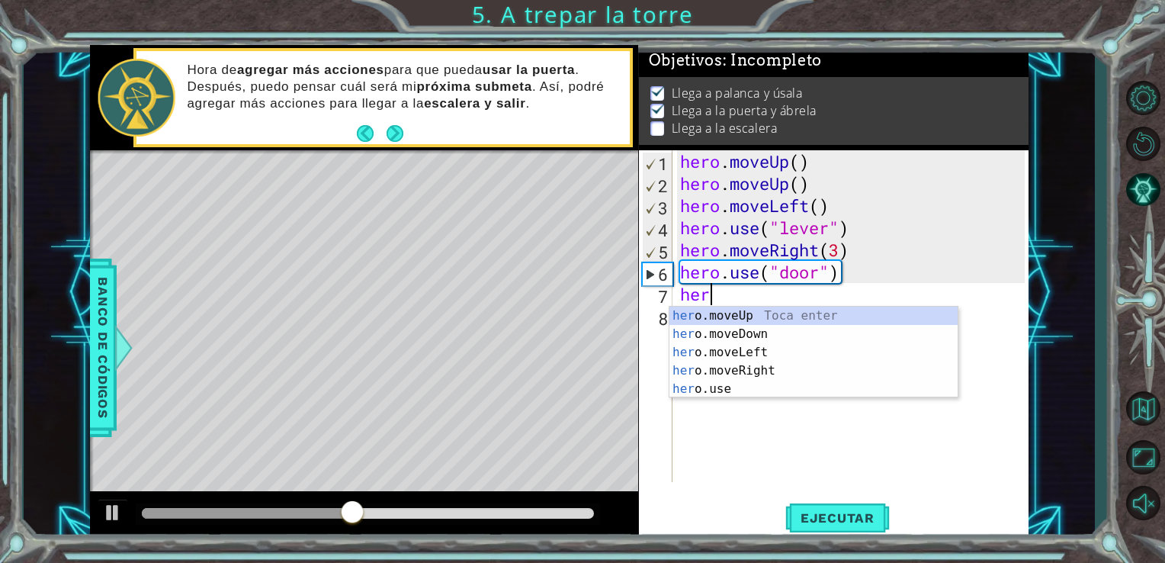
type textarea "hero"
click at [720, 325] on div "hero .moveUp Toca enter hero .moveDown Toca enter hero .moveLeft Toca enter her…" at bounding box center [813, 371] width 288 height 128
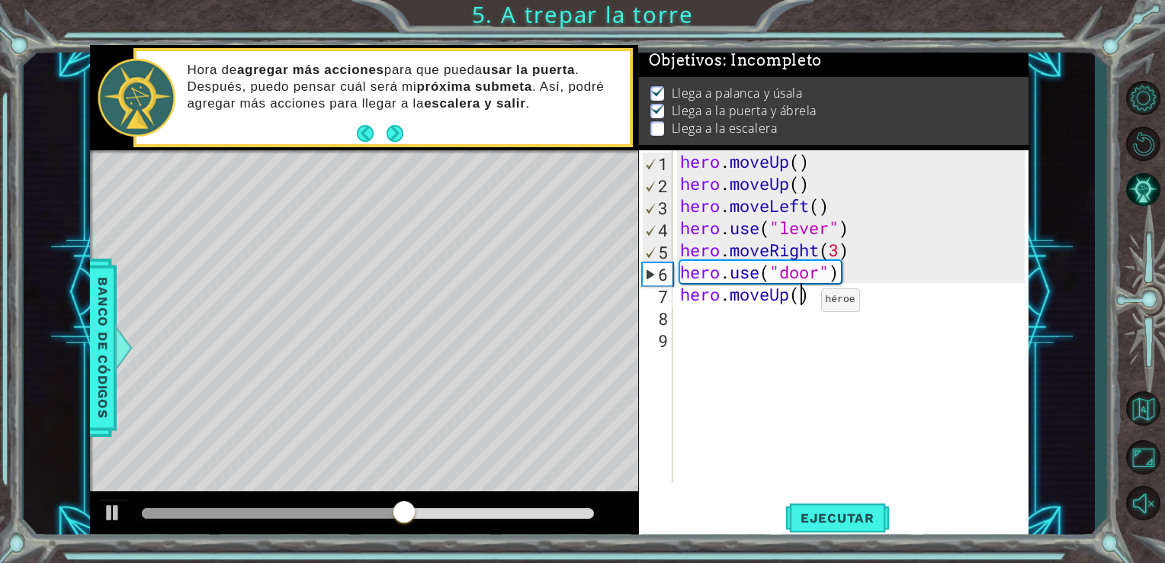
click at [798, 303] on div "hero . moveUp ( ) hero . moveUp ( ) hero . moveLeft ( ) hero . use ( "lever" ) …" at bounding box center [855, 338] width 356 height 376
type textarea "hero.moveUp(2)"
click at [740, 329] on div "hero . moveUp ( ) hero . moveUp ( ) hero . moveLeft ( ) hero . use ( "lever" ) …" at bounding box center [855, 338] width 356 height 376
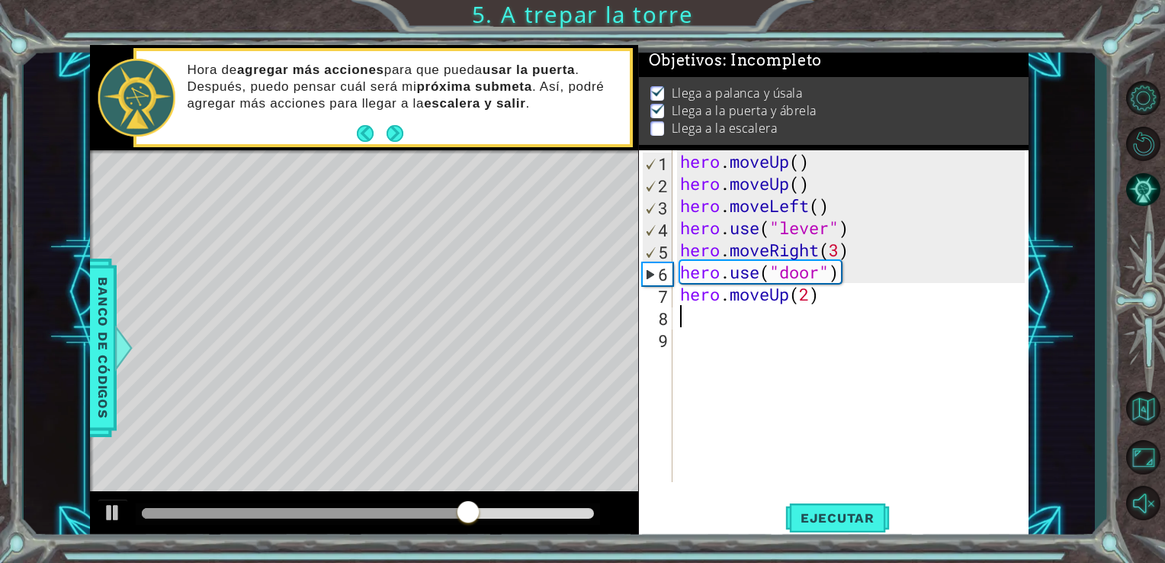
click at [740, 316] on div "hero . moveUp ( ) hero . moveUp ( ) hero . moveLeft ( ) hero . use ( "lever" ) …" at bounding box center [855, 338] width 356 height 376
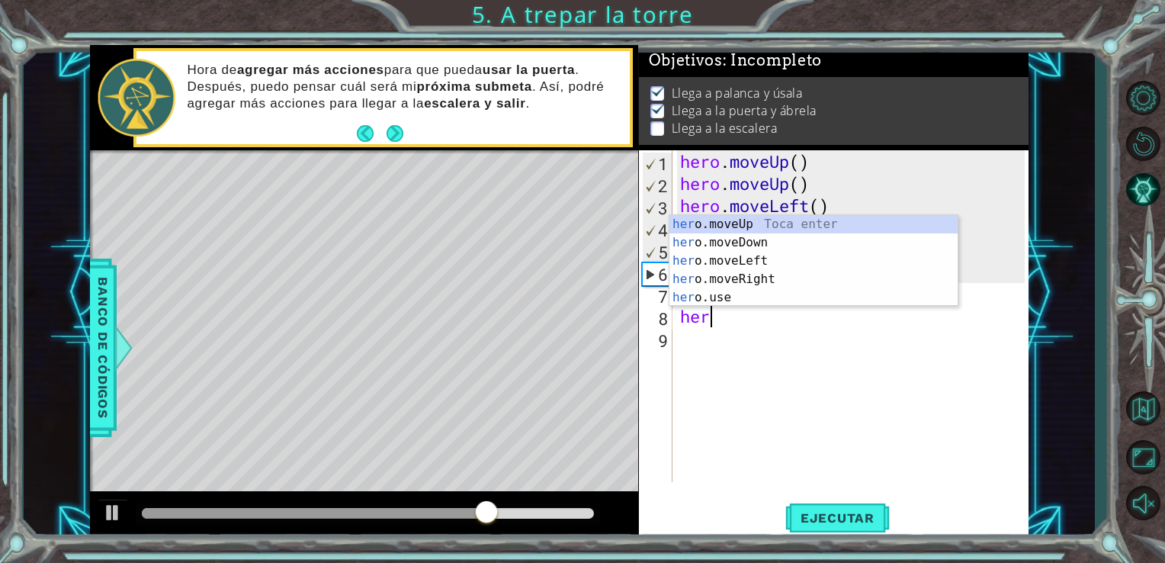
type textarea "hero"
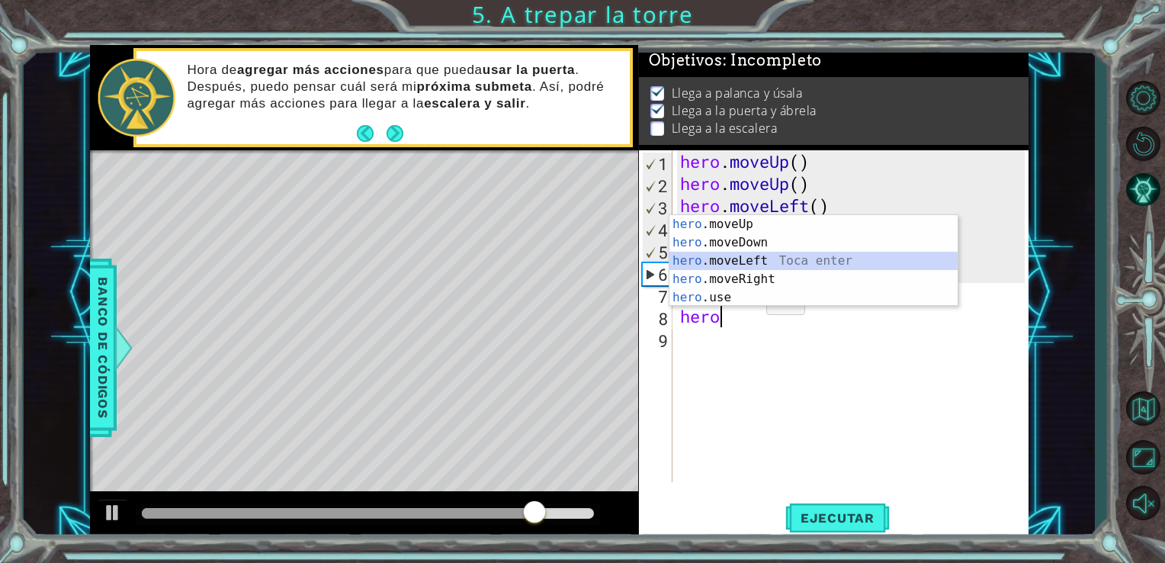
click at [759, 259] on div "hero .moveUp Toca enter hero .moveDown Toca enter hero .moveLeft Toca enter her…" at bounding box center [813, 279] width 288 height 128
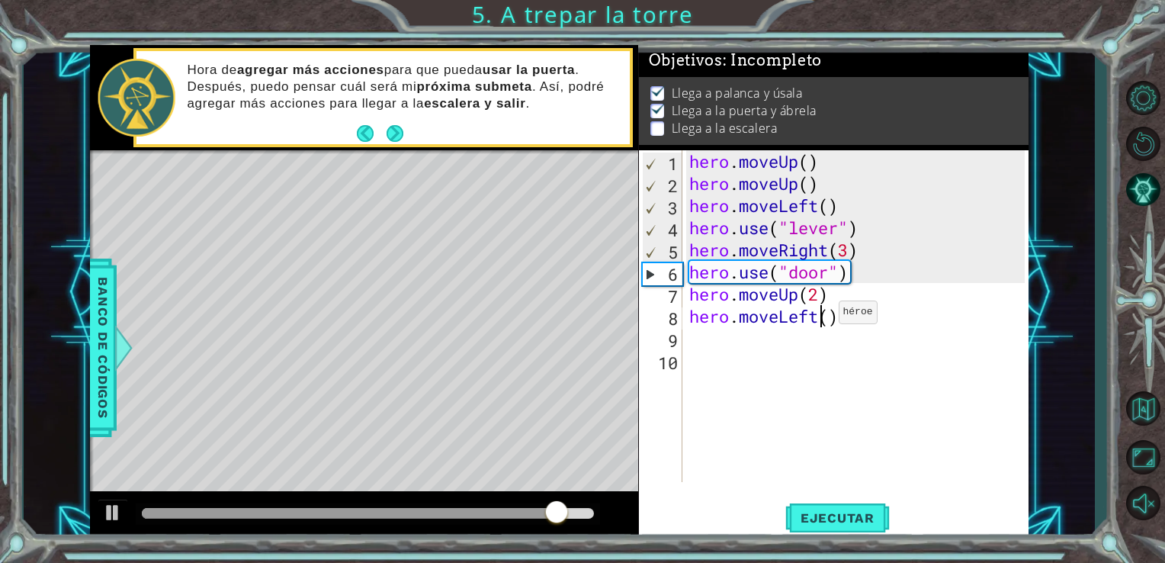
click at [825, 316] on div "hero . moveUp ( ) hero . moveUp ( ) hero . moveLeft ( ) hero . use ( "lever" ) …" at bounding box center [859, 338] width 347 height 376
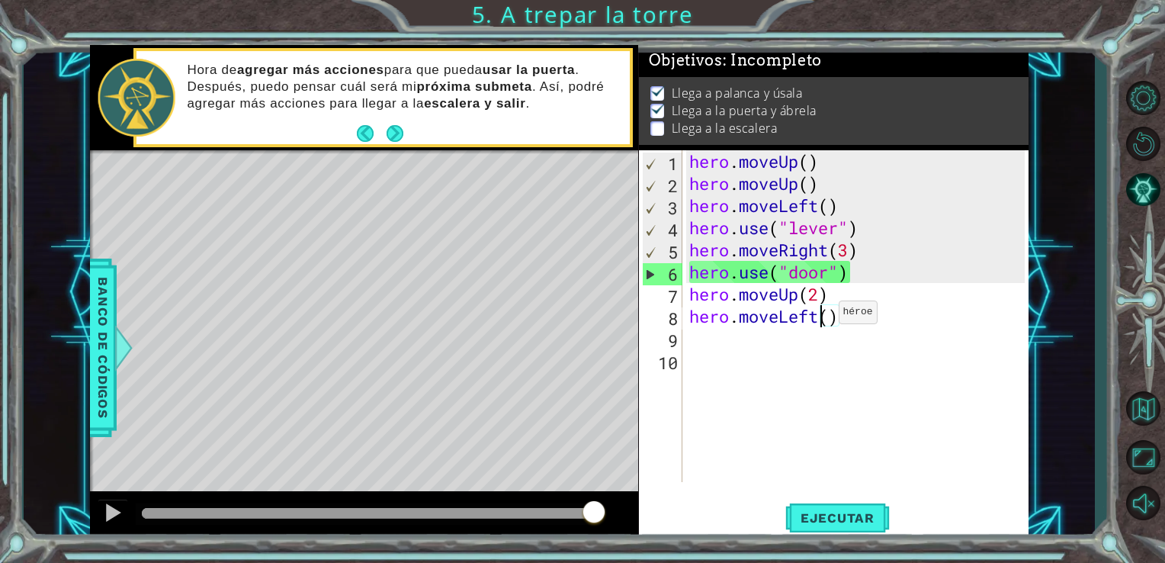
type textarea "hero.moveLeft3()"
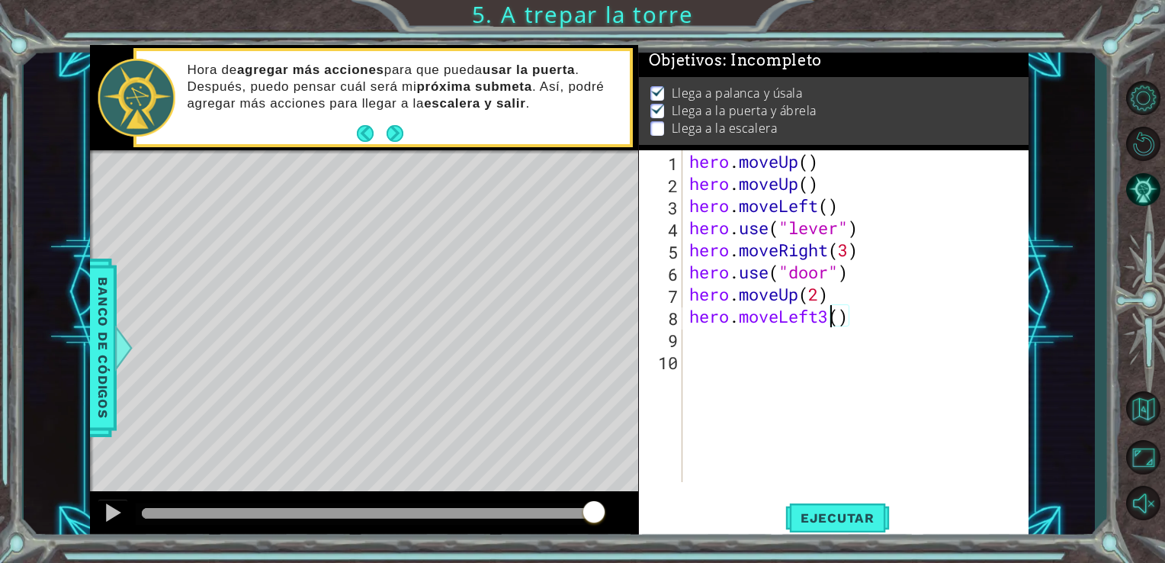
click at [734, 346] on div "hero . moveUp ( ) hero . moveUp ( ) hero . moveLeft ( ) hero . use ( "lever" ) …" at bounding box center [859, 338] width 347 height 376
type textarea "e"
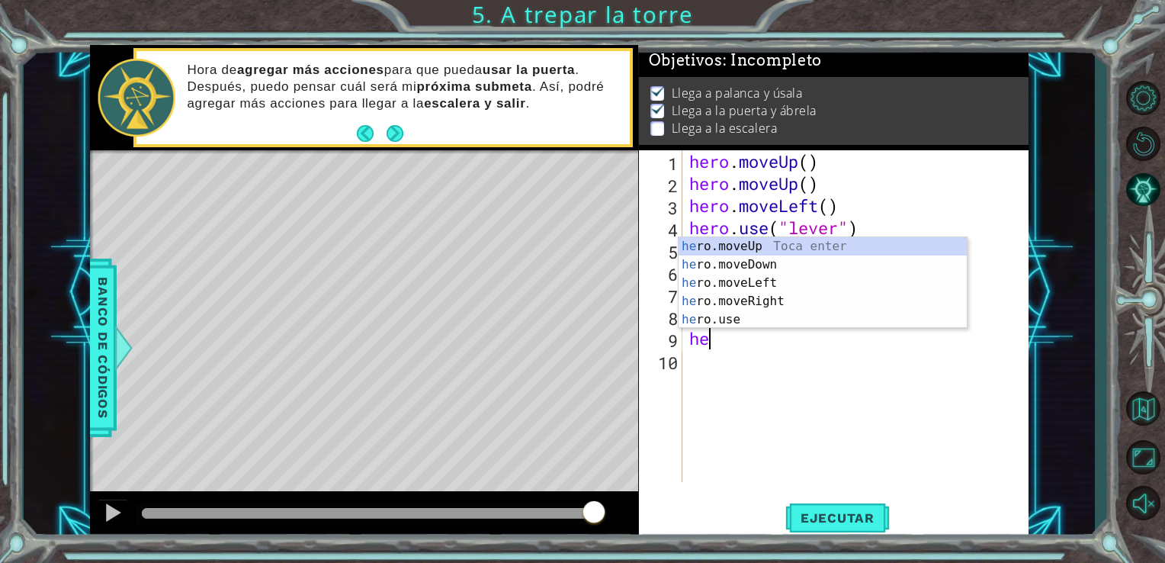
type textarea "her"
click at [772, 249] on div "her o.moveUp Toca enter her o.moveDown Toca enter her o.moveLeft [PERSON_NAME] …" at bounding box center [823, 301] width 288 height 128
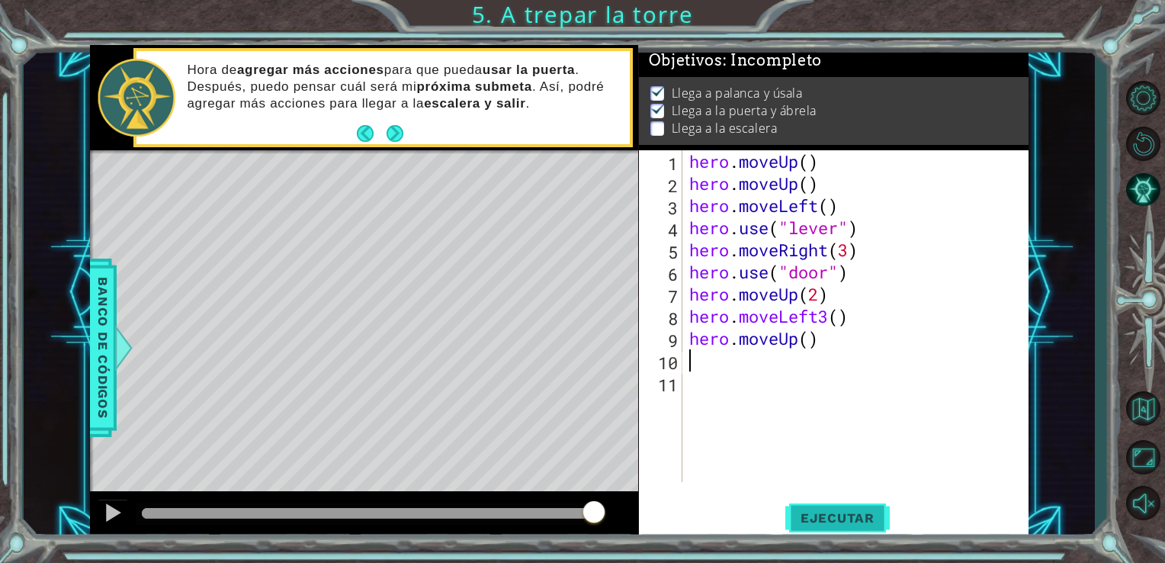
click at [816, 522] on span "Ejecutar" at bounding box center [837, 517] width 104 height 15
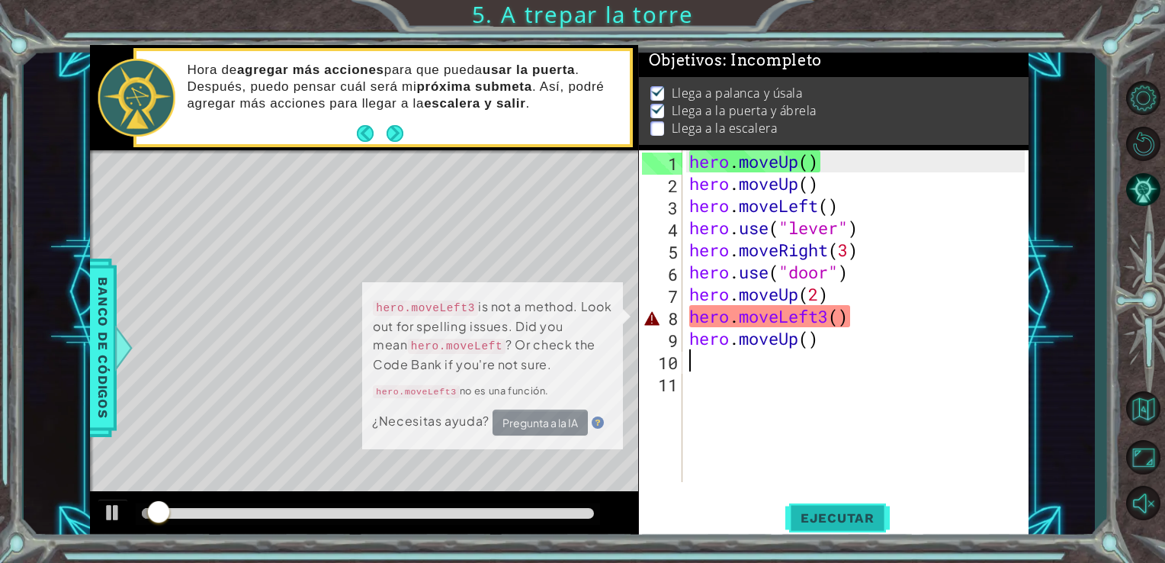
scroll to position [6, 0]
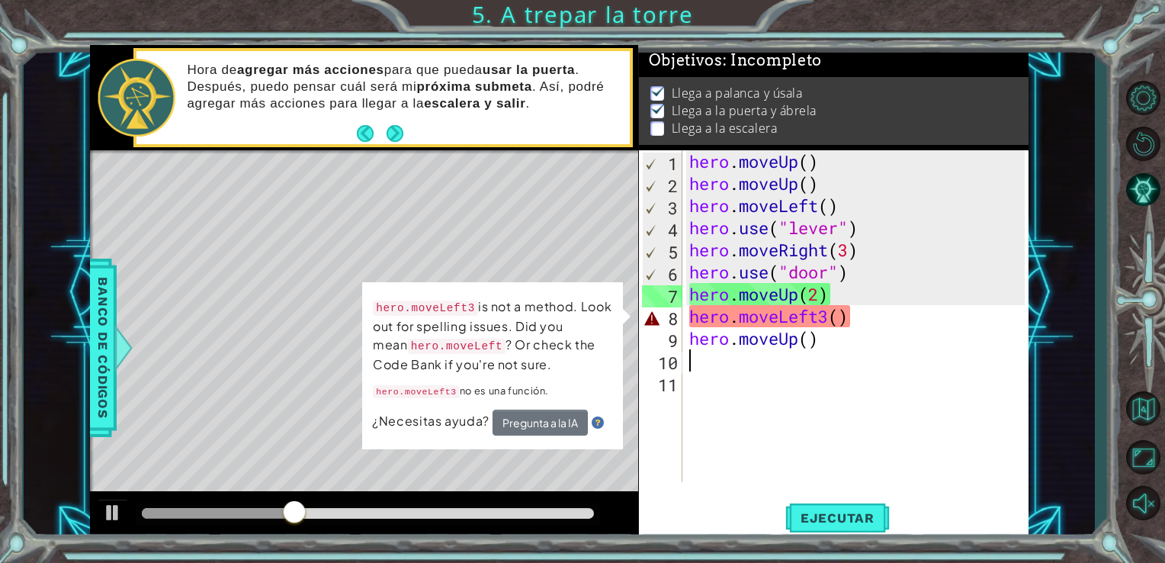
click at [828, 316] on div "hero . moveUp ( ) hero . moveUp ( ) hero . moveLeft ( ) hero . use ( "lever" ) …" at bounding box center [859, 338] width 347 height 376
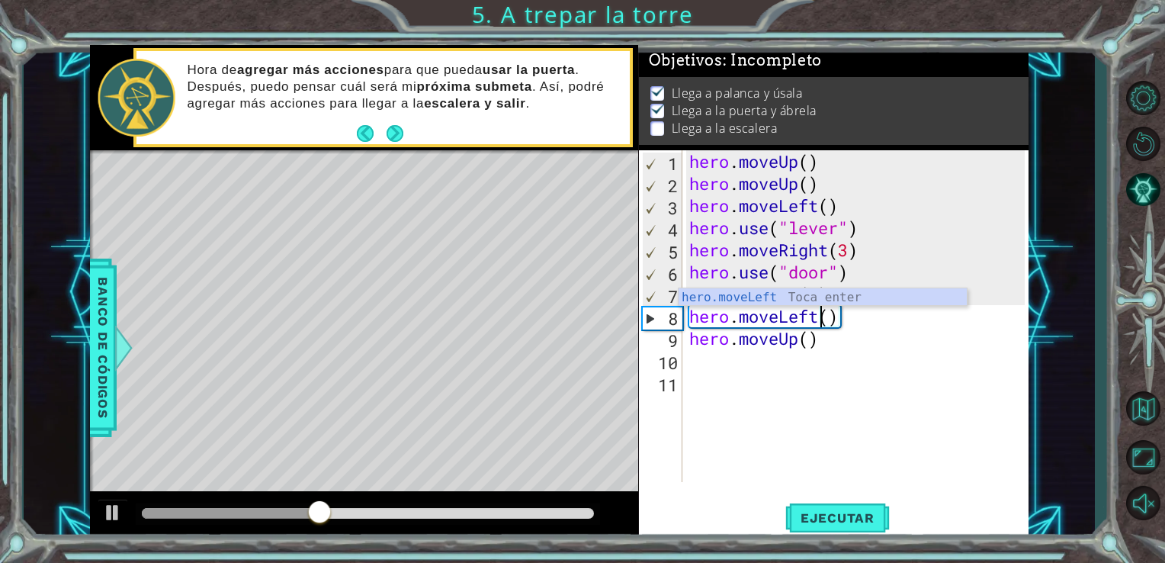
click at [833, 321] on div "hero . moveUp ( ) hero . moveUp ( ) hero . moveLeft ( ) hero . use ( "lever" ) …" at bounding box center [859, 338] width 347 height 376
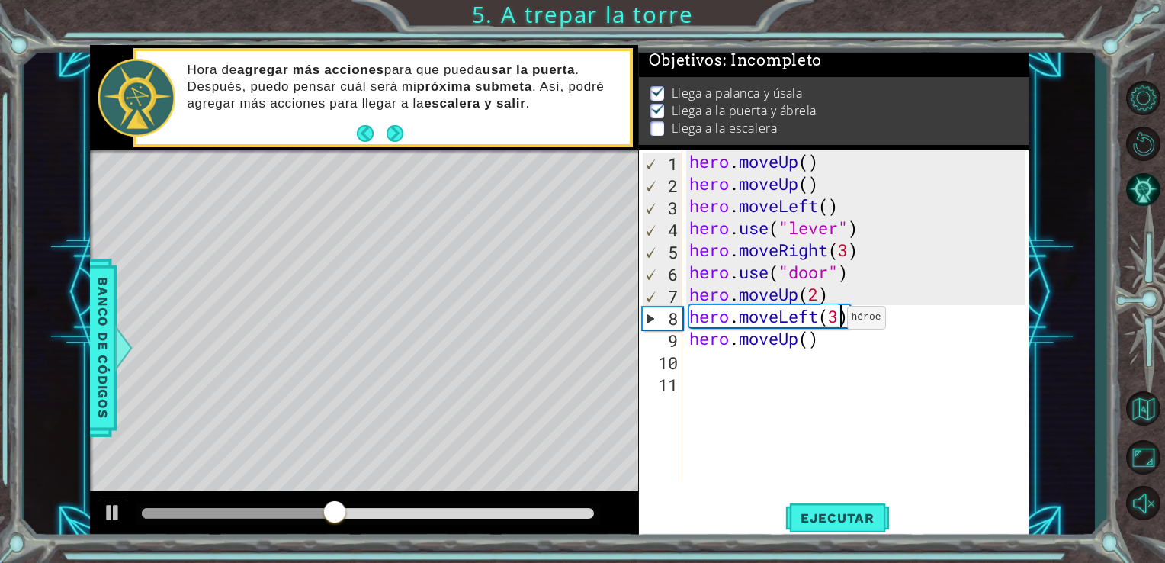
scroll to position [0, 6]
type textarea "hero.moveLeft(3)"
click at [836, 515] on span "Ejecutar" at bounding box center [837, 517] width 104 height 15
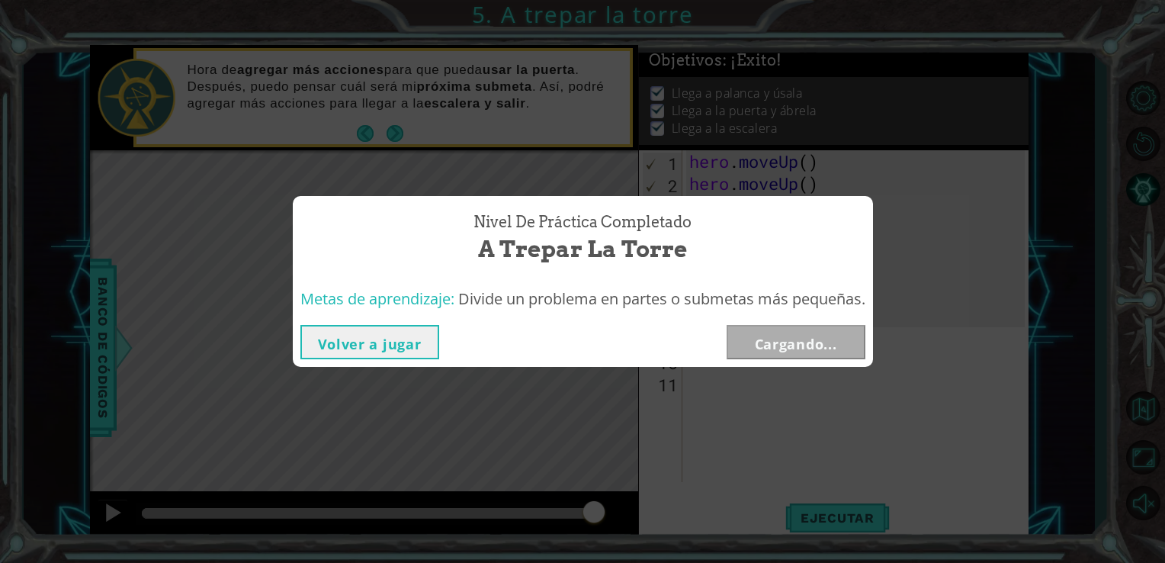
click at [397, 334] on button "Volver a jugar" at bounding box center [369, 342] width 139 height 34
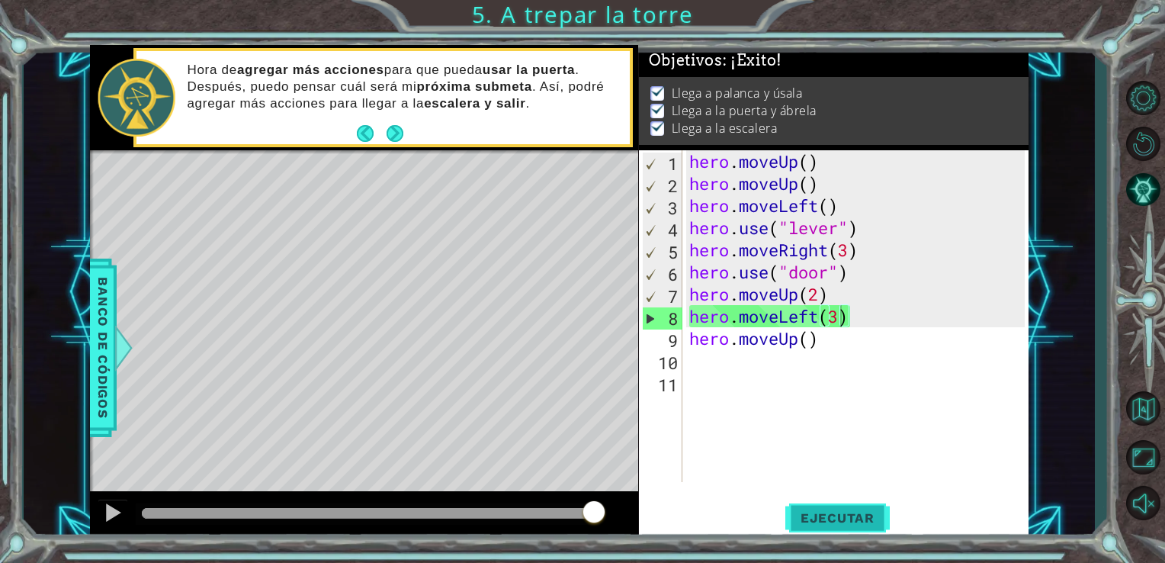
click at [793, 514] on span "Ejecutar" at bounding box center [837, 517] width 104 height 15
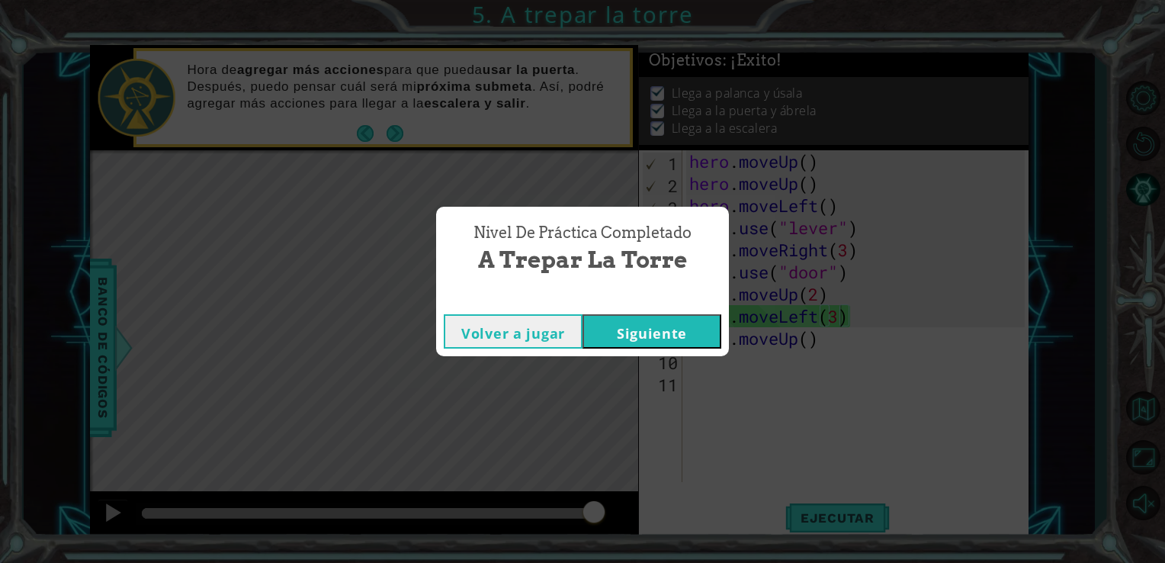
click at [654, 325] on button "Siguiente" at bounding box center [652, 331] width 139 height 34
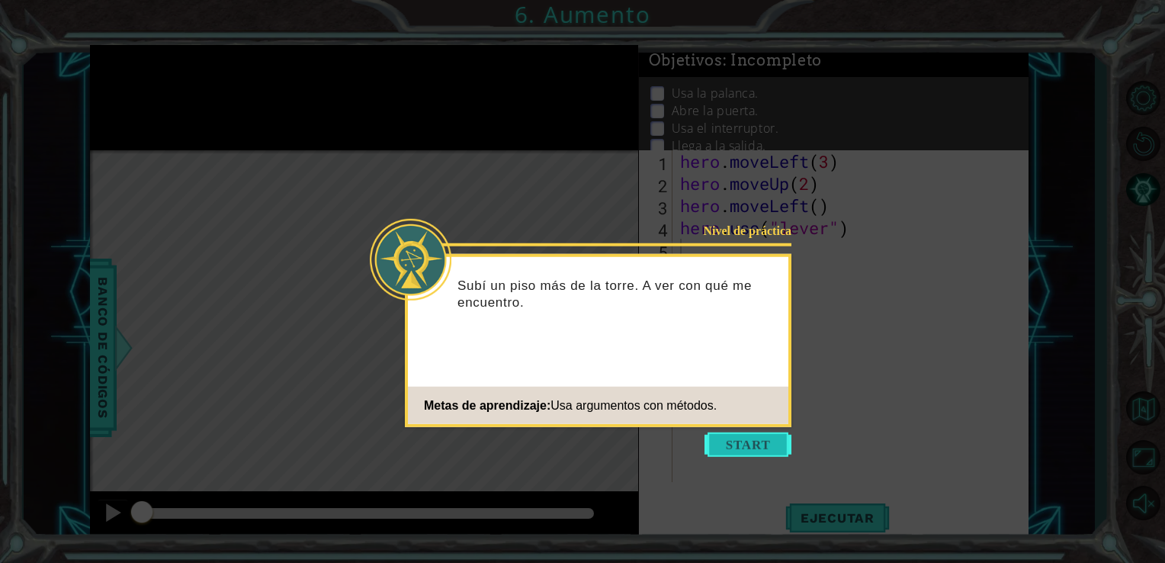
click at [743, 448] on button "Start" at bounding box center [747, 444] width 87 height 24
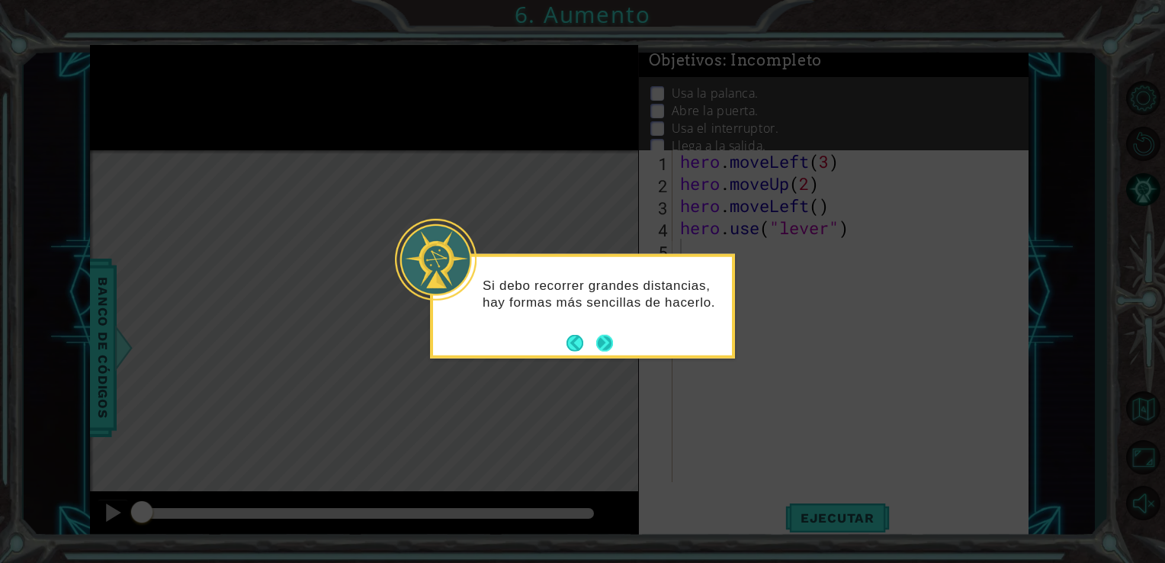
click at [605, 342] on button "Next" at bounding box center [604, 342] width 17 height 17
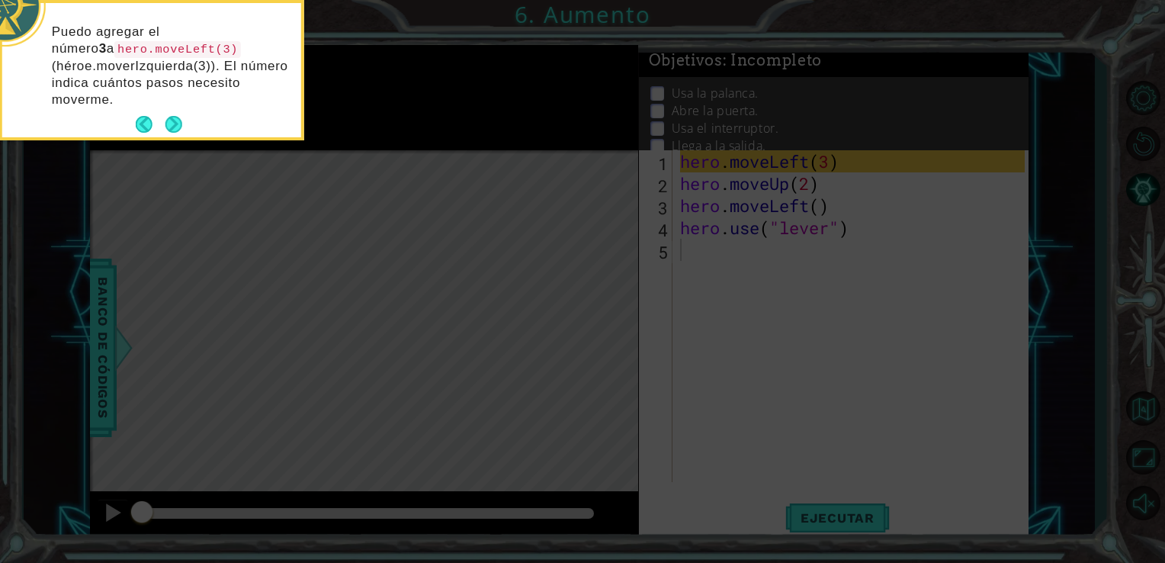
click at [421, 262] on icon at bounding box center [582, 84] width 1165 height 957
click at [177, 135] on footer at bounding box center [159, 124] width 47 height 23
click at [174, 124] on button "Next" at bounding box center [173, 124] width 17 height 17
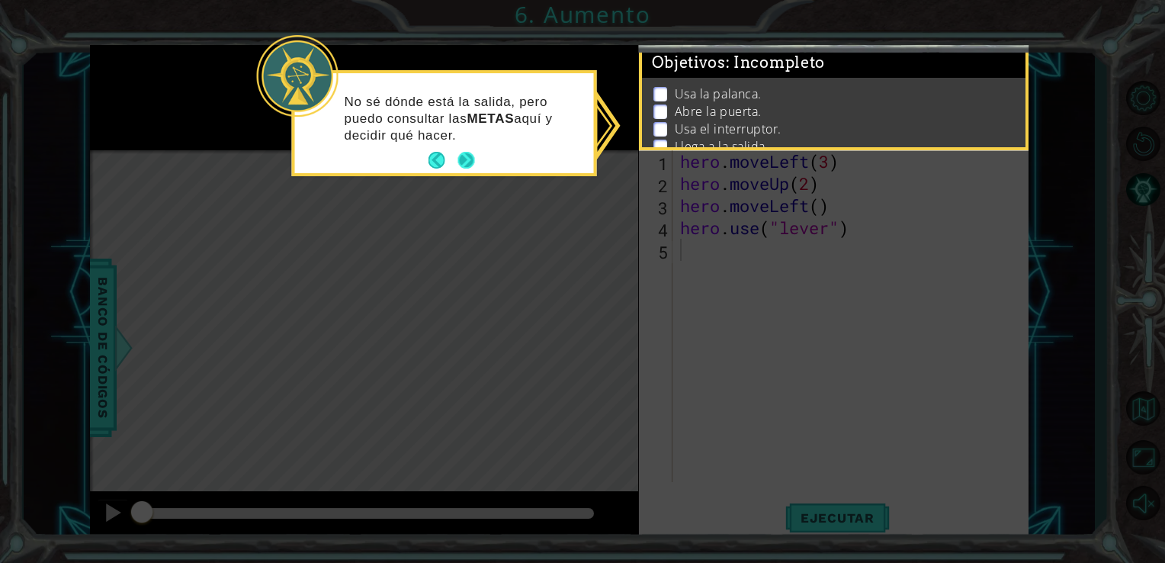
click at [473, 164] on button "Next" at bounding box center [465, 160] width 17 height 17
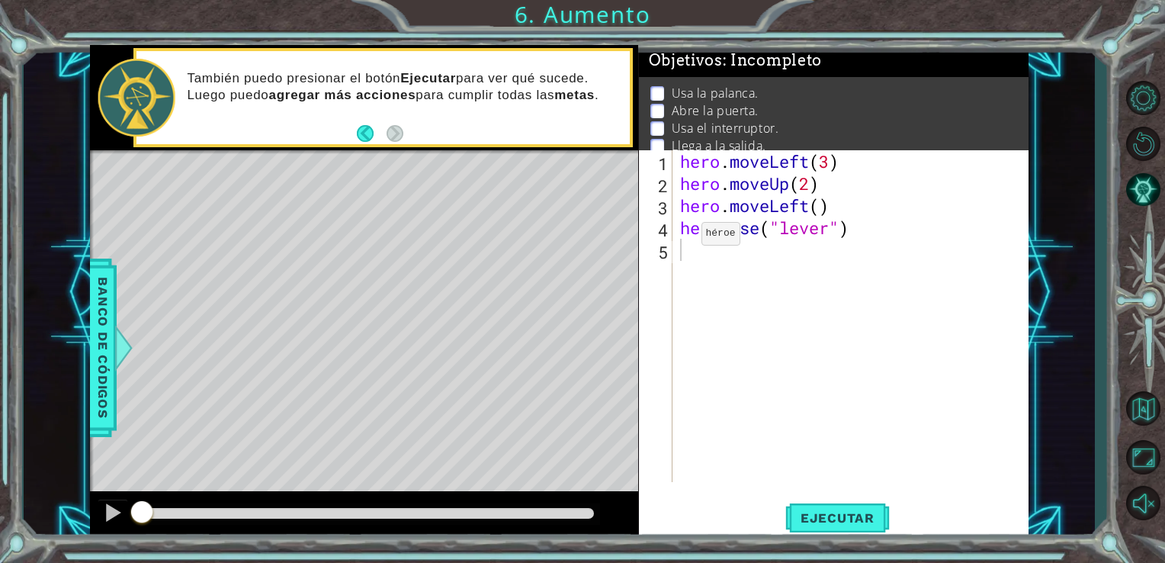
click at [558, 368] on div "Level Map" at bounding box center [442, 374] width 704 height 449
click at [732, 258] on div "hero . moveLeft ( 3 ) hero . moveUp ( 2 ) hero . moveLeft ( ) hero . use ( "lev…" at bounding box center [855, 338] width 356 height 376
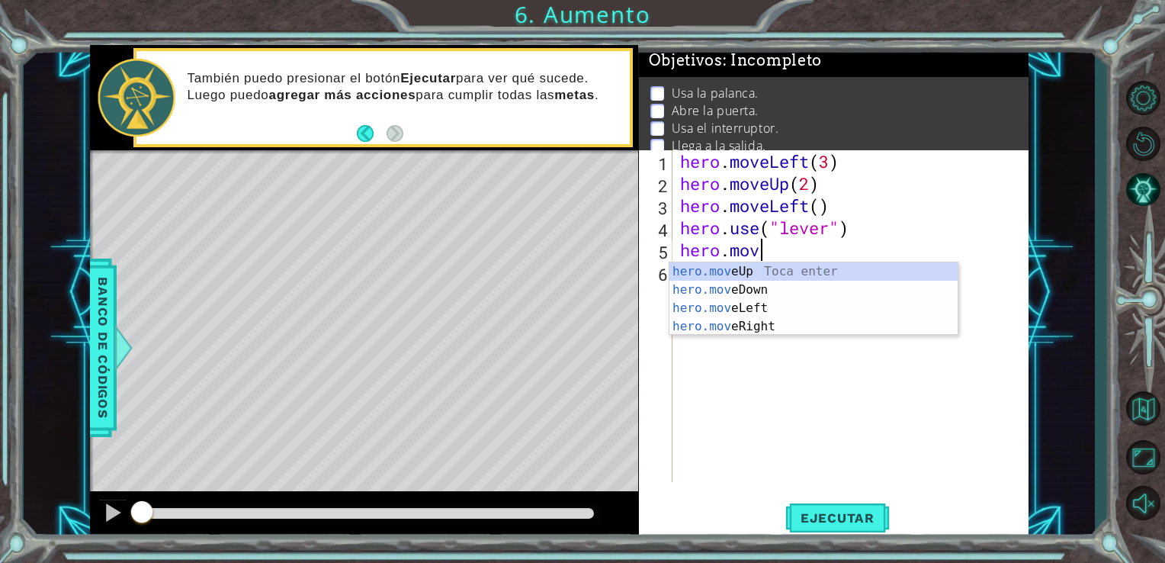
scroll to position [0, 3]
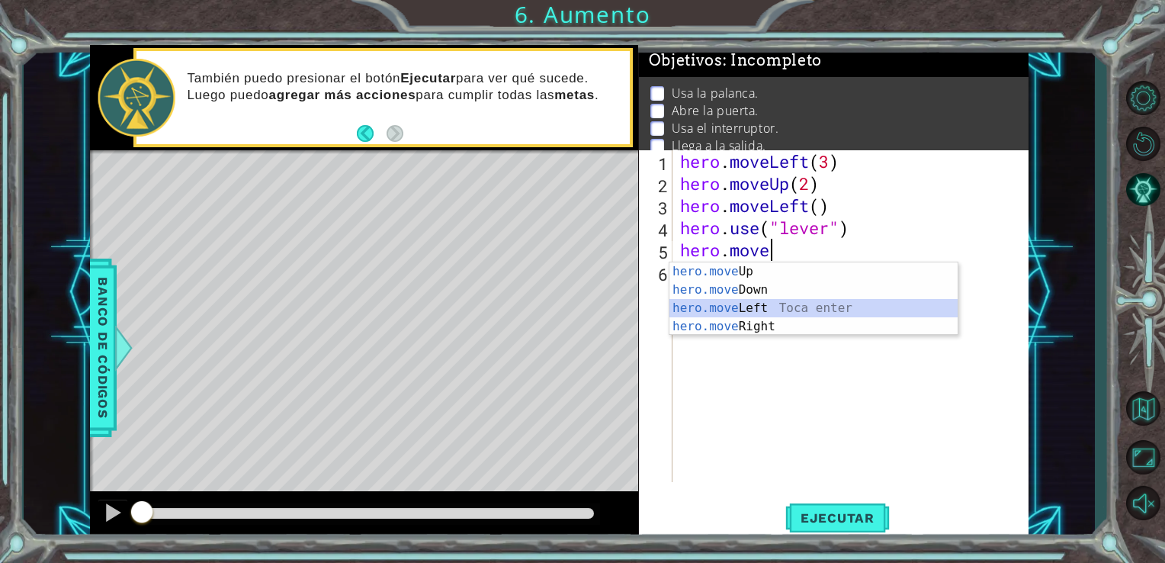
click at [746, 307] on div "hero.move Up Toca enter hero.move Down Toca enter hero.move Left Toca enter her…" at bounding box center [813, 317] width 288 height 110
type textarea "hero.moveLeft(1)"
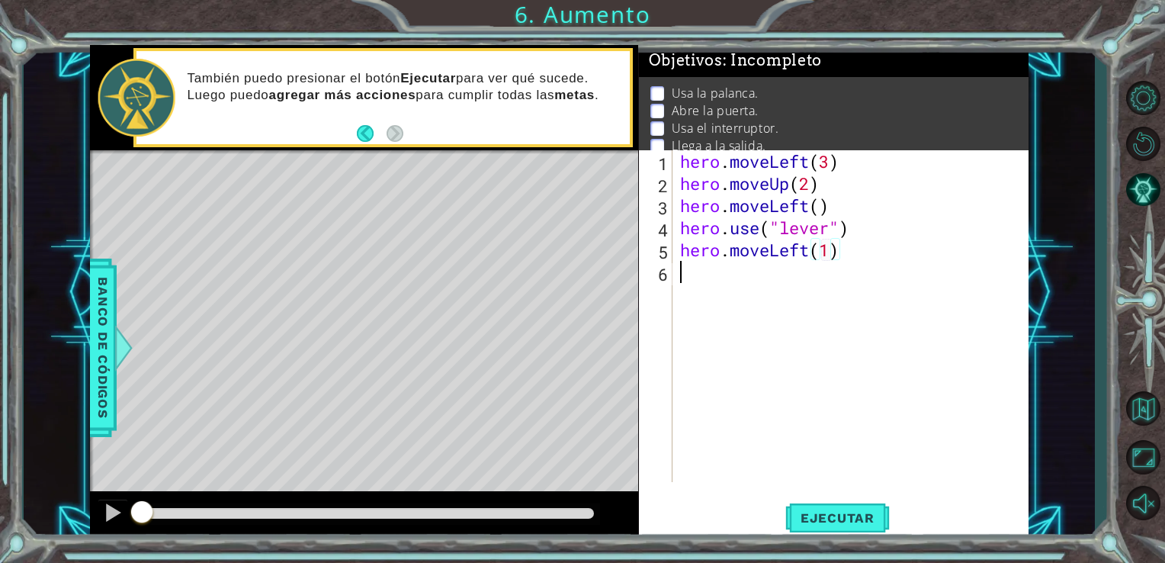
click at [752, 281] on div "hero . moveLeft ( 3 ) hero . moveUp ( 2 ) hero . moveLeft ( ) hero . use ( "lev…" at bounding box center [855, 338] width 356 height 376
click at [791, 465] on div "hero . moveLeft ( 3 ) hero . moveUp ( 2 ) hero . moveLeft ( ) hero . use ( "lev…" at bounding box center [855, 338] width 356 height 376
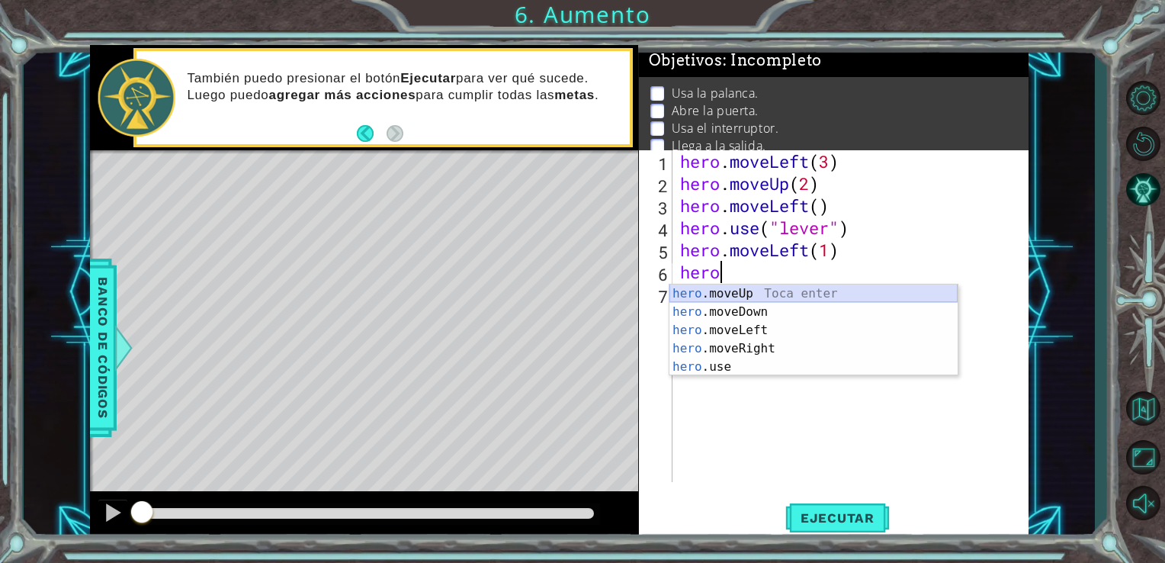
click at [815, 300] on div "hero .moveUp Toca enter hero .moveDown Toca enter hero .moveLeft Toca enter her…" at bounding box center [813, 348] width 288 height 128
type textarea "hero.moveUp(1)"
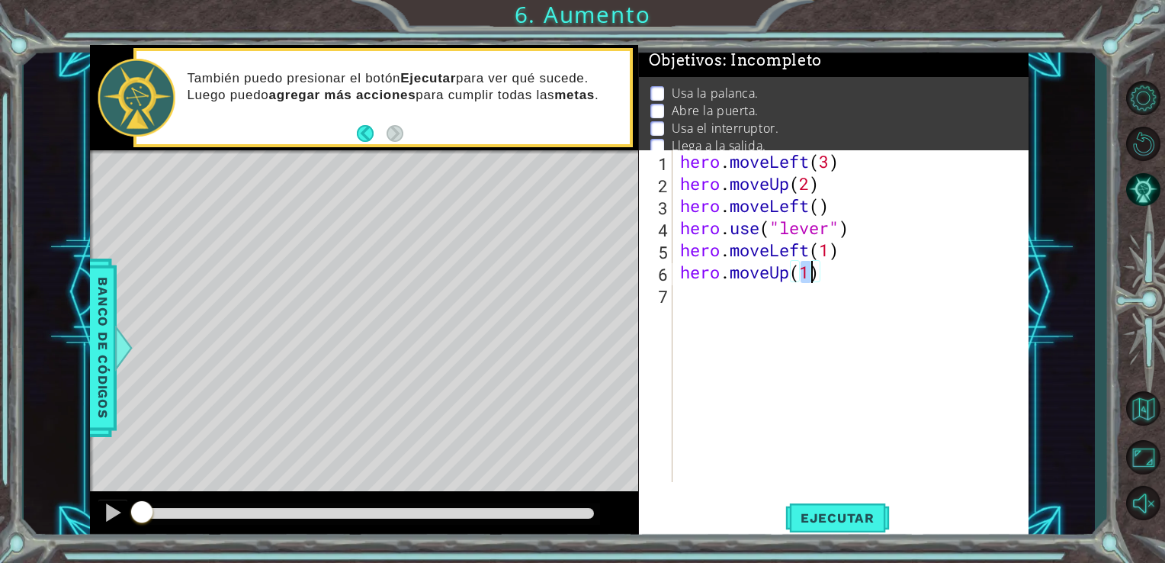
click at [698, 294] on div "hero . moveLeft ( 3 ) hero . moveUp ( 2 ) hero . moveLeft ( ) hero . use ( "lev…" at bounding box center [855, 338] width 356 height 376
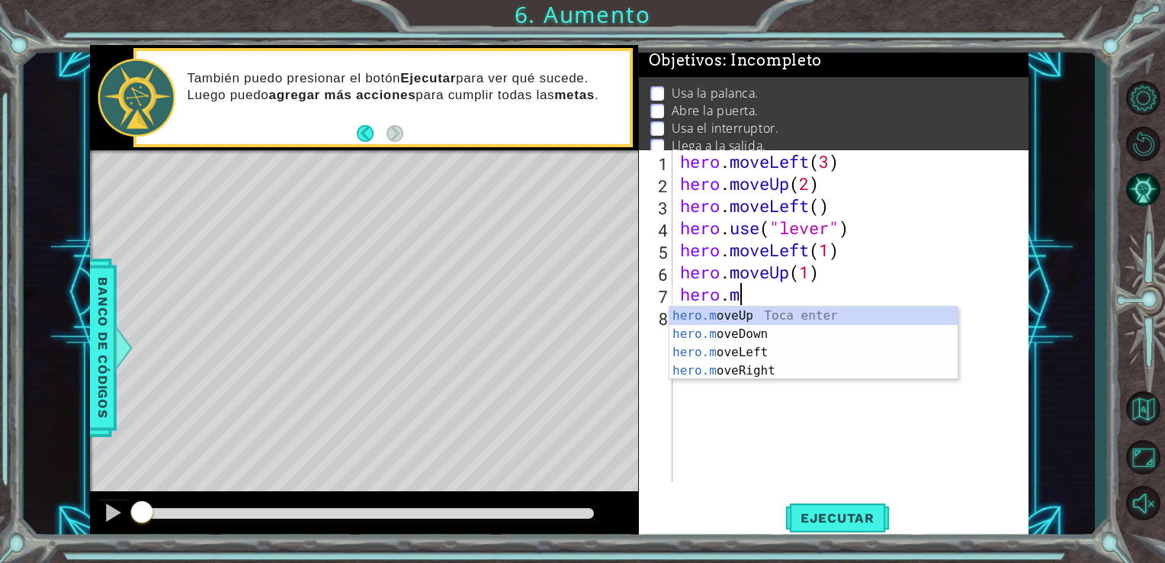
scroll to position [0, 2]
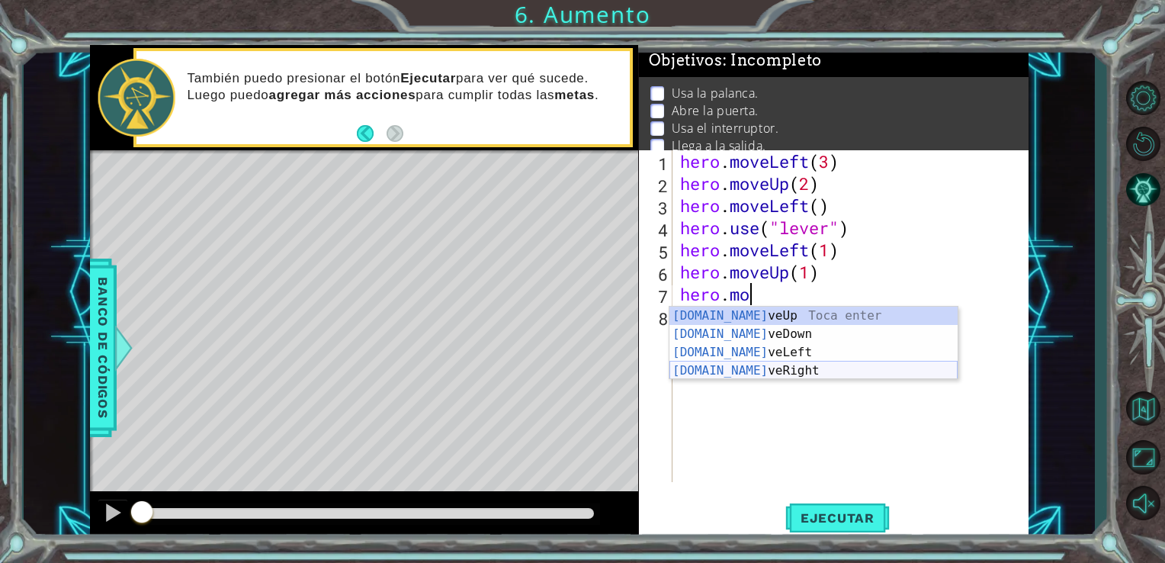
click at [710, 370] on div "[DOMAIN_NAME] veUp Toca enter [DOMAIN_NAME] veDown Toca enter [DOMAIN_NAME] veL…" at bounding box center [813, 362] width 288 height 110
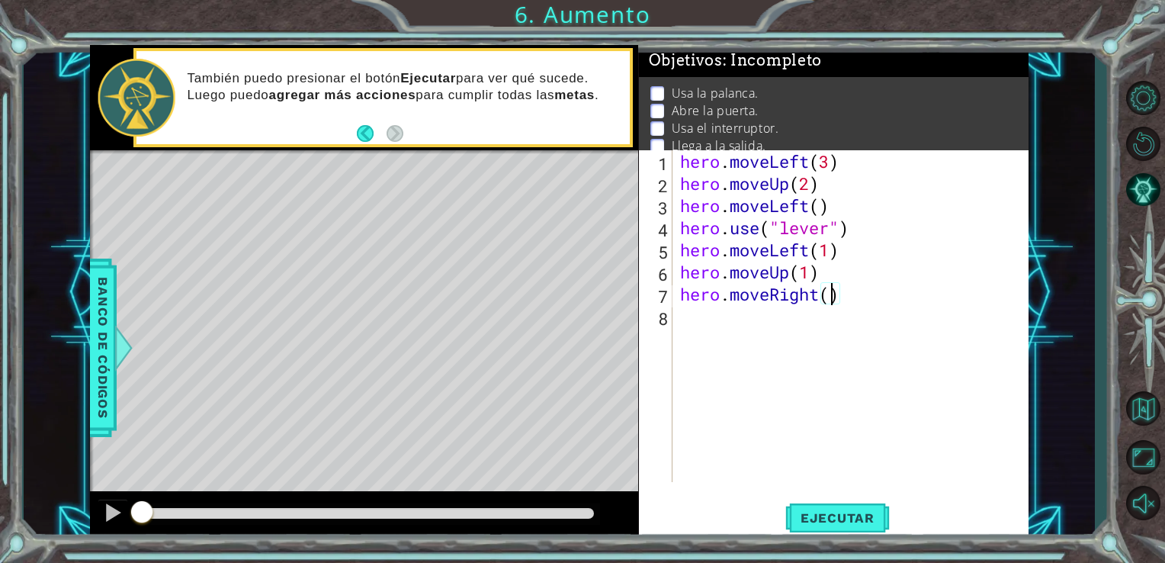
type textarea "hero.moveRight(2)"
click at [747, 329] on div "hero . moveLeft ( 3 ) hero . moveUp ( 2 ) hero . moveLeft ( ) hero . use ( "lev…" at bounding box center [855, 338] width 356 height 376
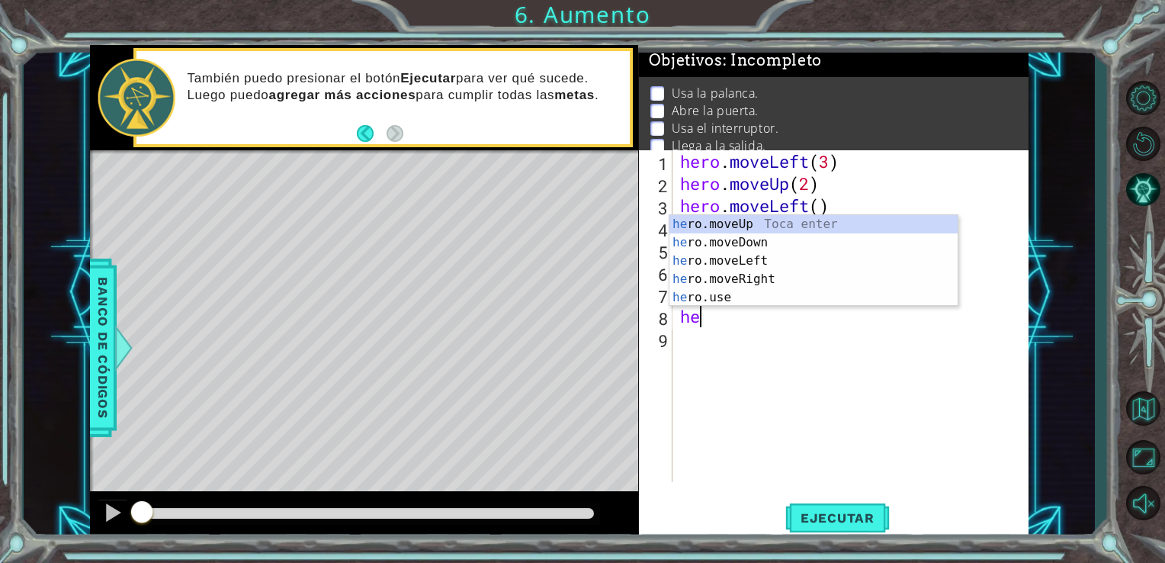
scroll to position [0, 0]
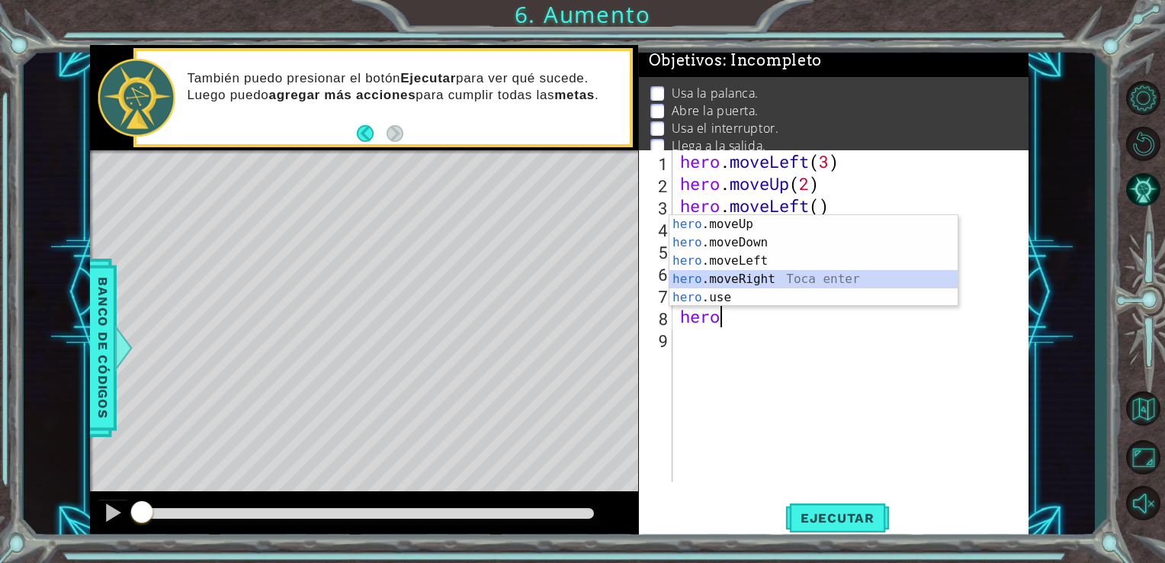
click at [753, 281] on div "hero .moveUp Toca enter hero .moveDown Toca enter hero .moveLeft Toca enter her…" at bounding box center [813, 279] width 288 height 128
type textarea "hero.moveRight(1)"
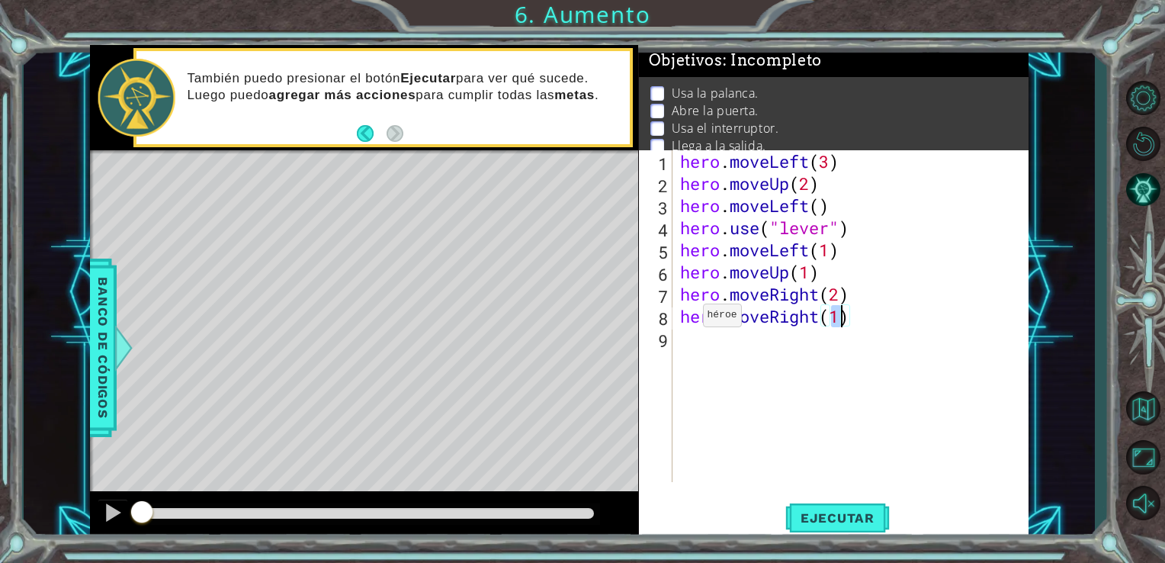
click at [680, 319] on div "hero . moveLeft ( 3 ) hero . moveUp ( 2 ) hero . moveLeft ( ) hero . use ( "lev…" at bounding box center [855, 338] width 356 height 376
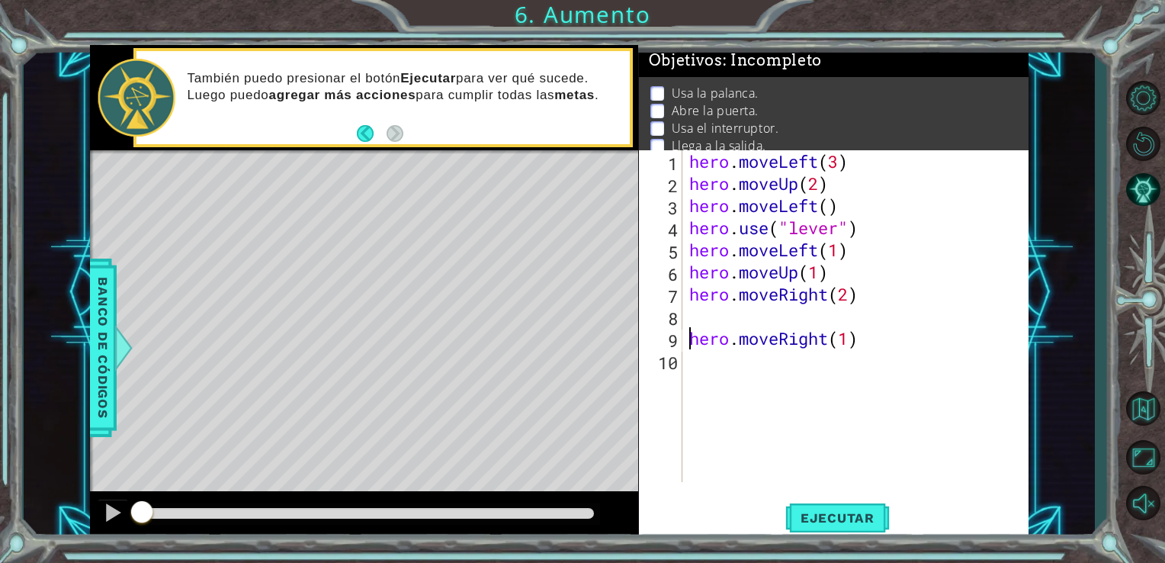
click at [693, 319] on div "hero . moveLeft ( 3 ) hero . moveUp ( 2 ) hero . moveLeft ( ) hero . use ( "lev…" at bounding box center [859, 338] width 347 height 376
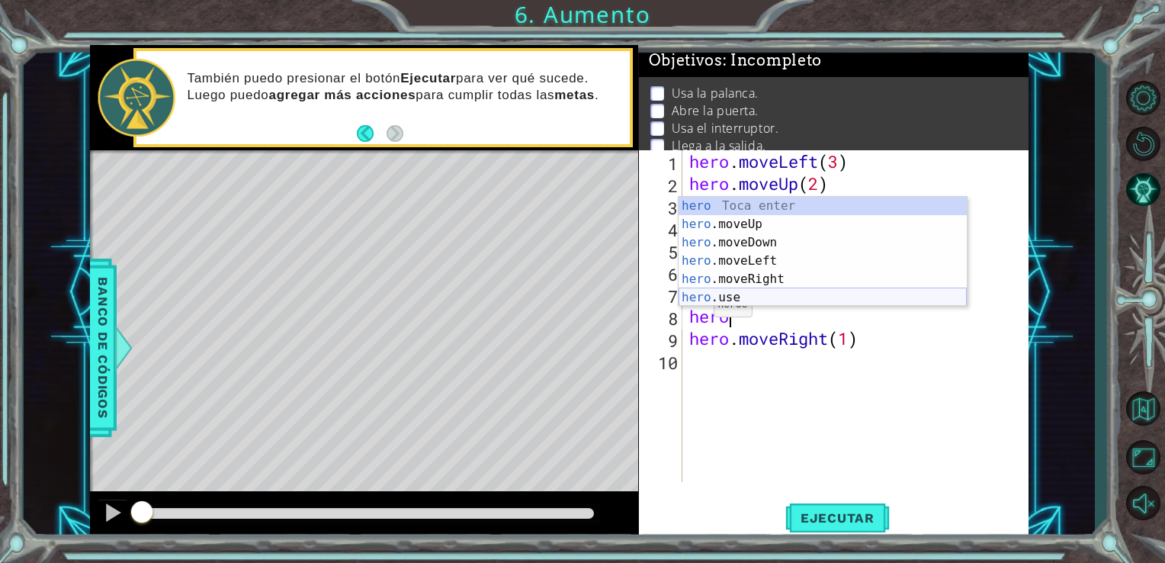
click at [712, 291] on div "hero Toca enter hero .moveUp Toca enter hero .moveDown Toca enter hero .moveLef…" at bounding box center [823, 270] width 288 height 146
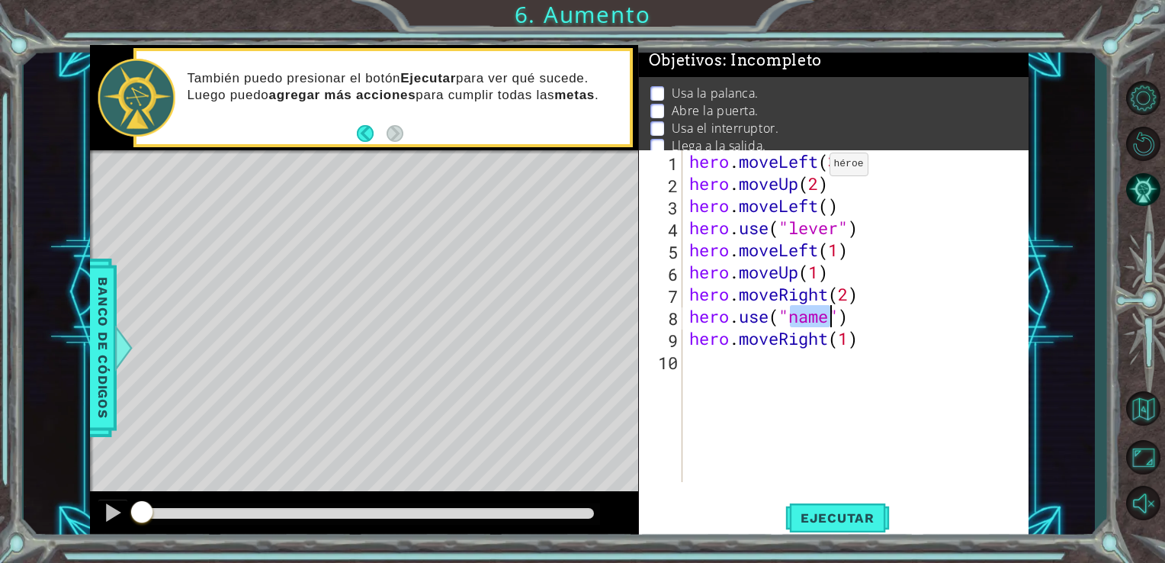
scroll to position [30, 0]
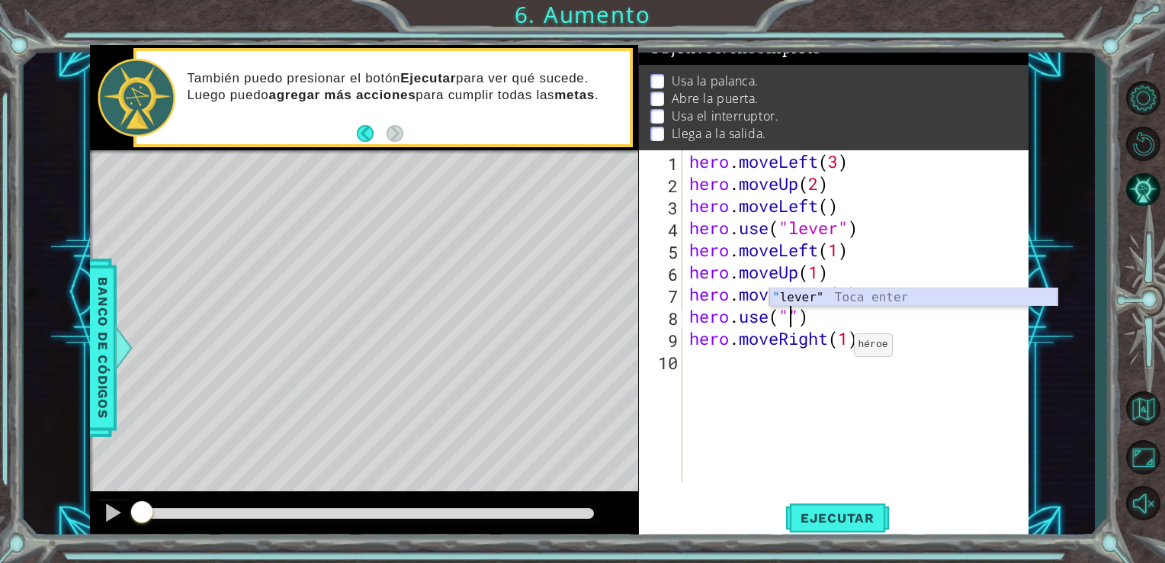
click at [836, 297] on div "" lever" Toca enter" at bounding box center [913, 315] width 288 height 55
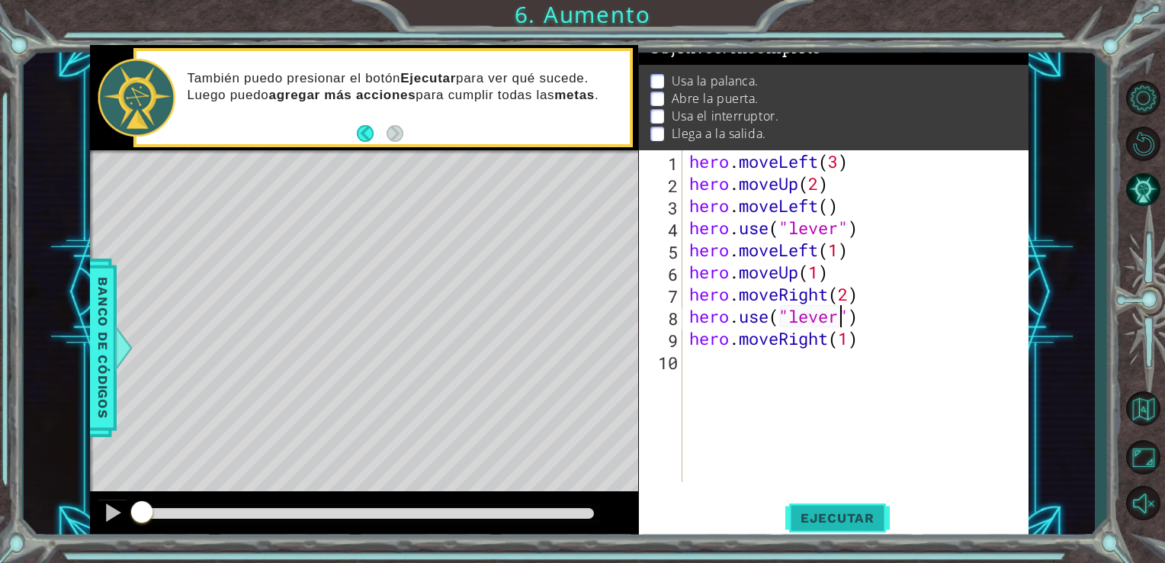
click at [849, 523] on span "Ejecutar" at bounding box center [837, 517] width 104 height 15
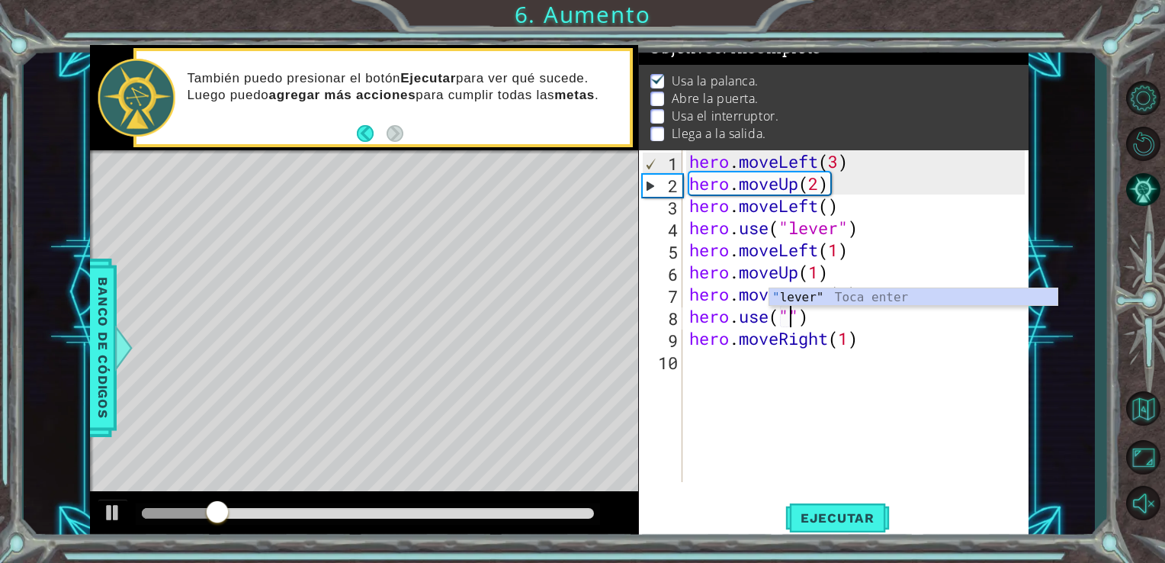
scroll to position [0, 5]
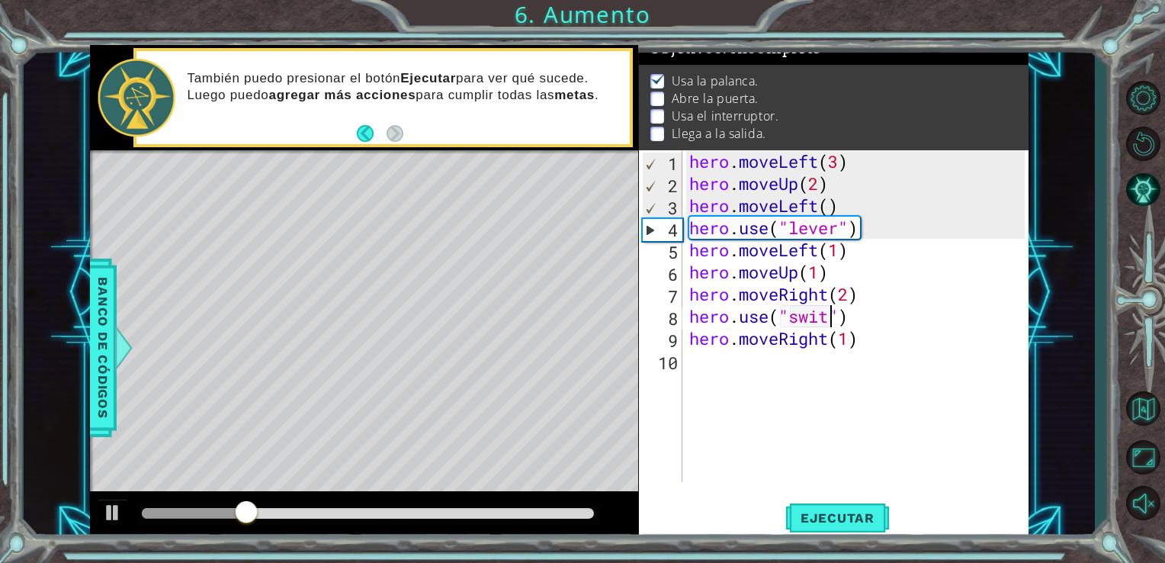
type textarea "hero.use("switch")"
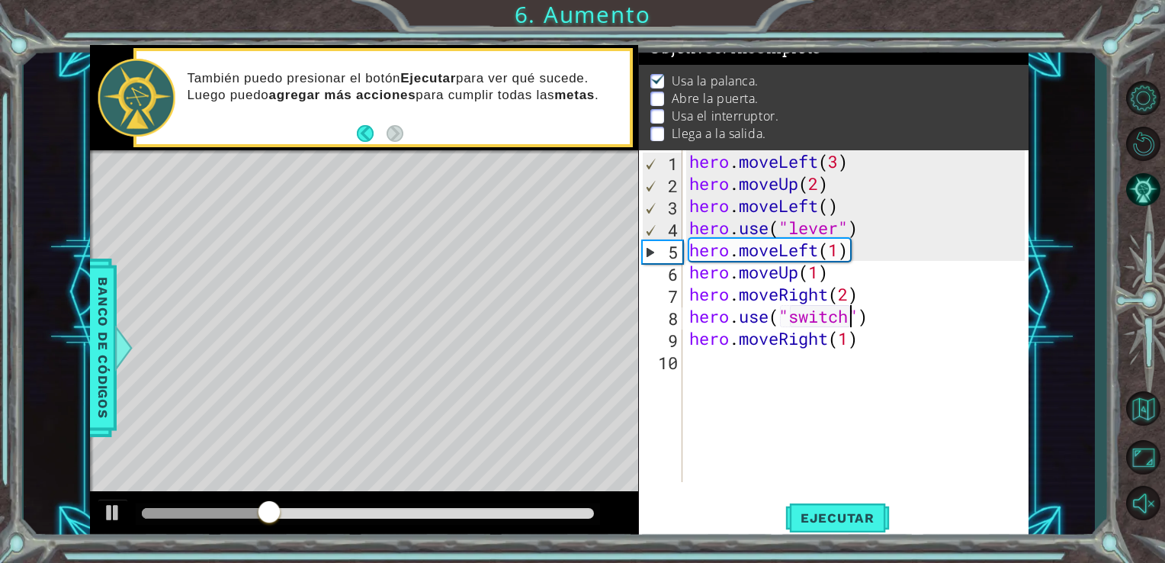
click at [891, 433] on div "hero . moveLeft ( 3 ) hero . moveUp ( 2 ) hero . moveLeft ( ) hero . use ( "lev…" at bounding box center [859, 338] width 347 height 376
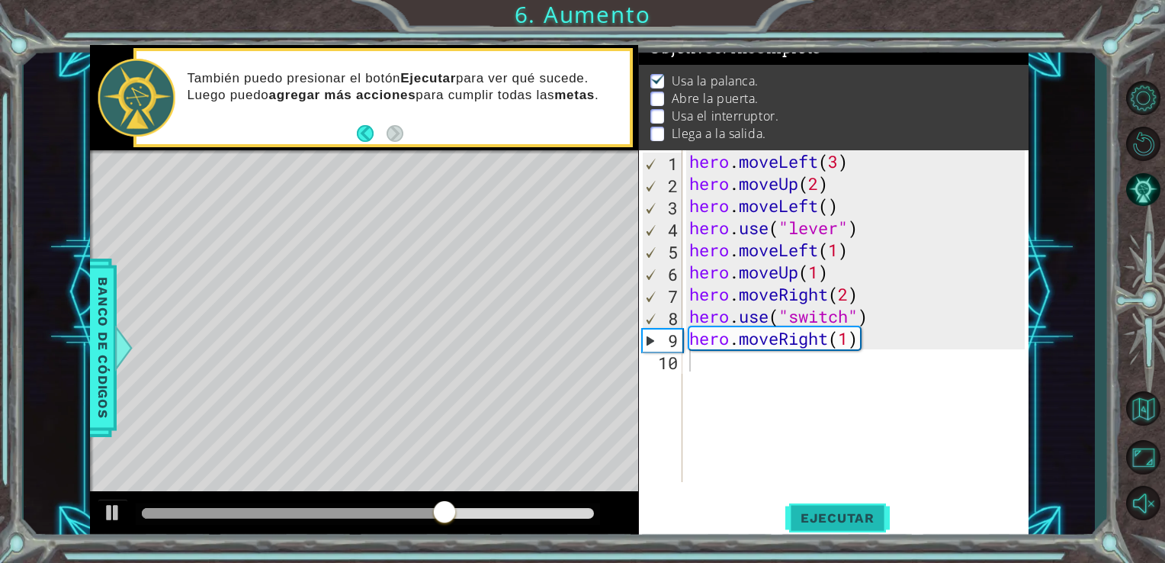
click at [824, 517] on span "Ejecutar" at bounding box center [837, 517] width 104 height 15
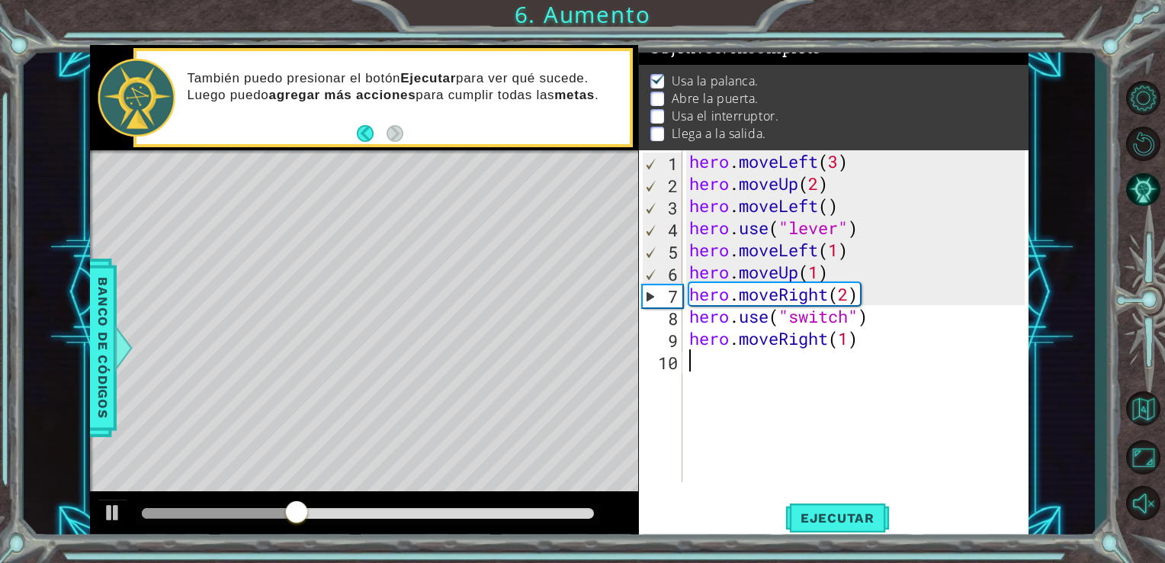
click at [859, 254] on div "hero . moveLeft ( 3 ) hero . moveUp ( 2 ) hero . moveLeft ( ) hero . use ( "lev…" at bounding box center [859, 338] width 347 height 376
type textarea "hero.moveLeft(1)"
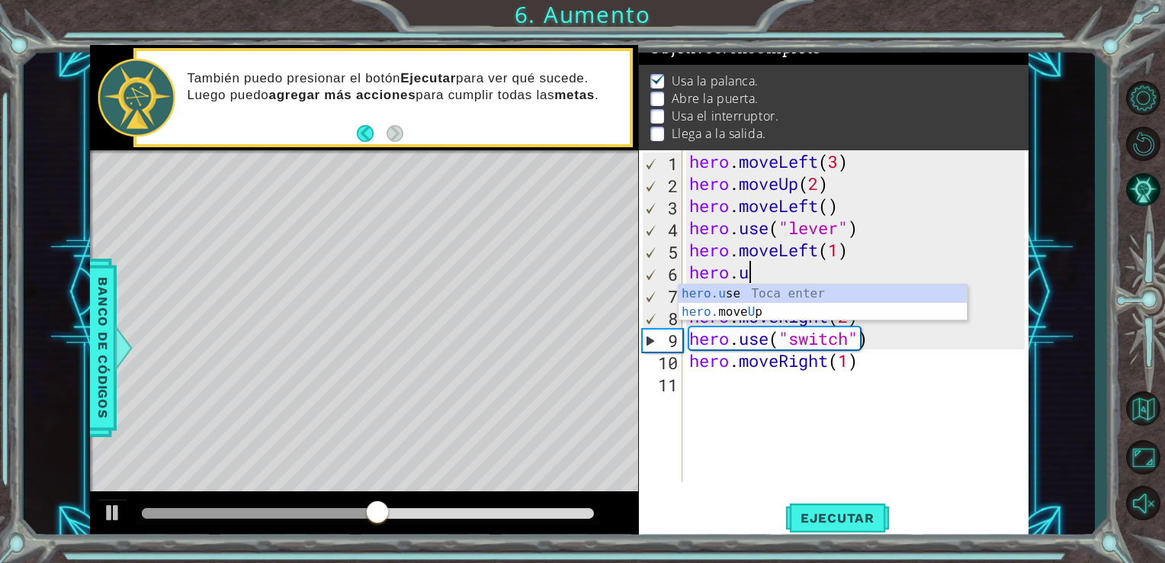
scroll to position [0, 2]
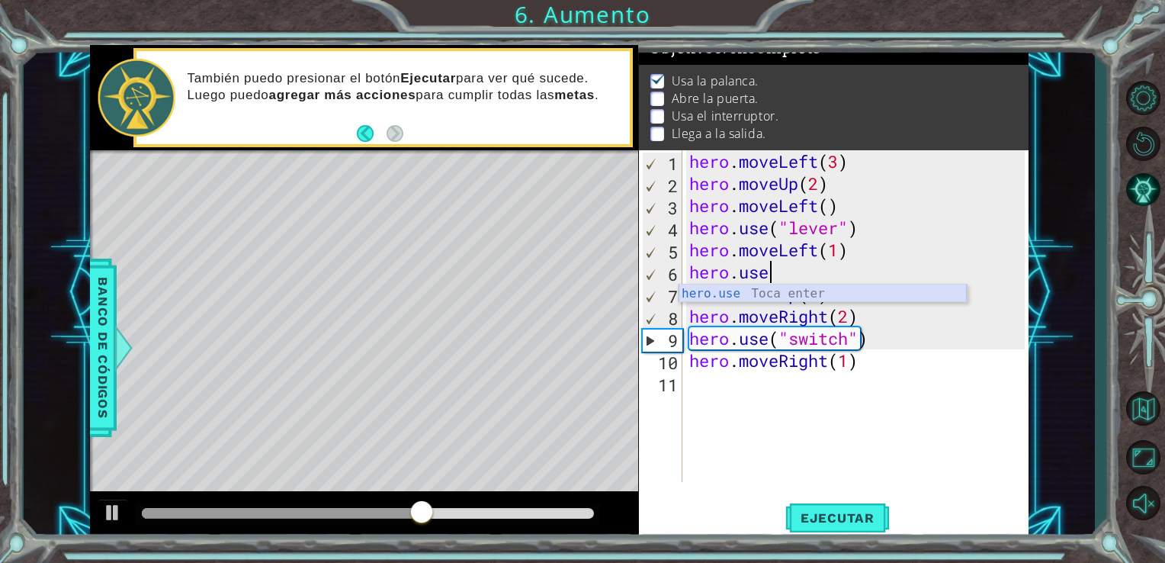
click at [814, 297] on div "hero.use Toca enter" at bounding box center [823, 311] width 288 height 55
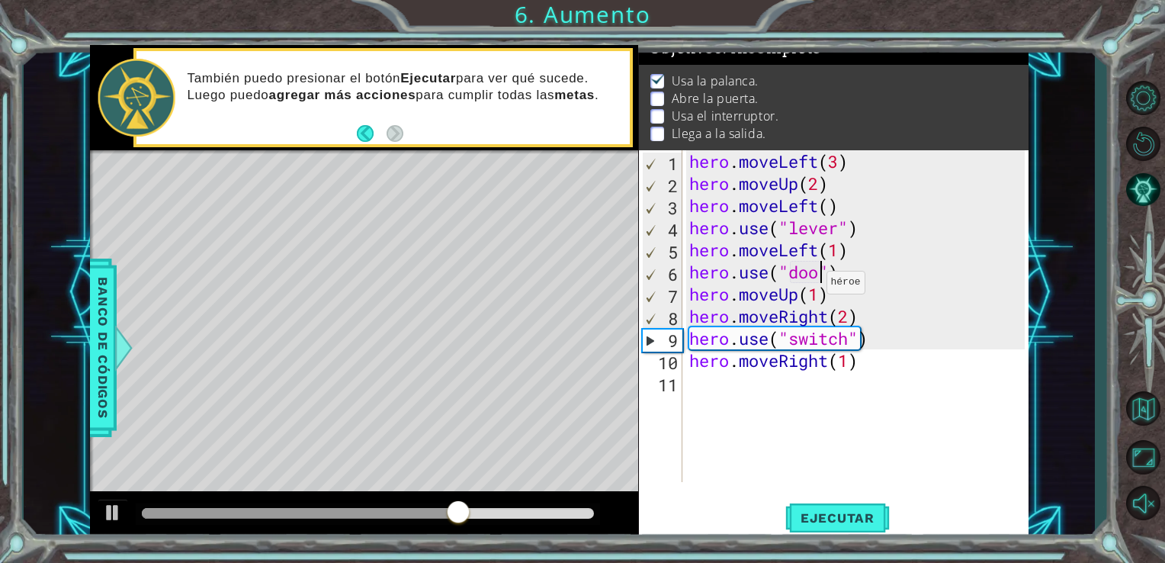
scroll to position [0, 6]
click at [835, 511] on span "Ejecutar" at bounding box center [837, 517] width 104 height 15
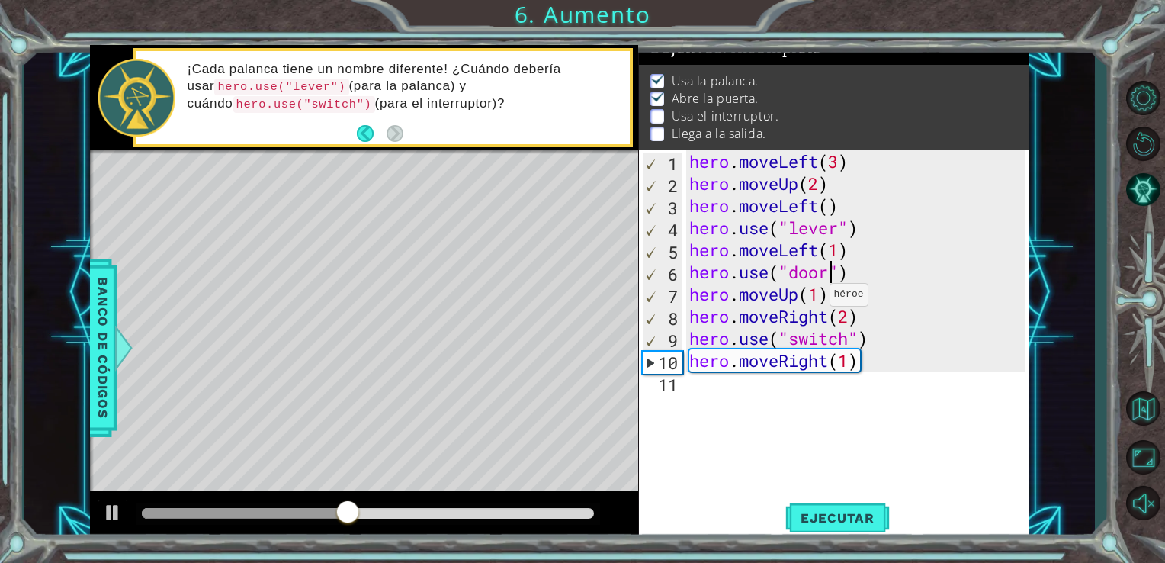
click at [819, 297] on div "hero . moveLeft ( 3 ) hero . moveUp ( 2 ) hero . moveLeft ( ) hero . use ( "lev…" at bounding box center [859, 338] width 347 height 376
type textarea "hero.moveUp(2)"
click at [860, 520] on span "Ejecutar" at bounding box center [837, 517] width 104 height 15
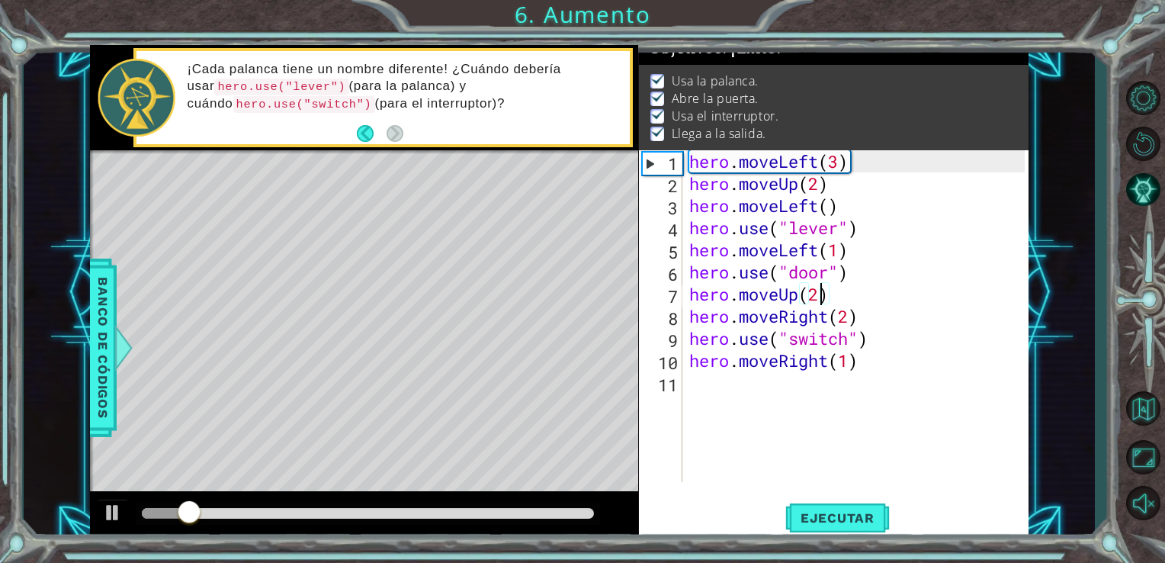
click at [377, 518] on div at bounding box center [368, 513] width 453 height 11
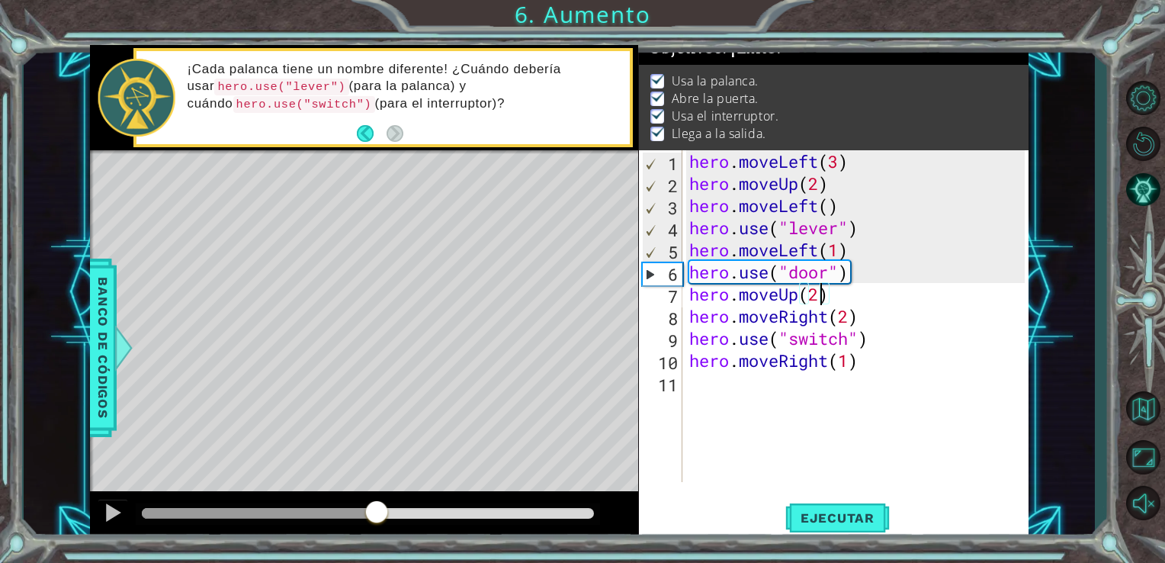
click at [398, 486] on div "Level Map" at bounding box center [442, 374] width 704 height 449
click at [128, 505] on div at bounding box center [364, 515] width 549 height 49
click at [120, 508] on div at bounding box center [113, 512] width 20 height 20
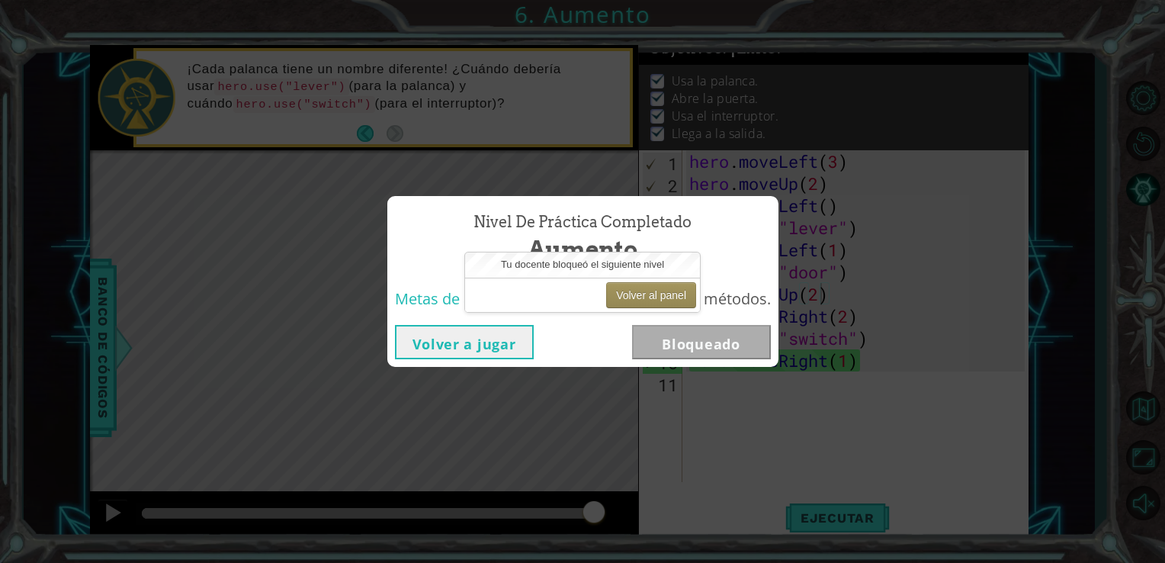
click at [482, 349] on button "Volver a jugar" at bounding box center [464, 342] width 139 height 34
